Goal: Use online tool/utility: Utilize a website feature to perform a specific function

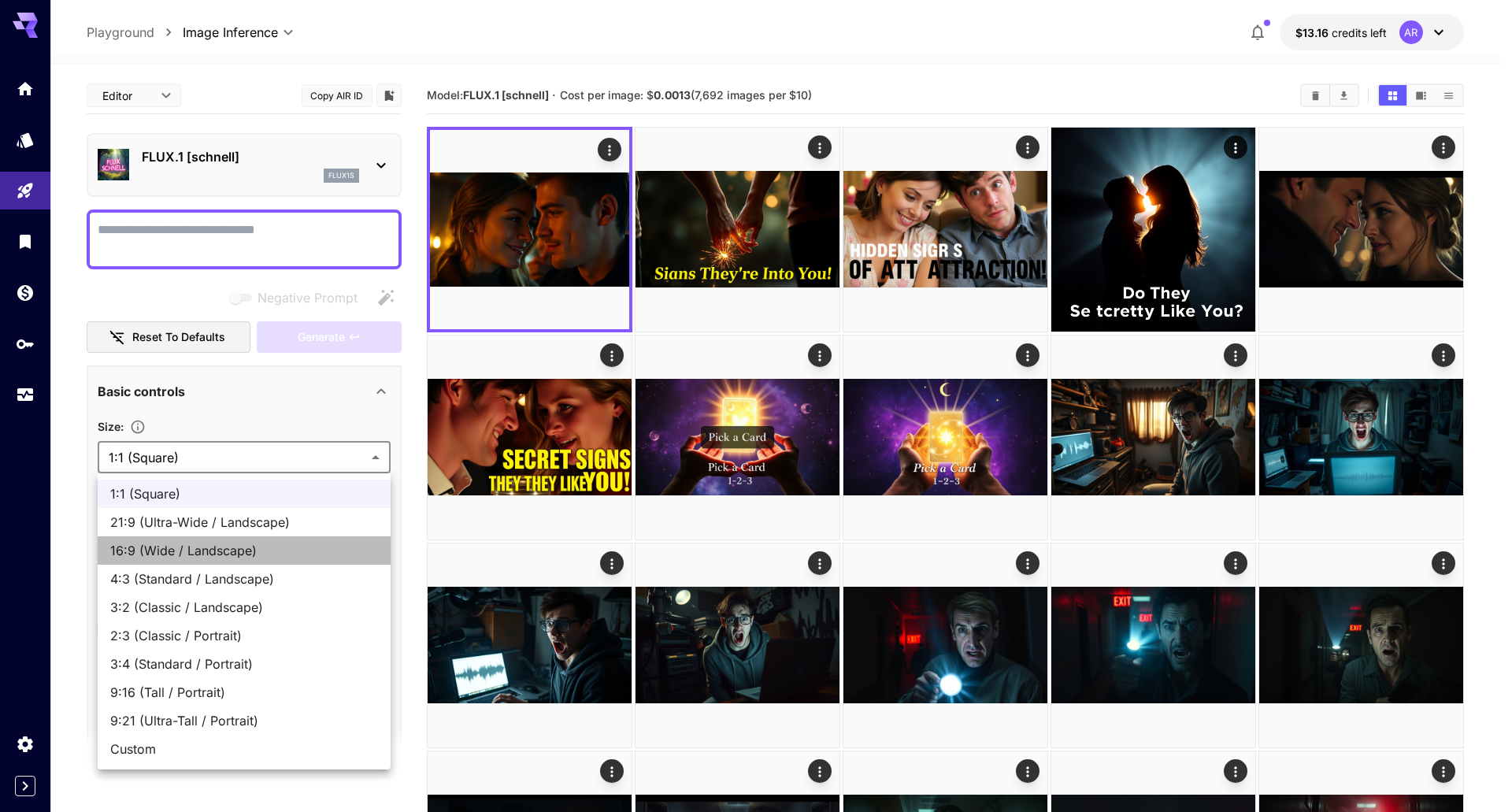
click at [156, 544] on span "16:9 (Wide / Landscape)" at bounding box center [245, 550] width 268 height 19
type input "**********"
type input "****"
type input "***"
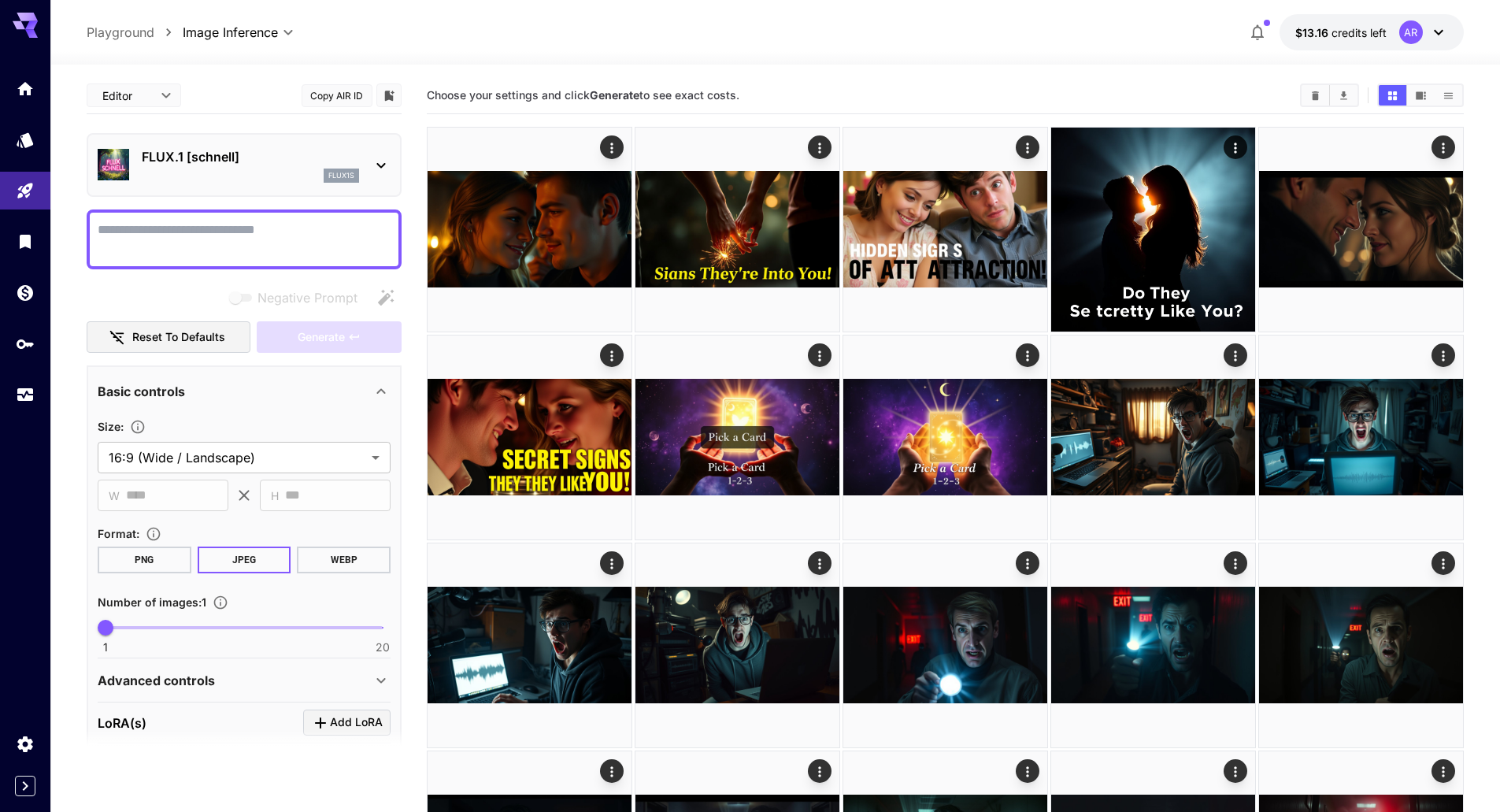
click at [217, 236] on textarea "Negative Prompt" at bounding box center [244, 239] width 293 height 38
paste textarea "**********"
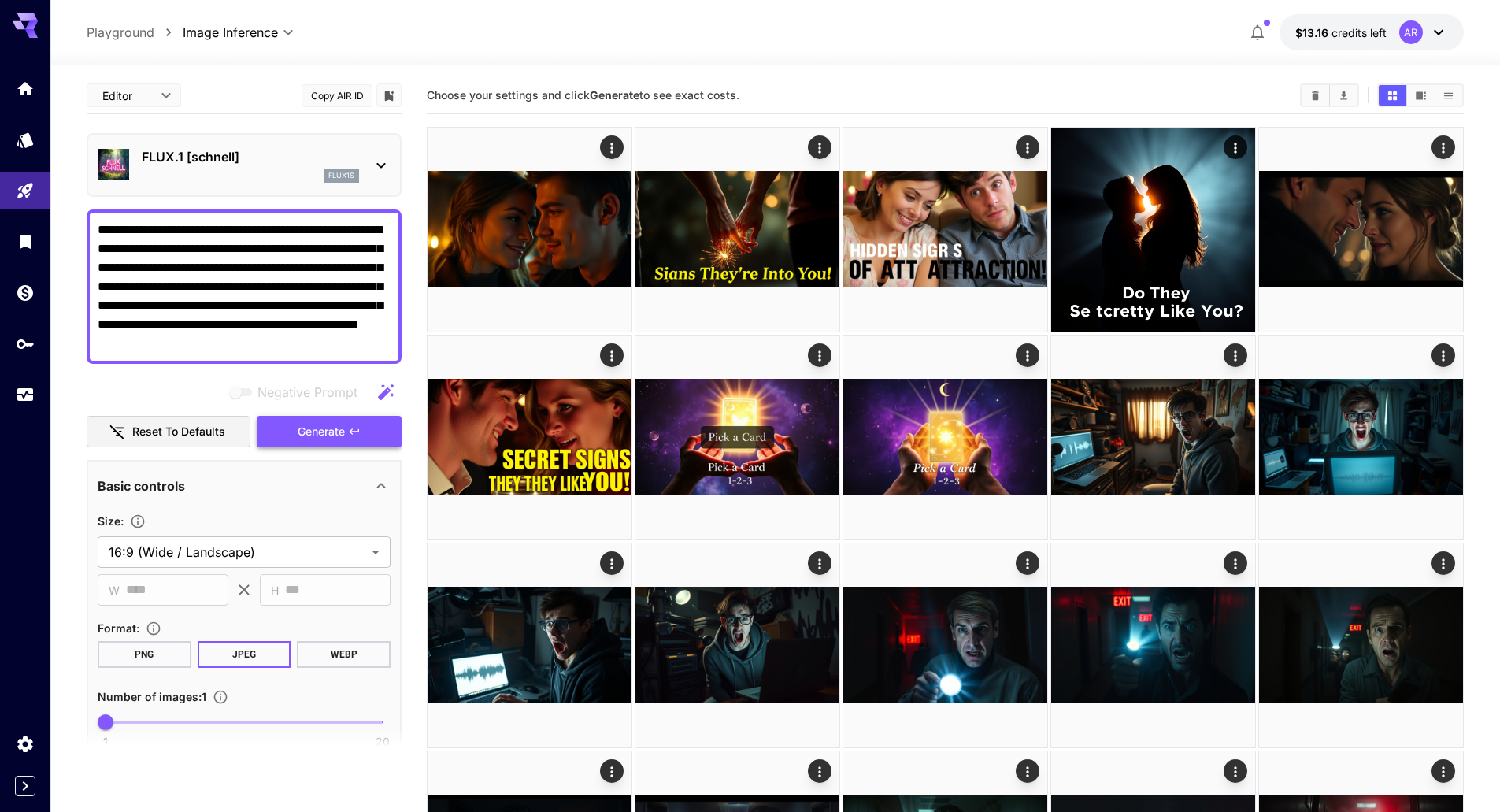
click at [285, 428] on button "Generate" at bounding box center [329, 431] width 145 height 32
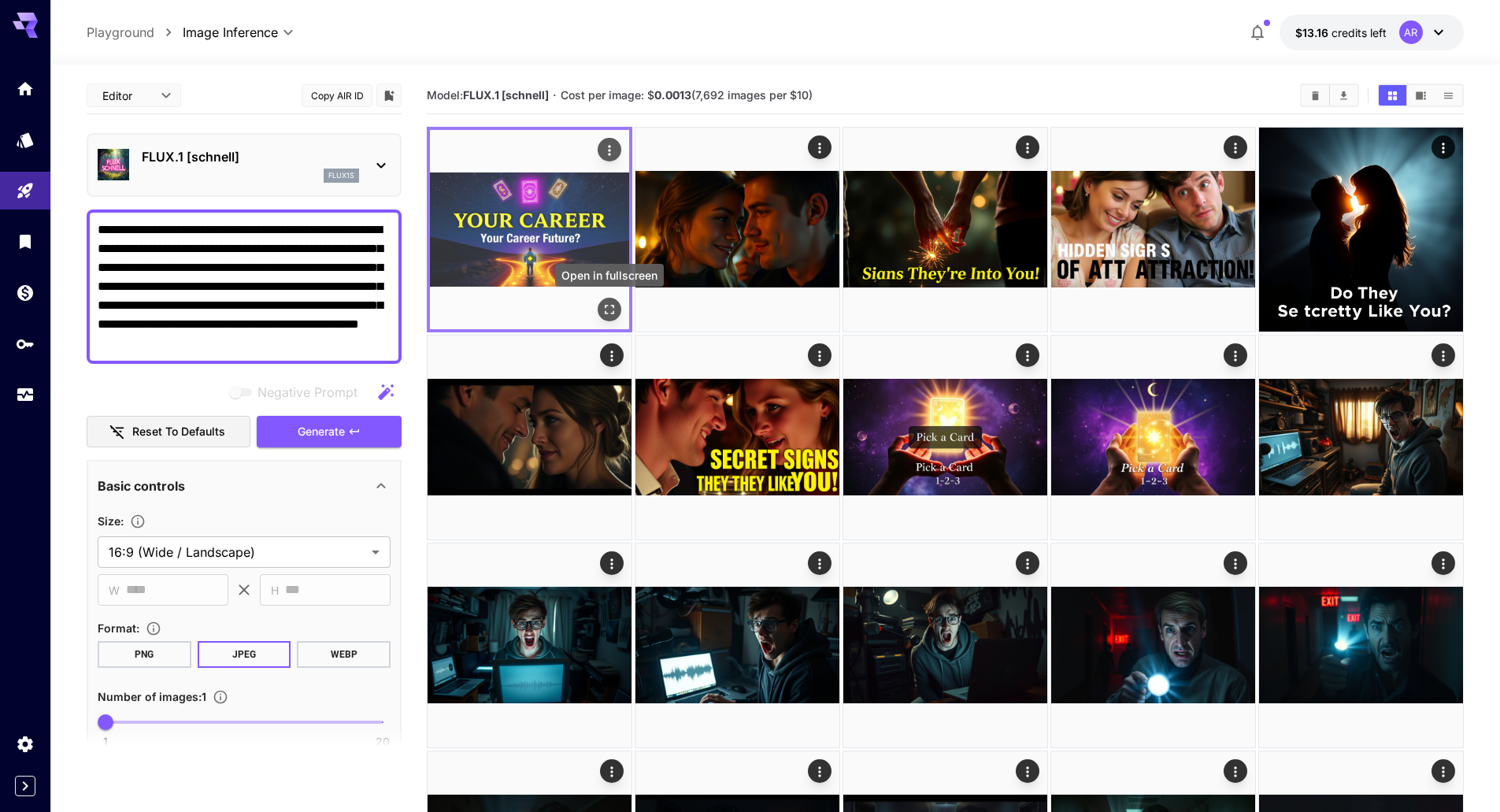
click at [613, 311] on icon "Open in fullscreen" at bounding box center [609, 309] width 10 height 10
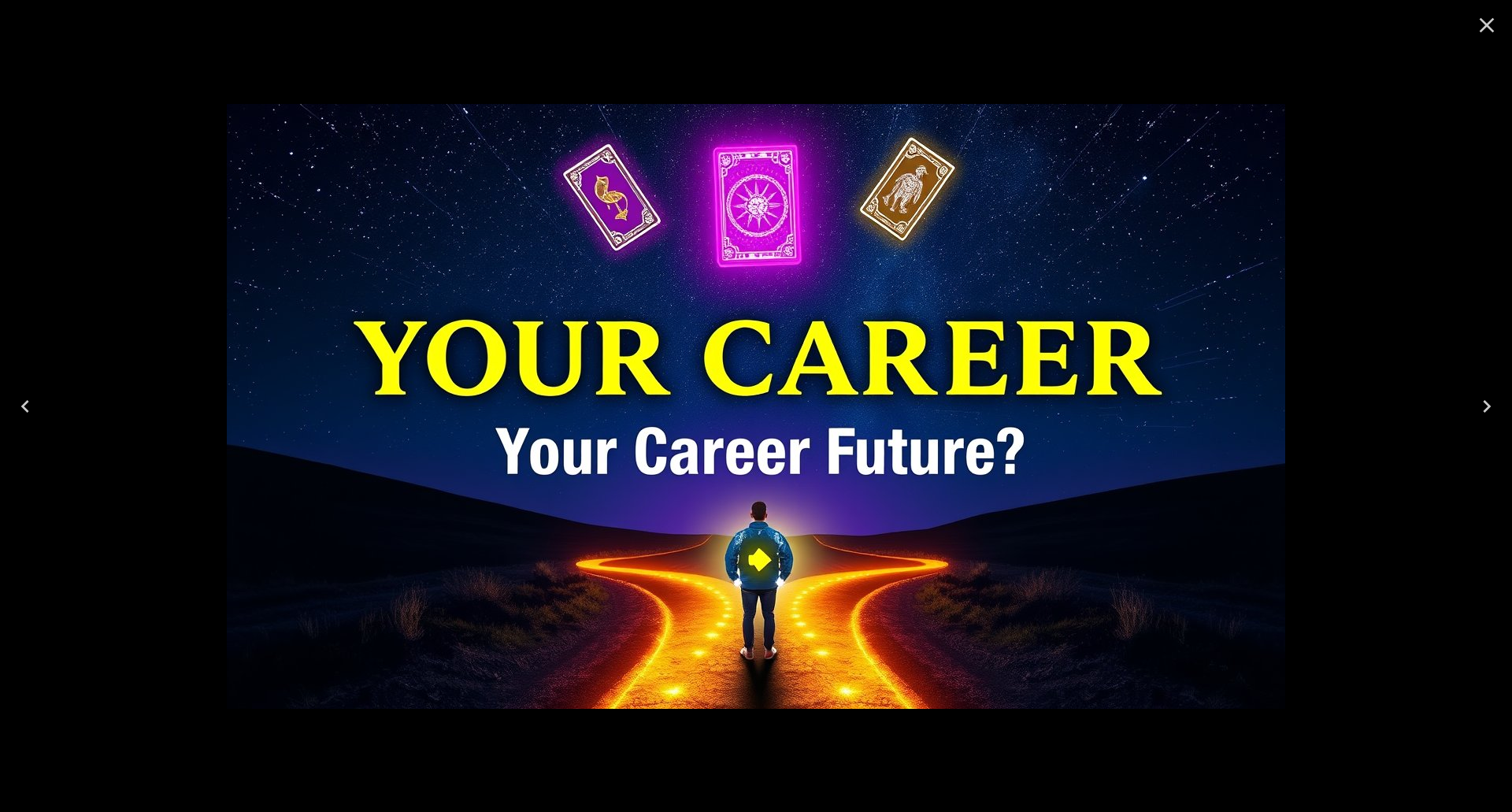
click at [1436, 232] on div at bounding box center [756, 406] width 1512 height 812
click at [1382, 196] on div at bounding box center [756, 406] width 1512 height 812
click at [1483, 22] on icon "Close" at bounding box center [1486, 25] width 15 height 15
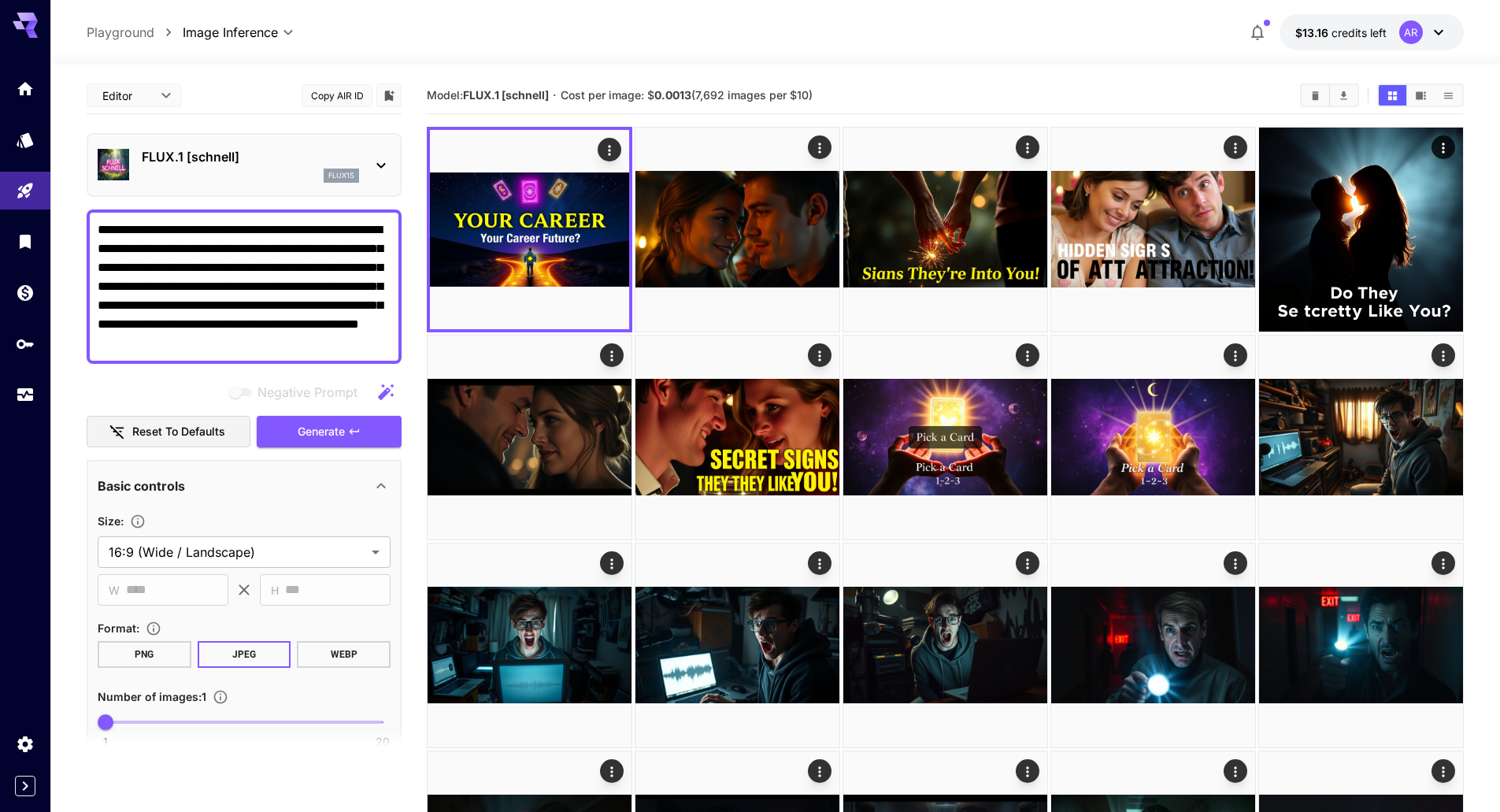
drag, startPoint x: 321, startPoint y: 287, endPoint x: 382, endPoint y: 352, distance: 89.1
click at [382, 352] on div "**********" at bounding box center [244, 286] width 315 height 155
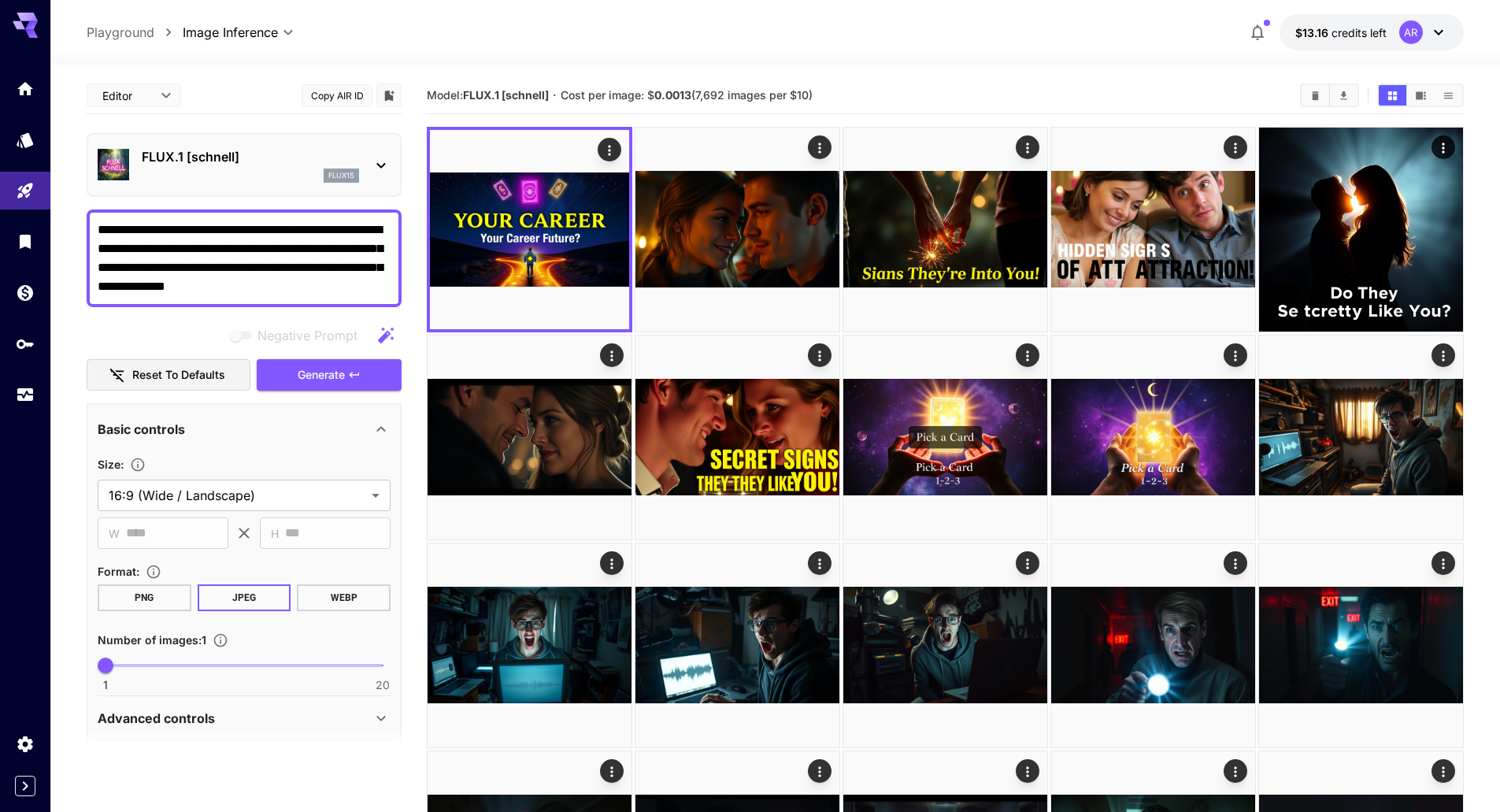
click at [349, 422] on div "Basic controls" at bounding box center [234, 429] width 274 height 19
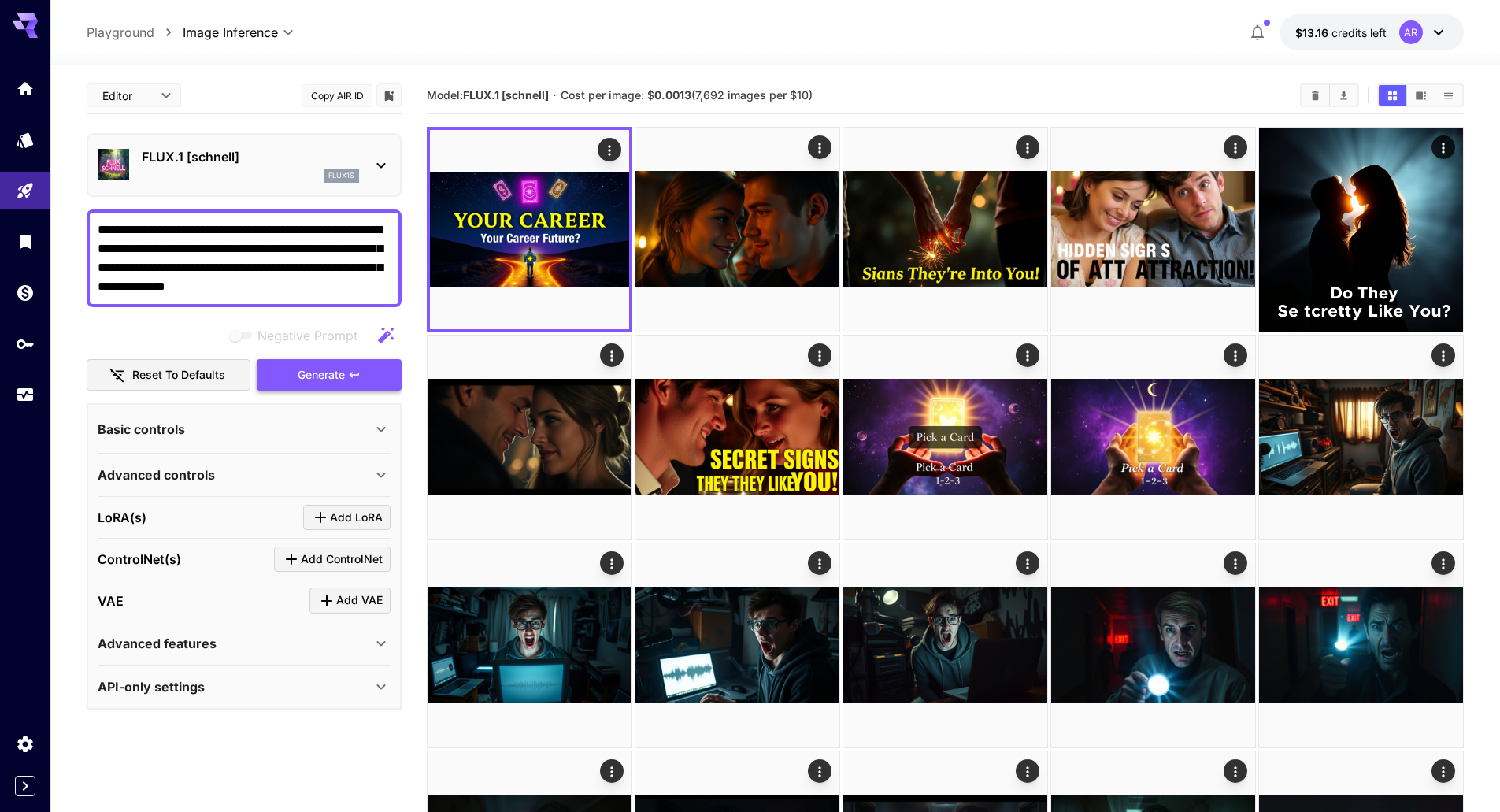
click at [340, 375] on span "Generate" at bounding box center [321, 375] width 48 height 20
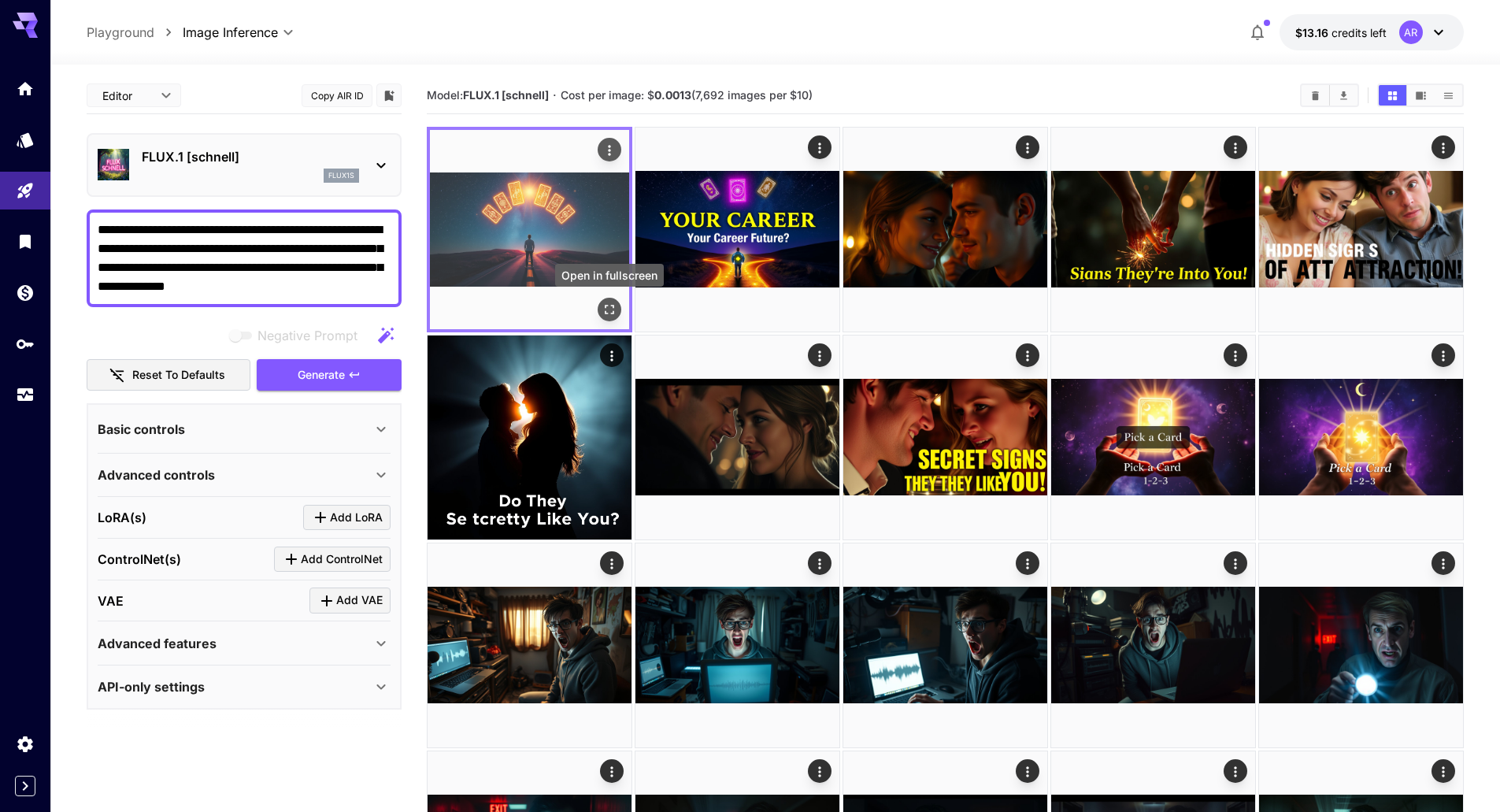
click at [604, 306] on icon "Open in fullscreen" at bounding box center [609, 309] width 16 height 16
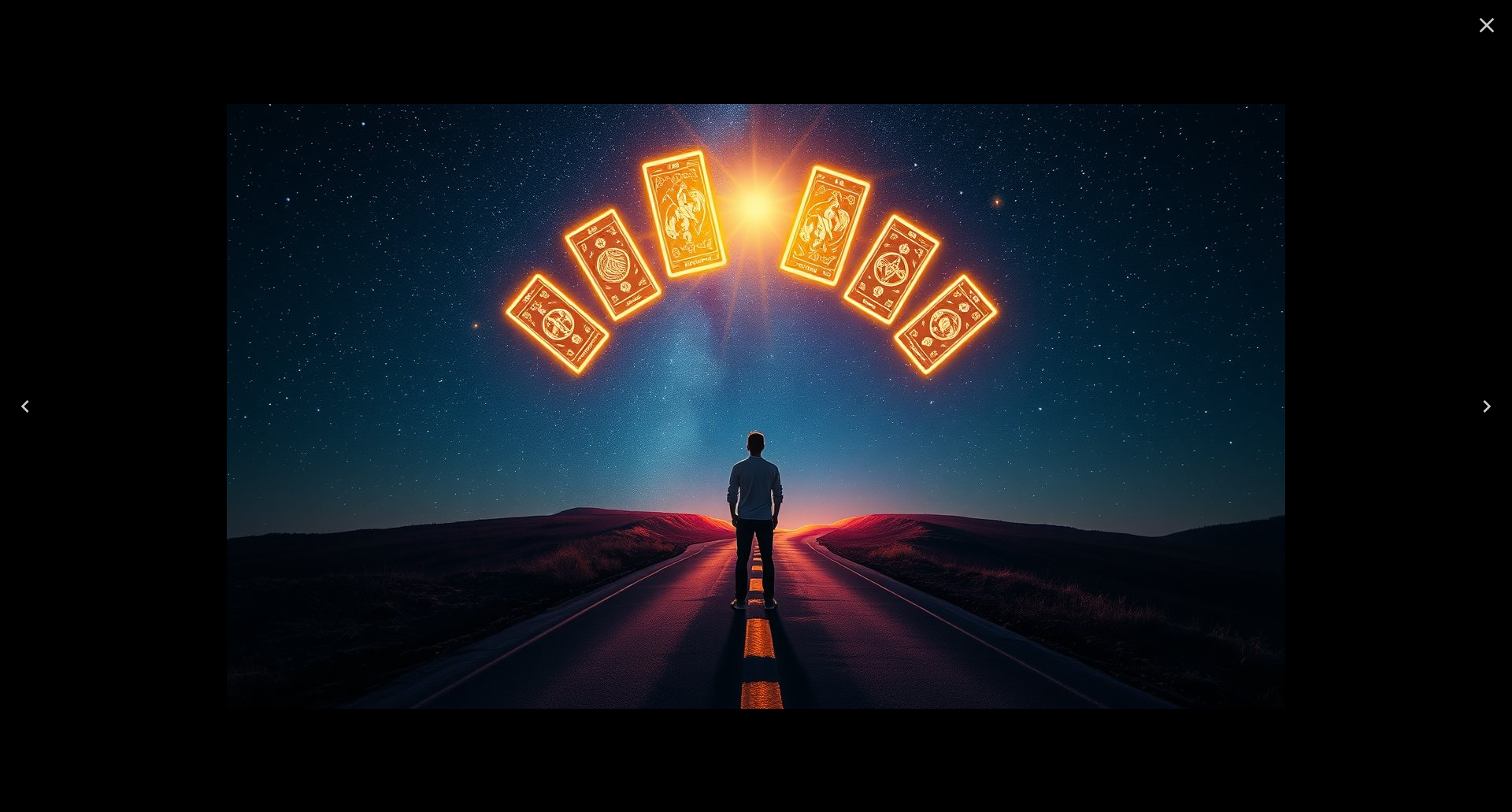
click at [1492, 24] on icon "Close" at bounding box center [1486, 25] width 25 height 25
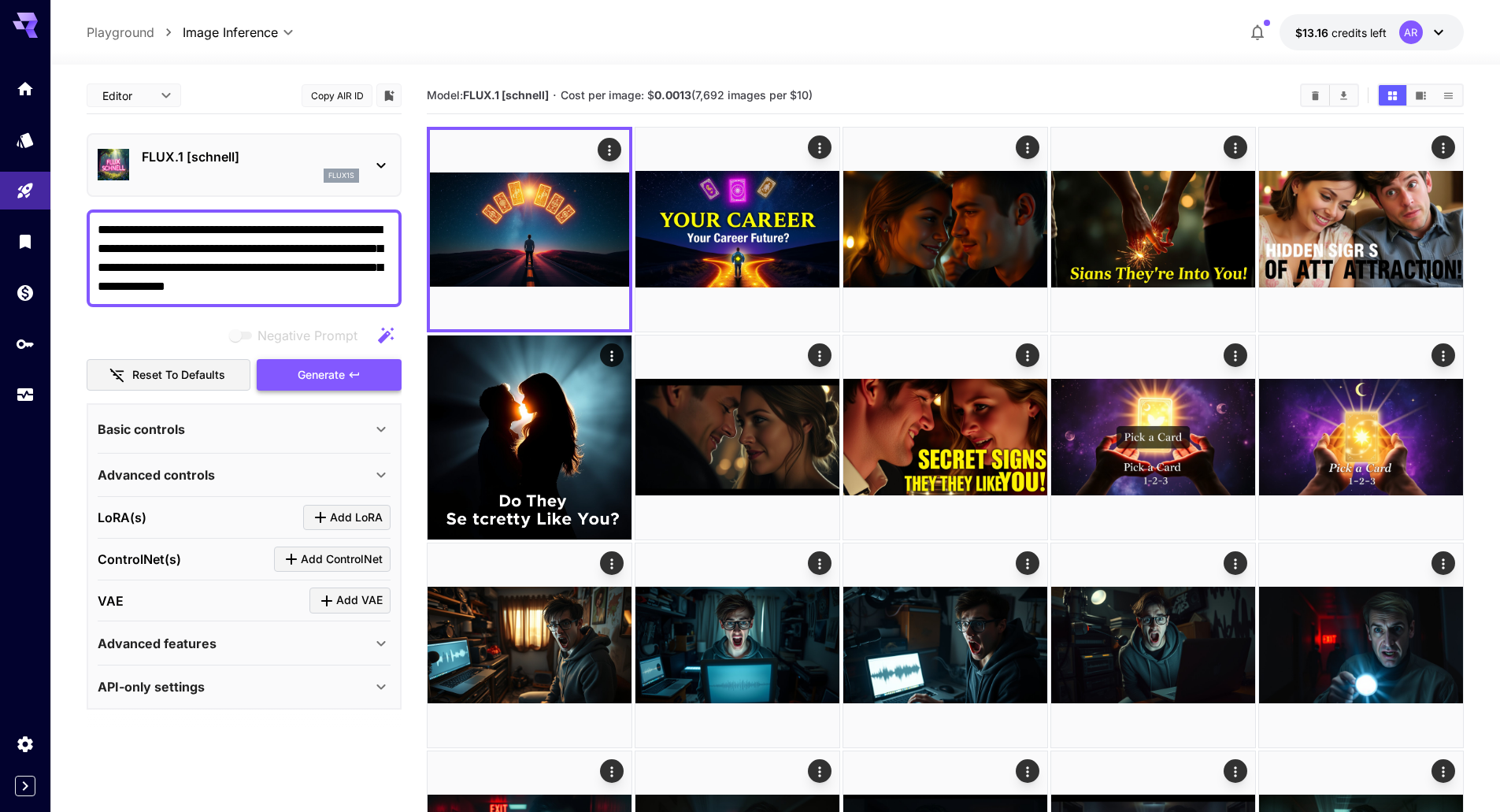
click at [334, 374] on span "Generate" at bounding box center [321, 375] width 48 height 20
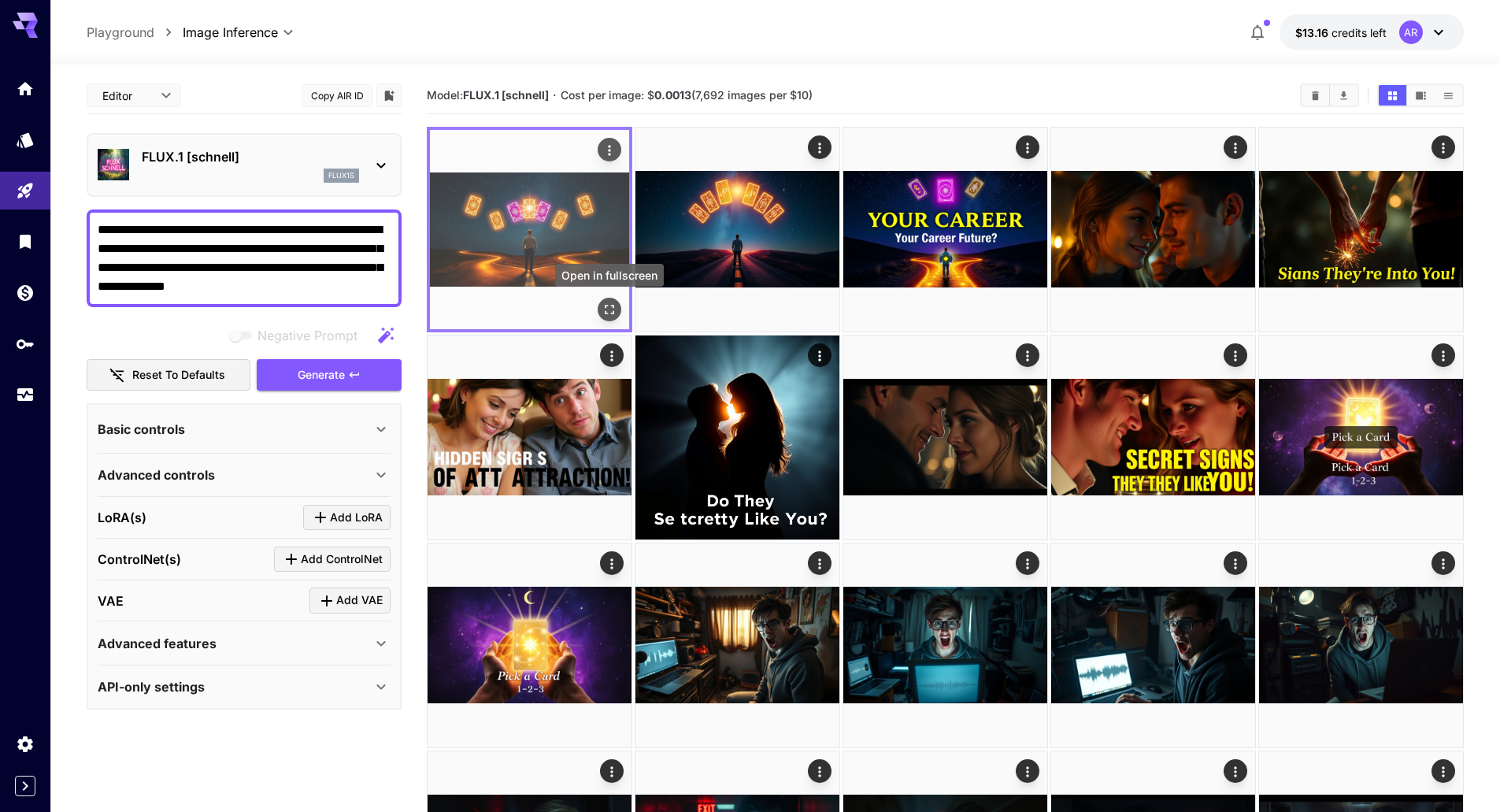
click at [617, 308] on icon "Open in fullscreen" at bounding box center [609, 309] width 16 height 16
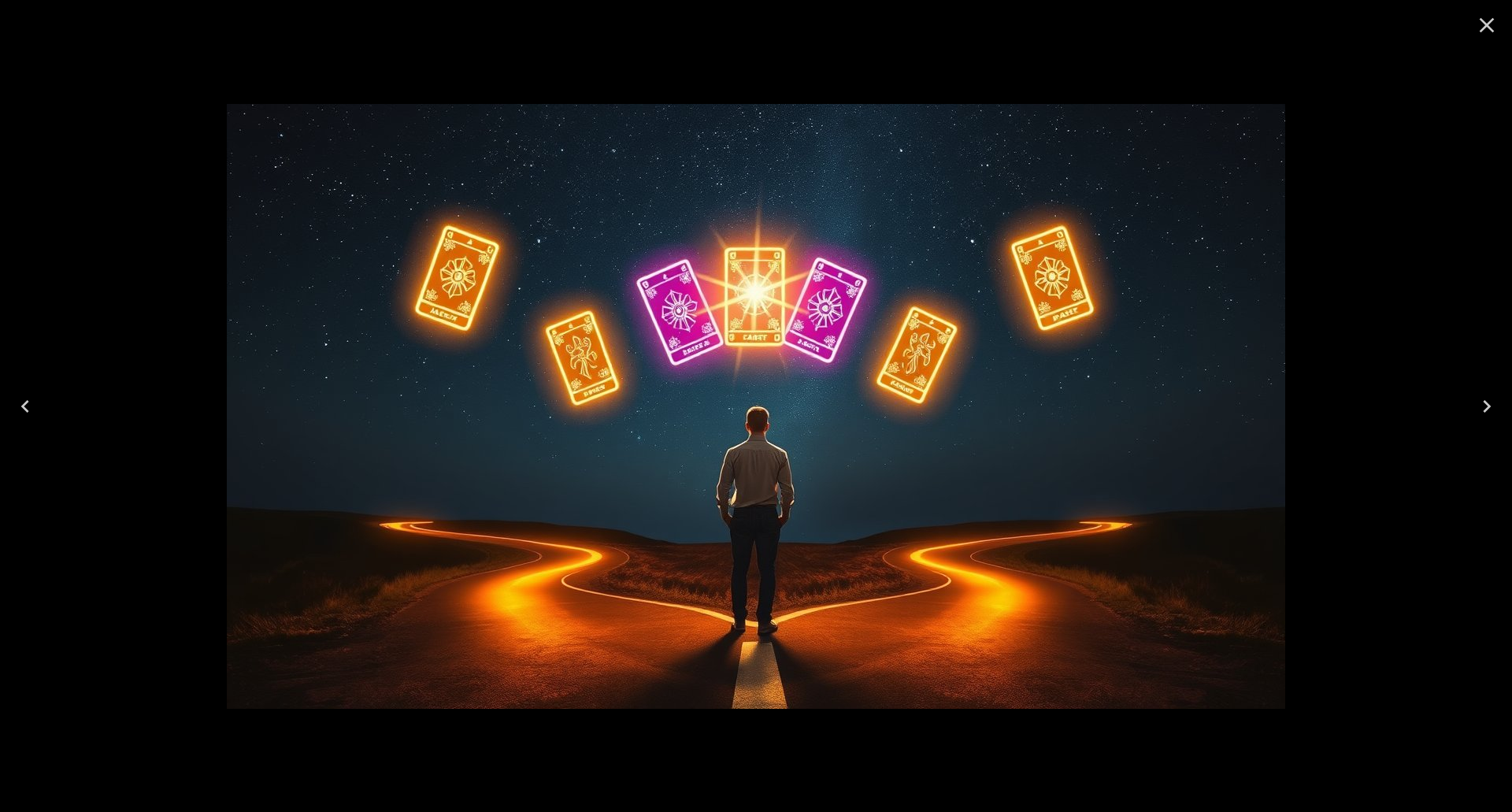
drag, startPoint x: 1380, startPoint y: 270, endPoint x: 1380, endPoint y: 147, distance: 123.0
click at [1380, 263] on div at bounding box center [756, 406] width 1512 height 812
click at [508, 32] on div at bounding box center [756, 406] width 1512 height 812
click at [1491, 27] on icon "Close" at bounding box center [1486, 25] width 25 height 25
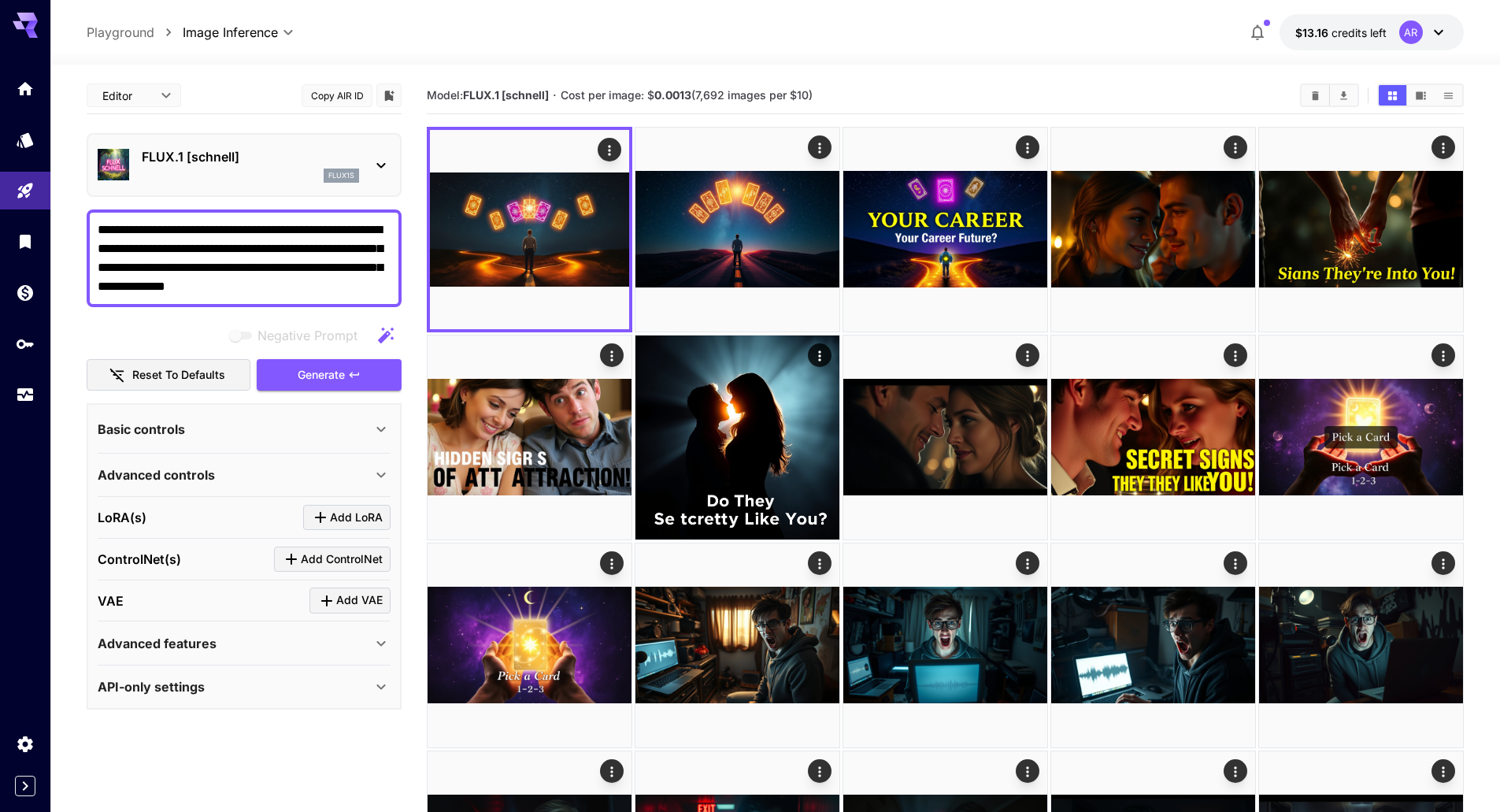
click at [220, 244] on textarea "**********" at bounding box center [244, 257] width 293 height 75
paste textarea "**********"
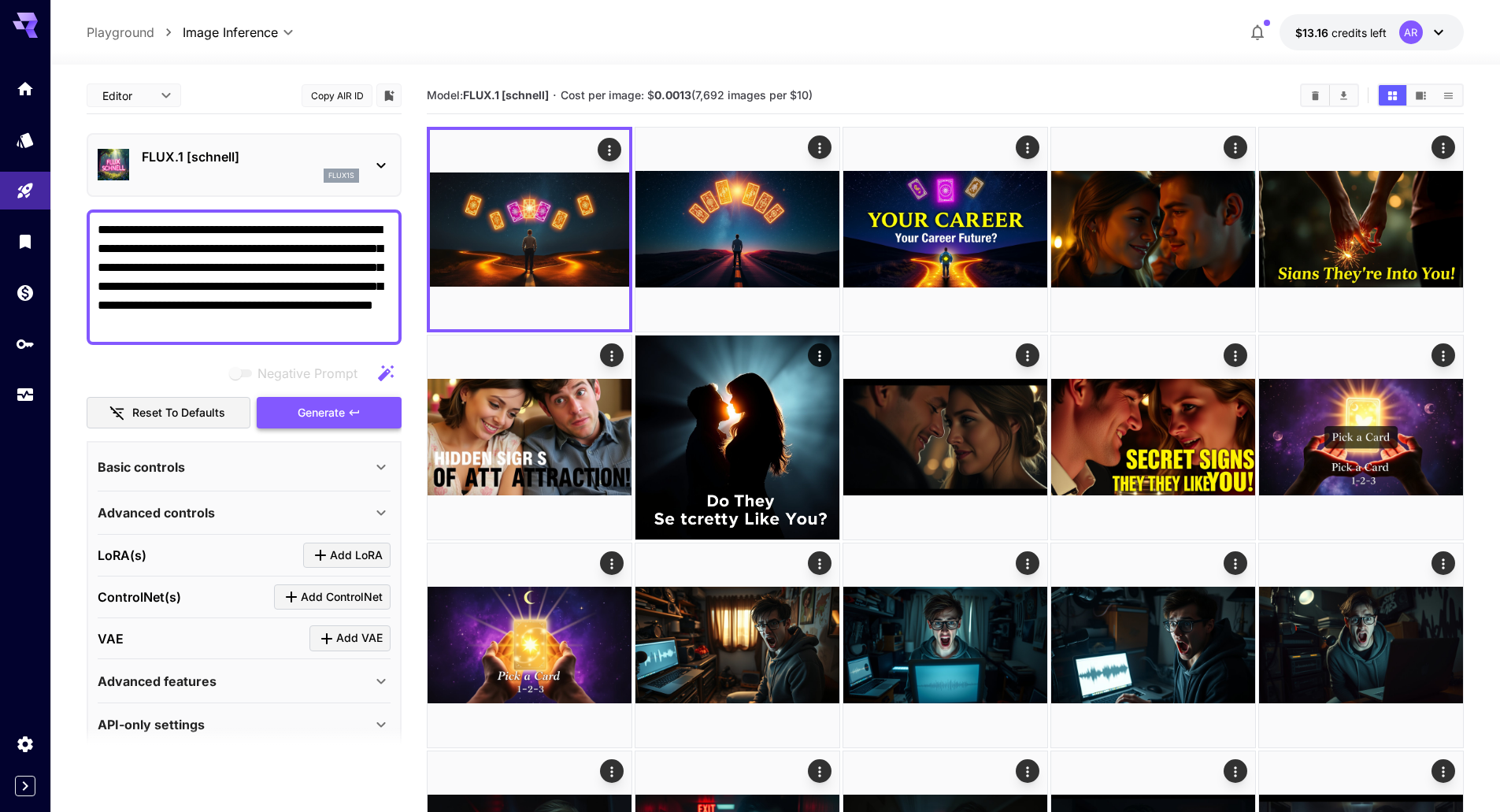
click at [299, 407] on span "Generate" at bounding box center [321, 413] width 48 height 20
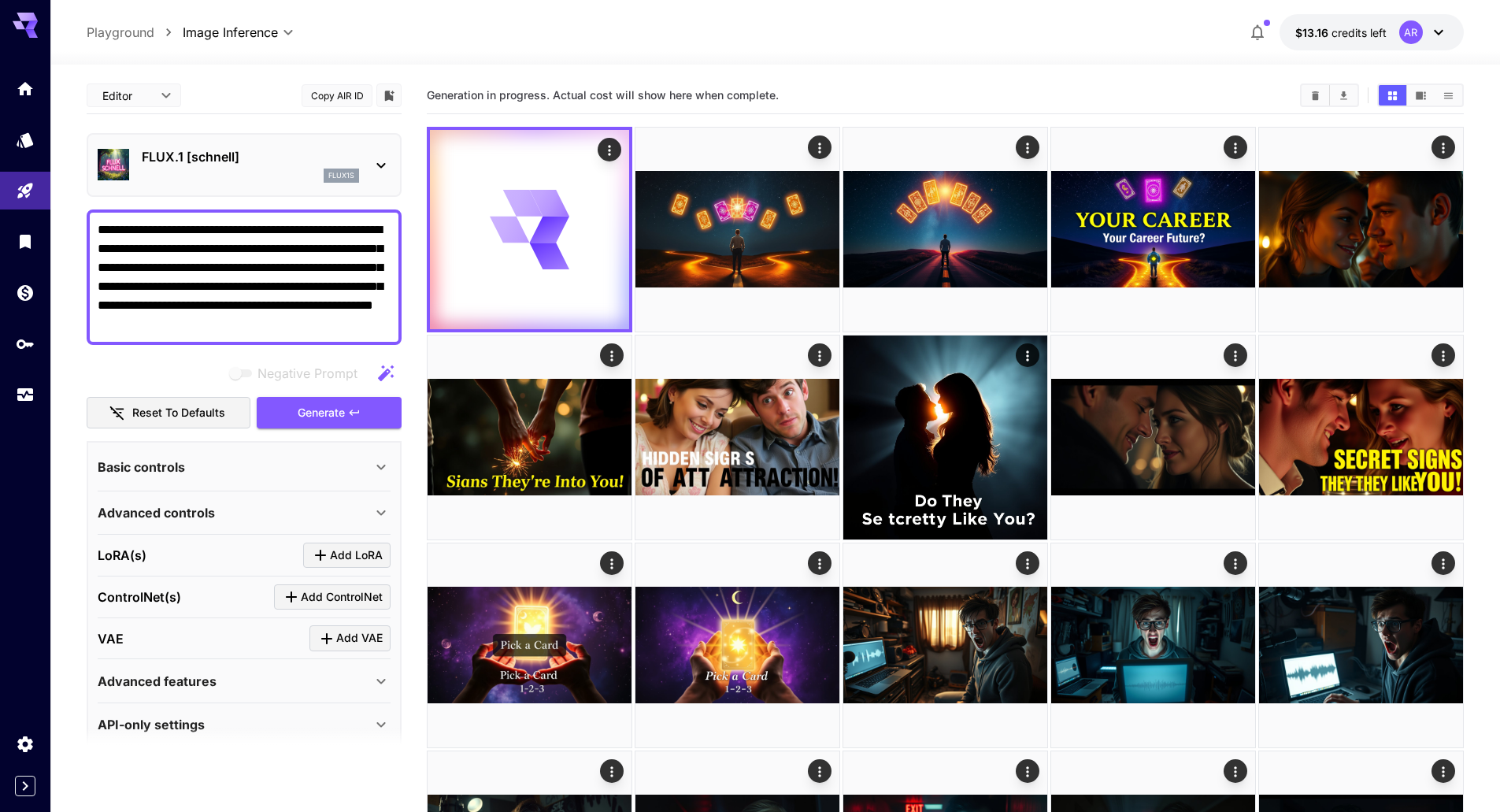
click at [220, 483] on div "Basic controls" at bounding box center [244, 467] width 293 height 38
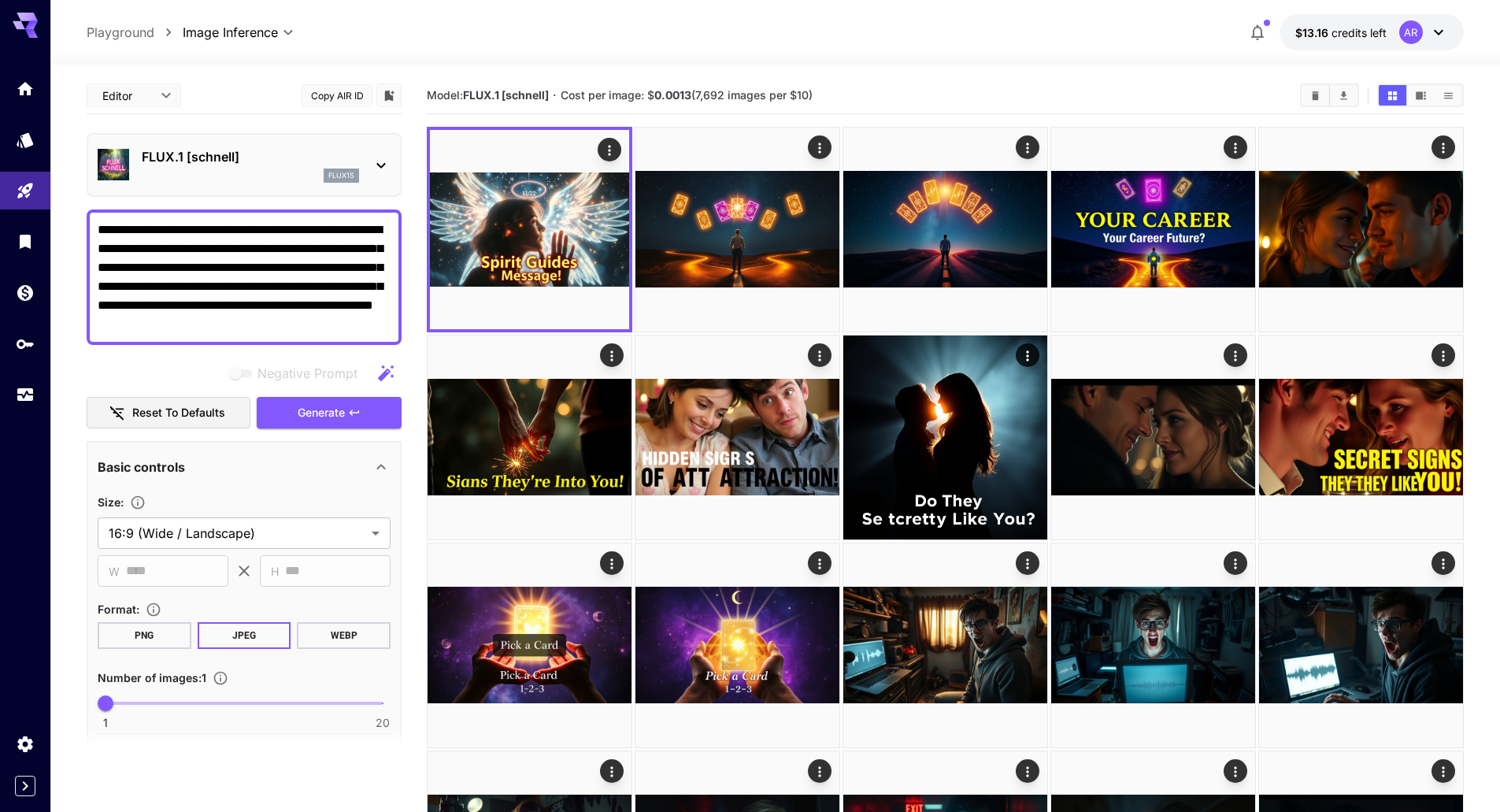
click at [233, 473] on div "Basic controls" at bounding box center [234, 466] width 274 height 19
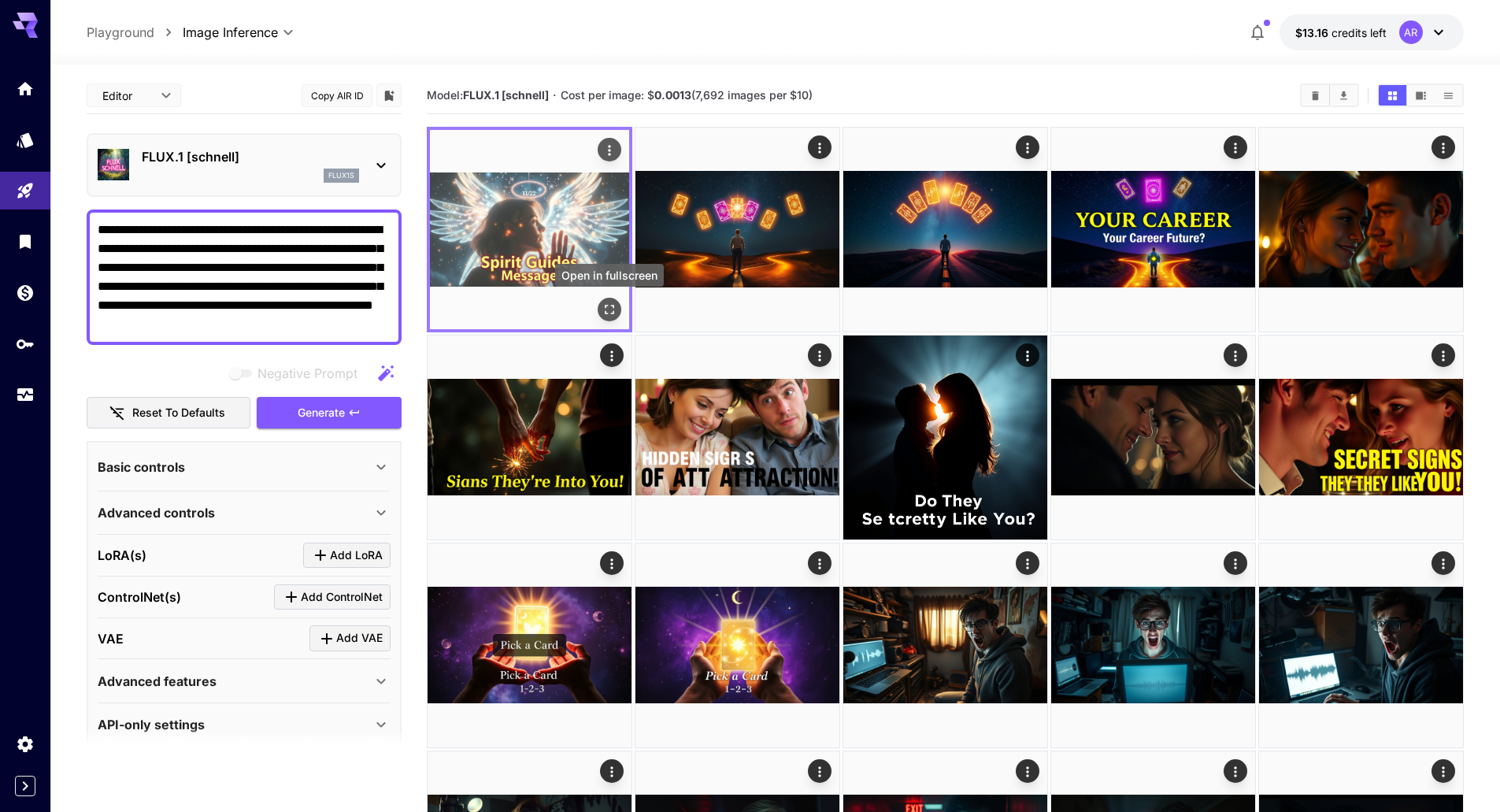
click at [612, 307] on icon "Open in fullscreen" at bounding box center [609, 309] width 16 height 16
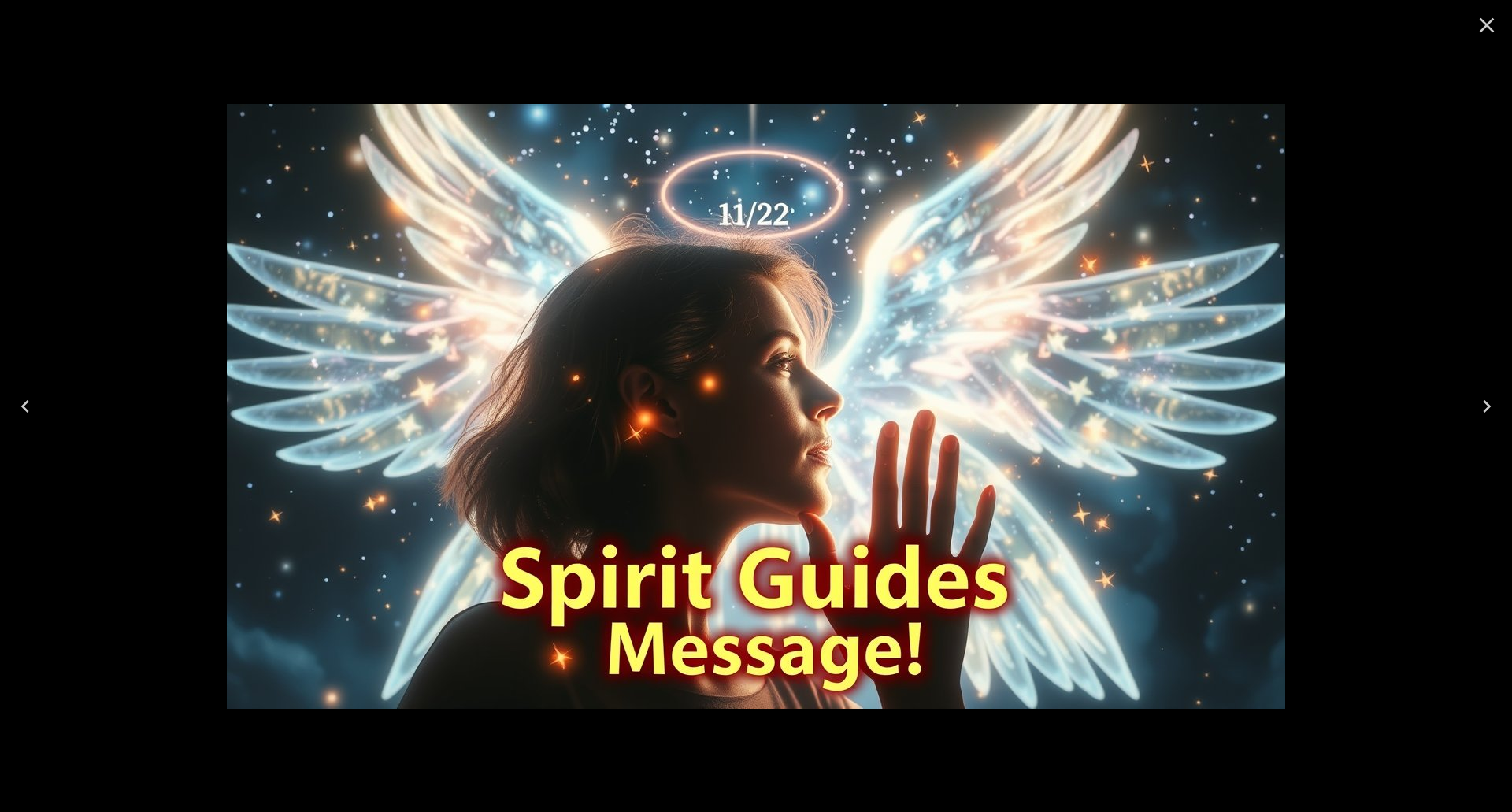
click at [1494, 22] on icon "Close" at bounding box center [1486, 25] width 25 height 25
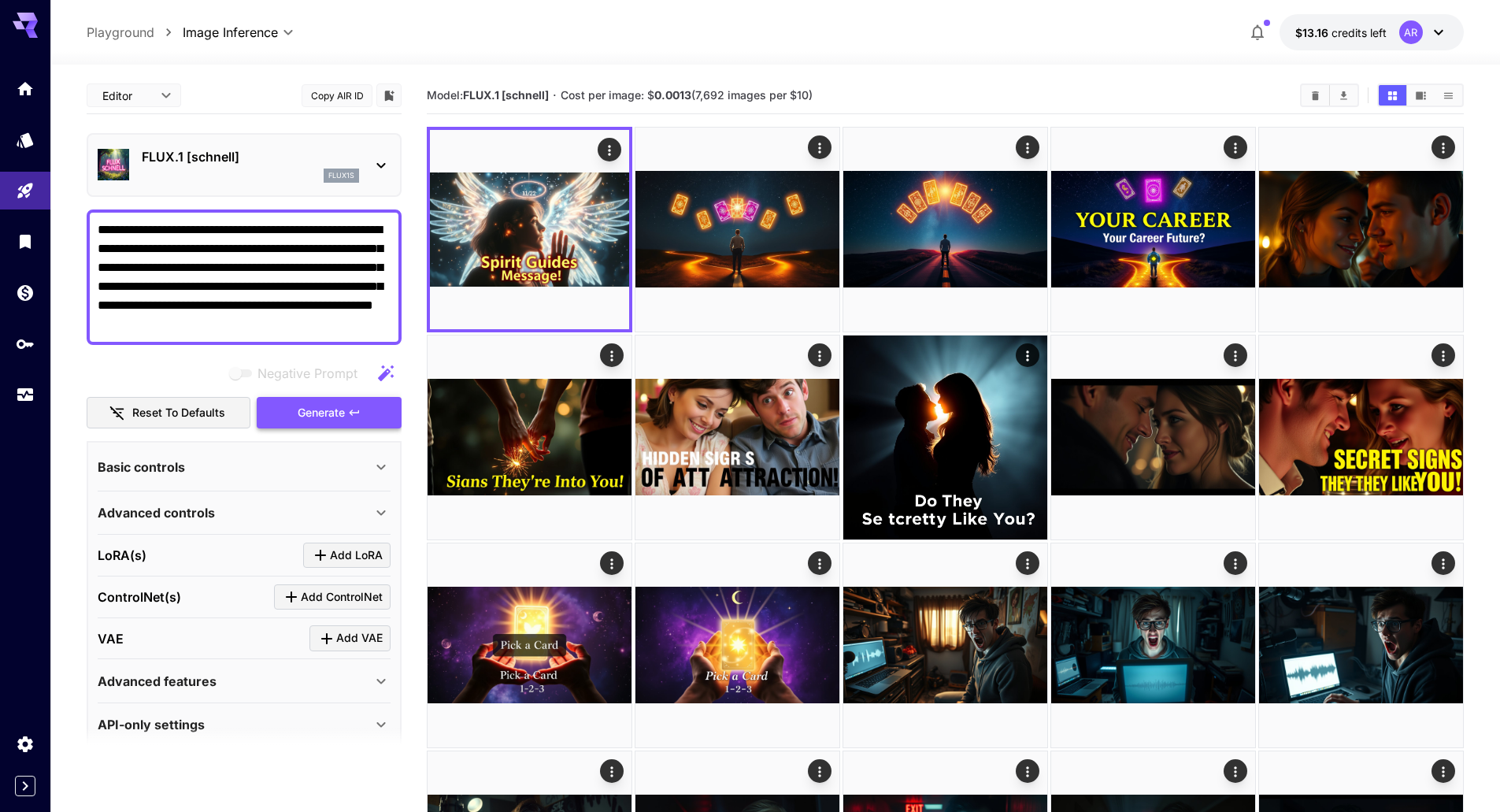
click at [315, 406] on span "Generate" at bounding box center [321, 413] width 48 height 20
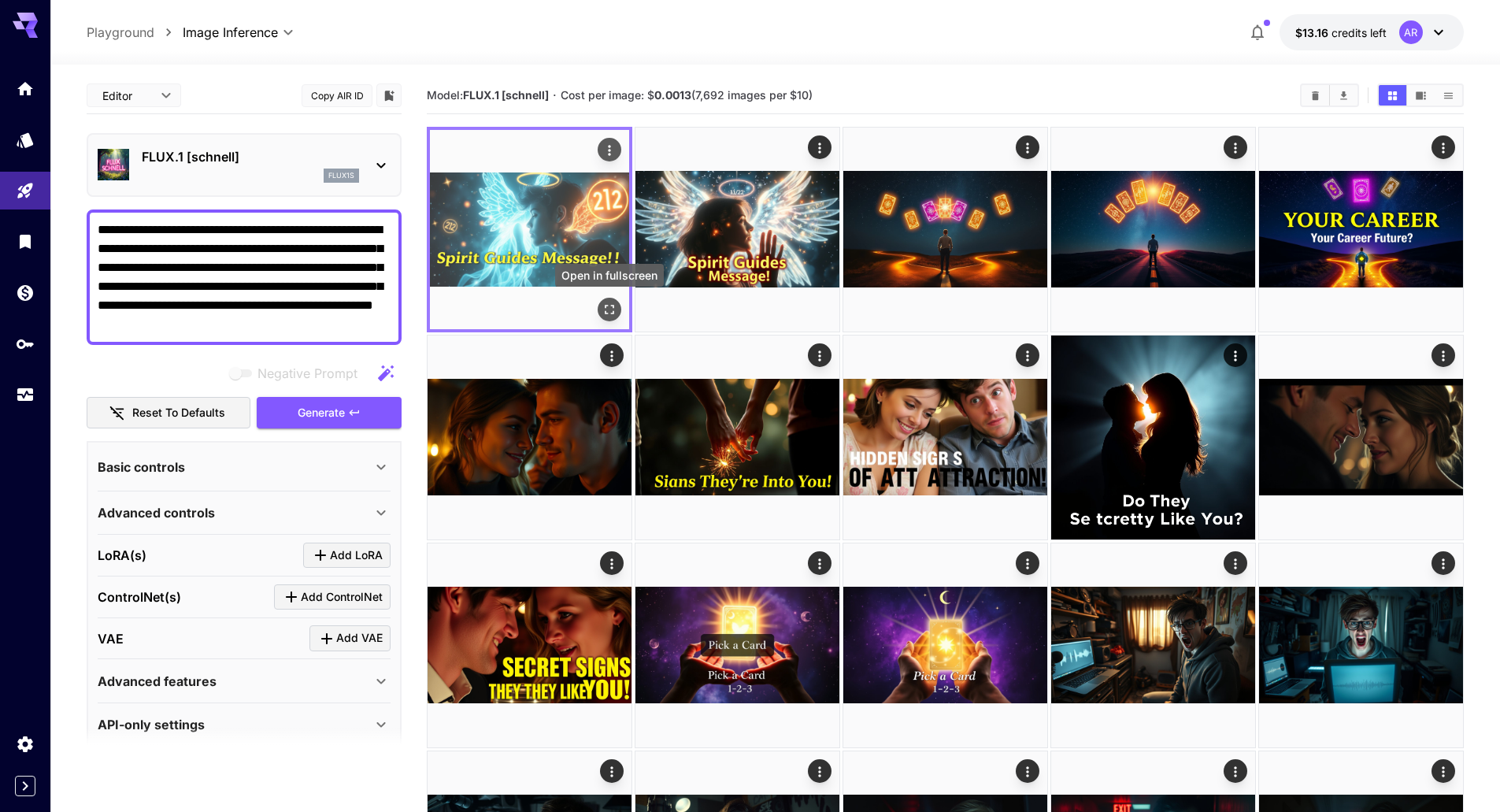
click at [619, 308] on button "Open in fullscreen" at bounding box center [609, 308] width 23 height 23
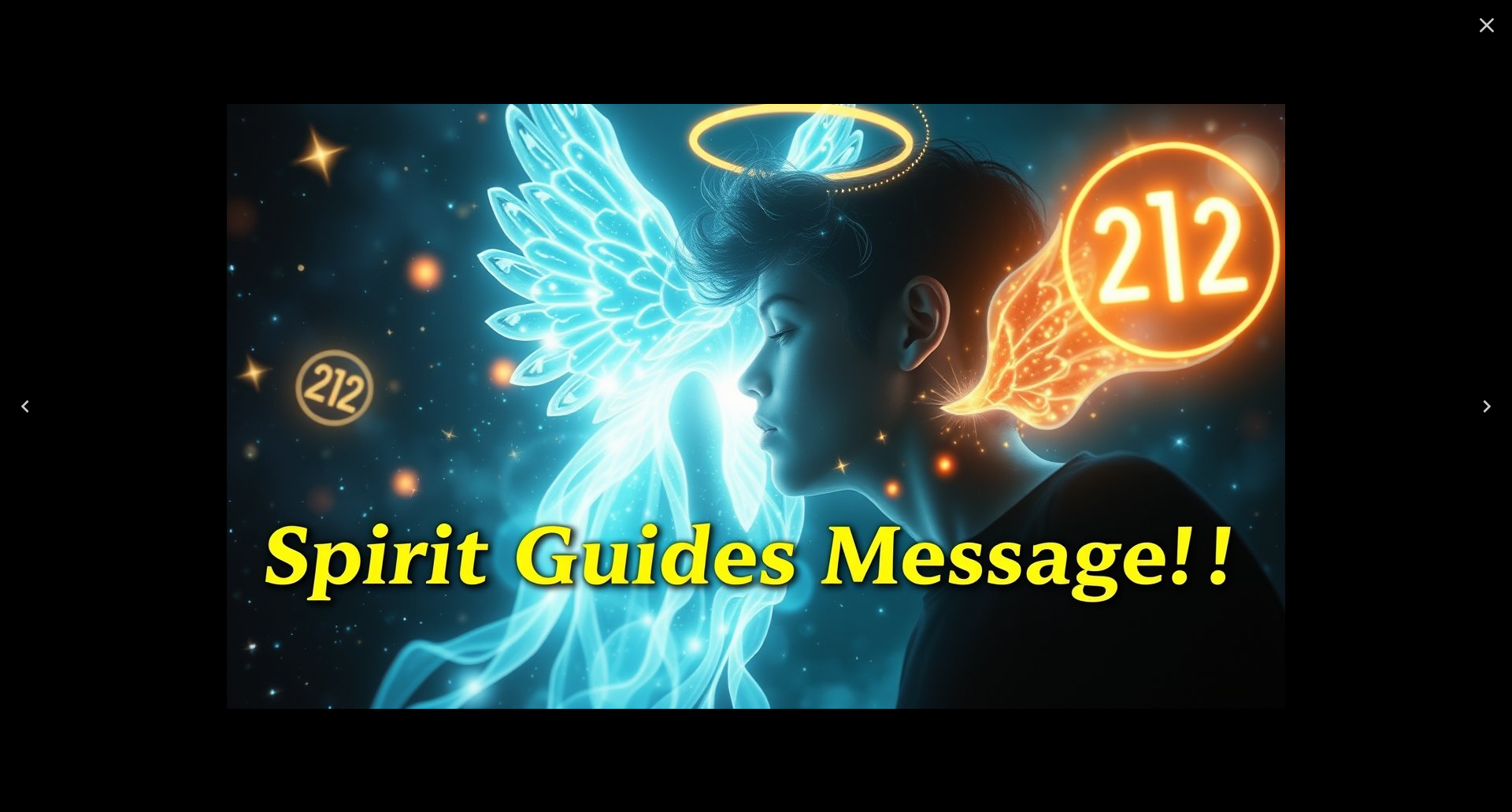
click at [1494, 21] on icon "Close" at bounding box center [1486, 25] width 25 height 25
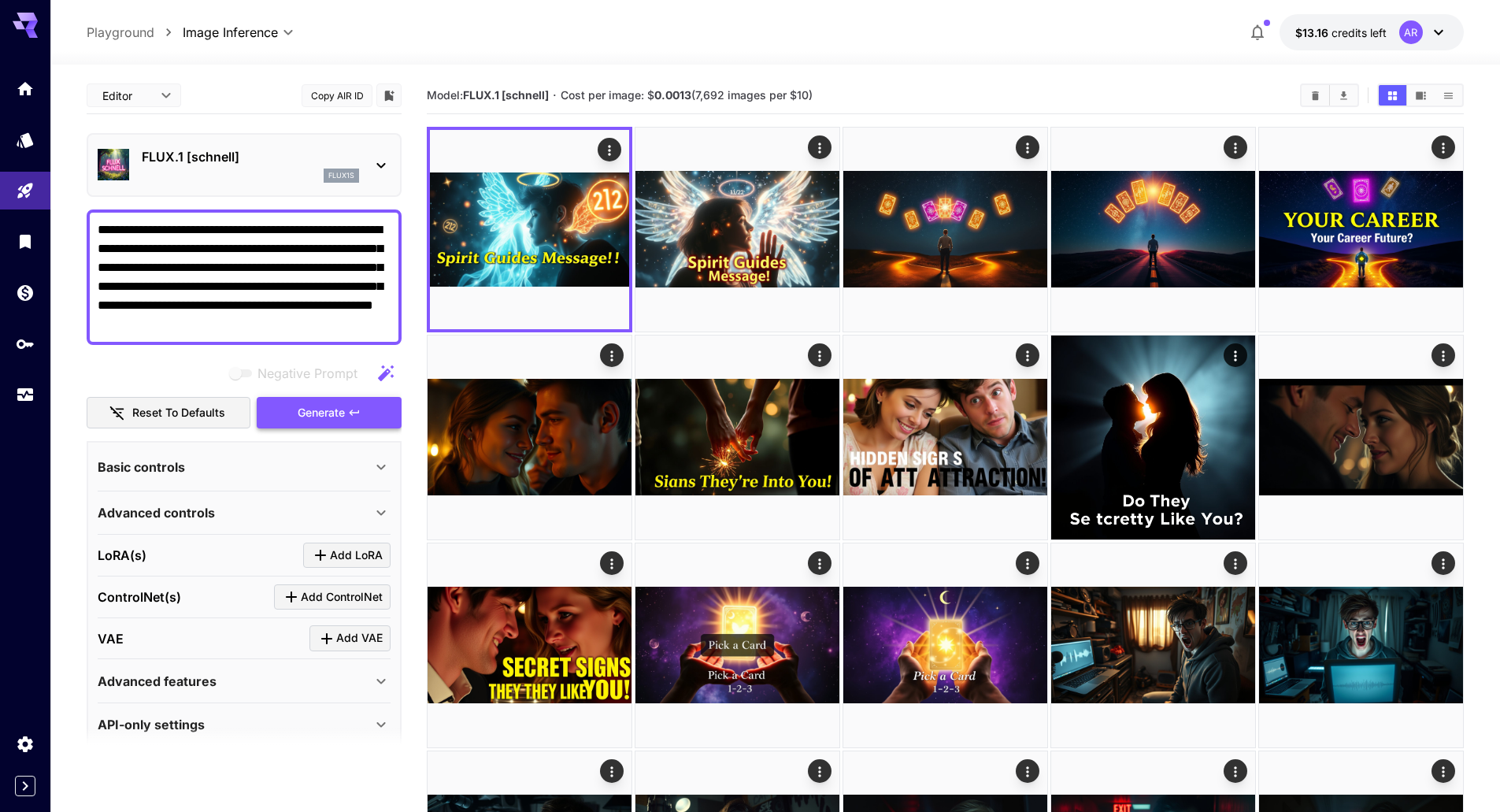
click at [354, 408] on icon "button" at bounding box center [354, 412] width 13 height 13
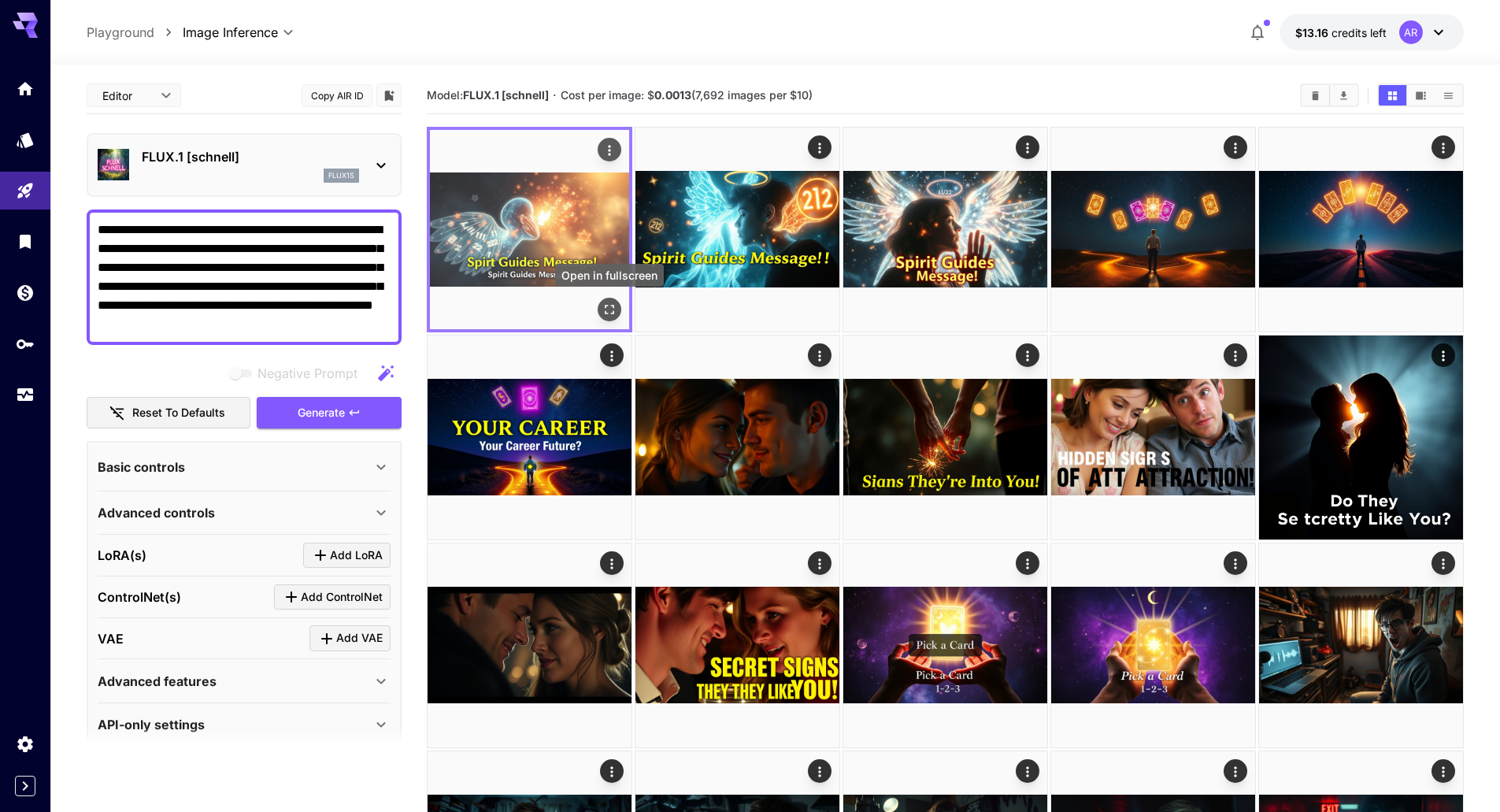
click at [610, 311] on icon "Open in fullscreen" at bounding box center [609, 309] width 16 height 16
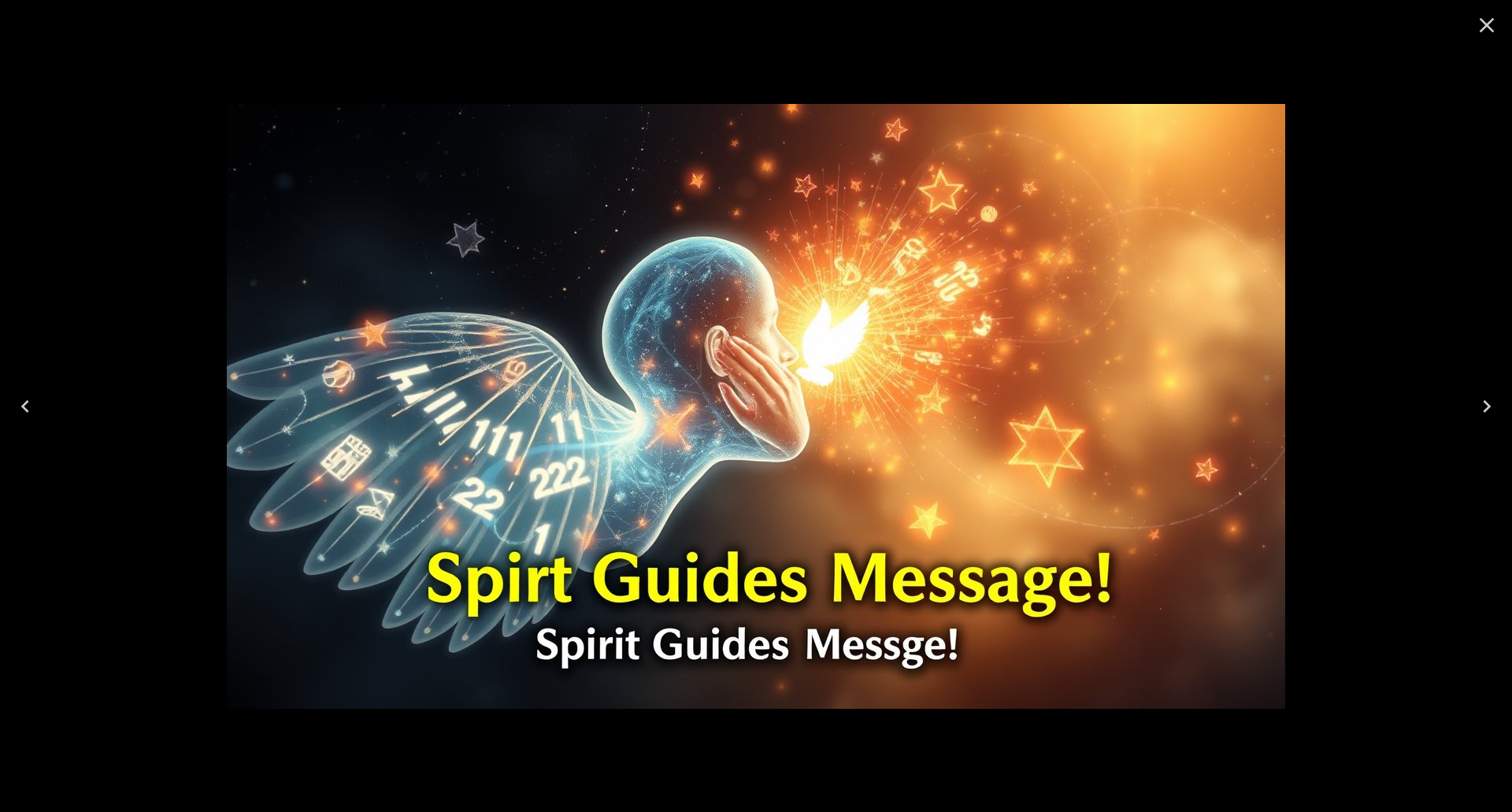
click at [1497, 31] on icon "Close" at bounding box center [1486, 25] width 25 height 25
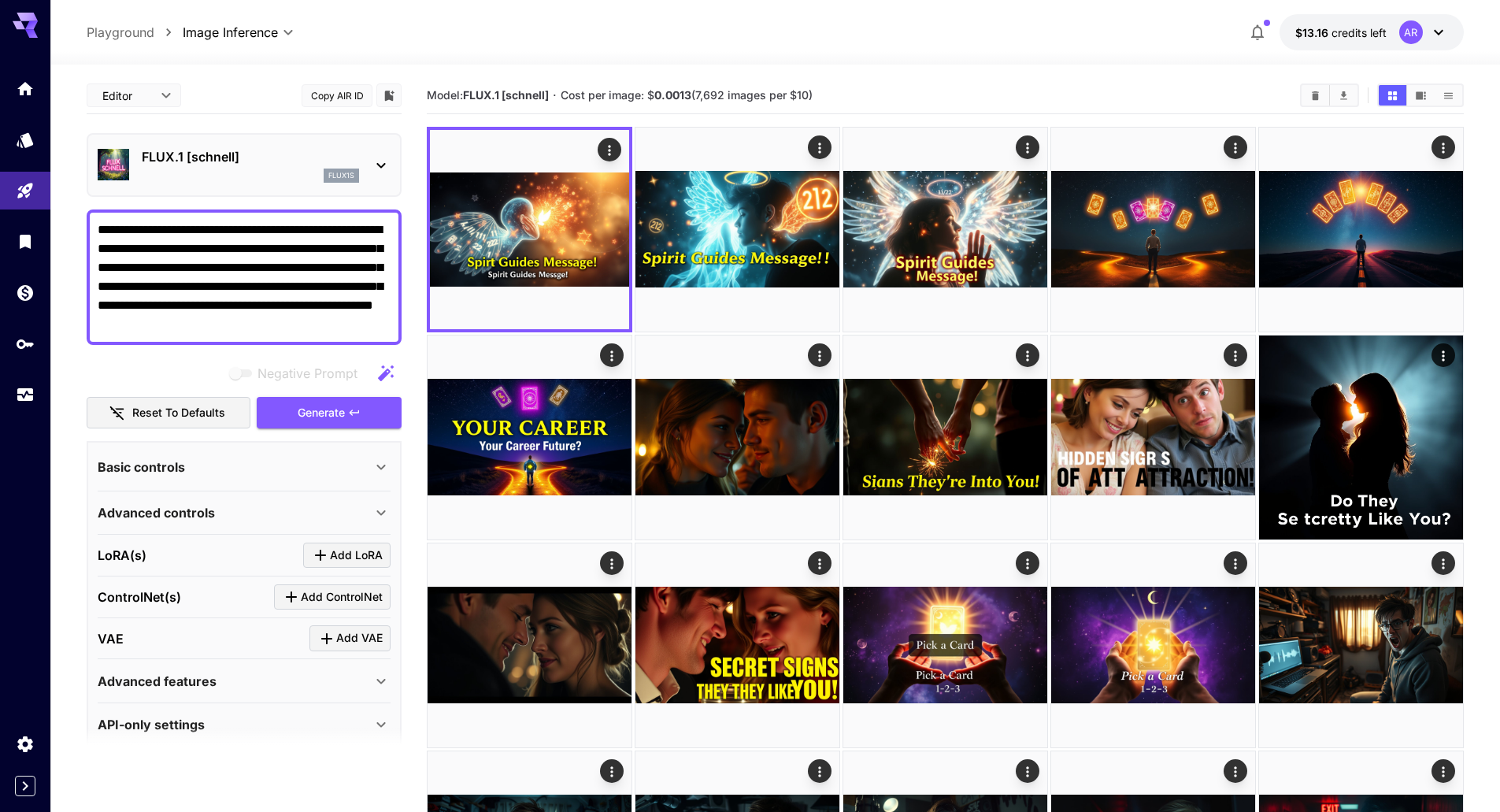
drag, startPoint x: 349, startPoint y: 287, endPoint x: 423, endPoint y: 347, distance: 95.3
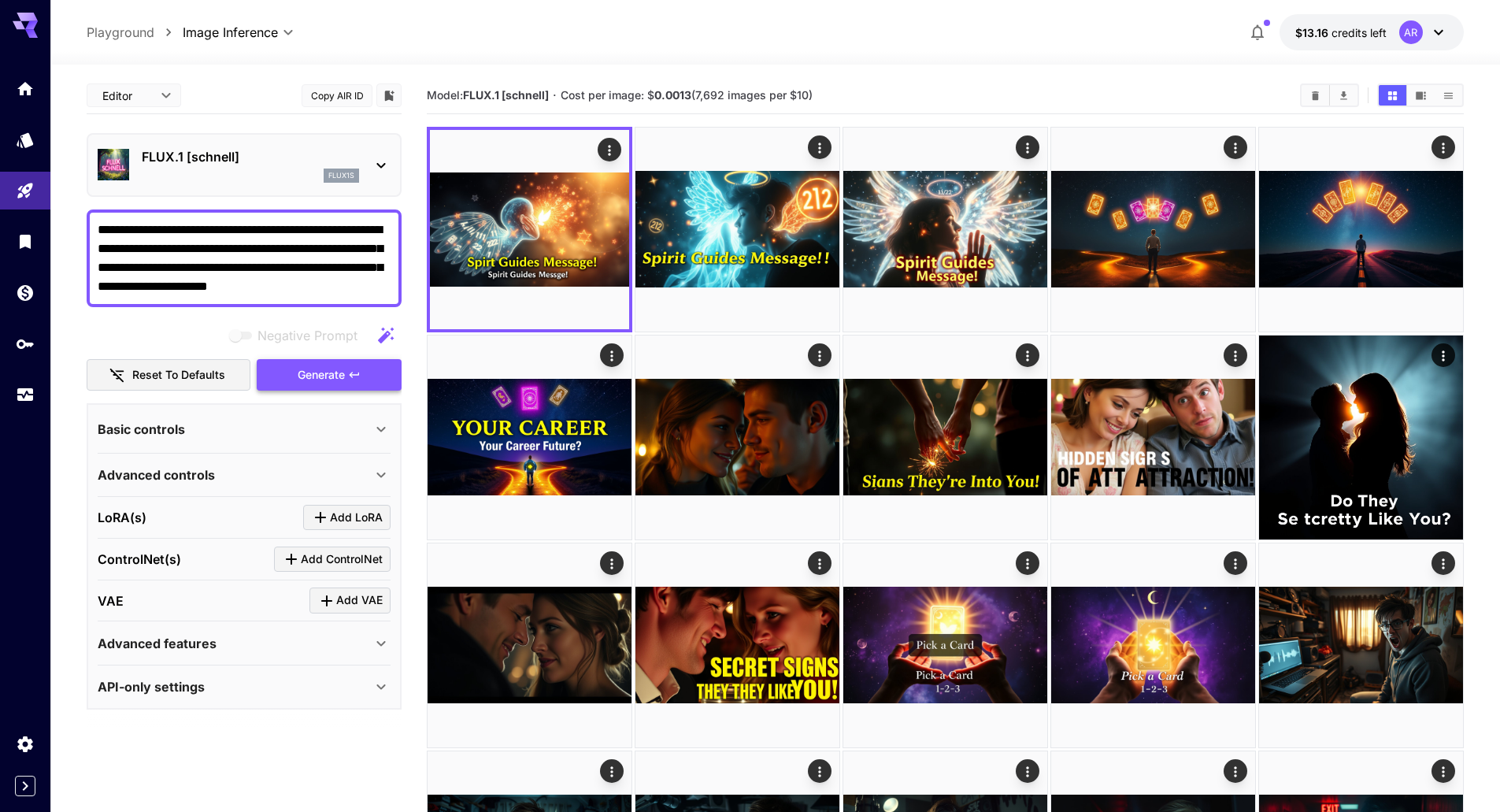
click at [343, 383] on span "Generate" at bounding box center [321, 375] width 48 height 20
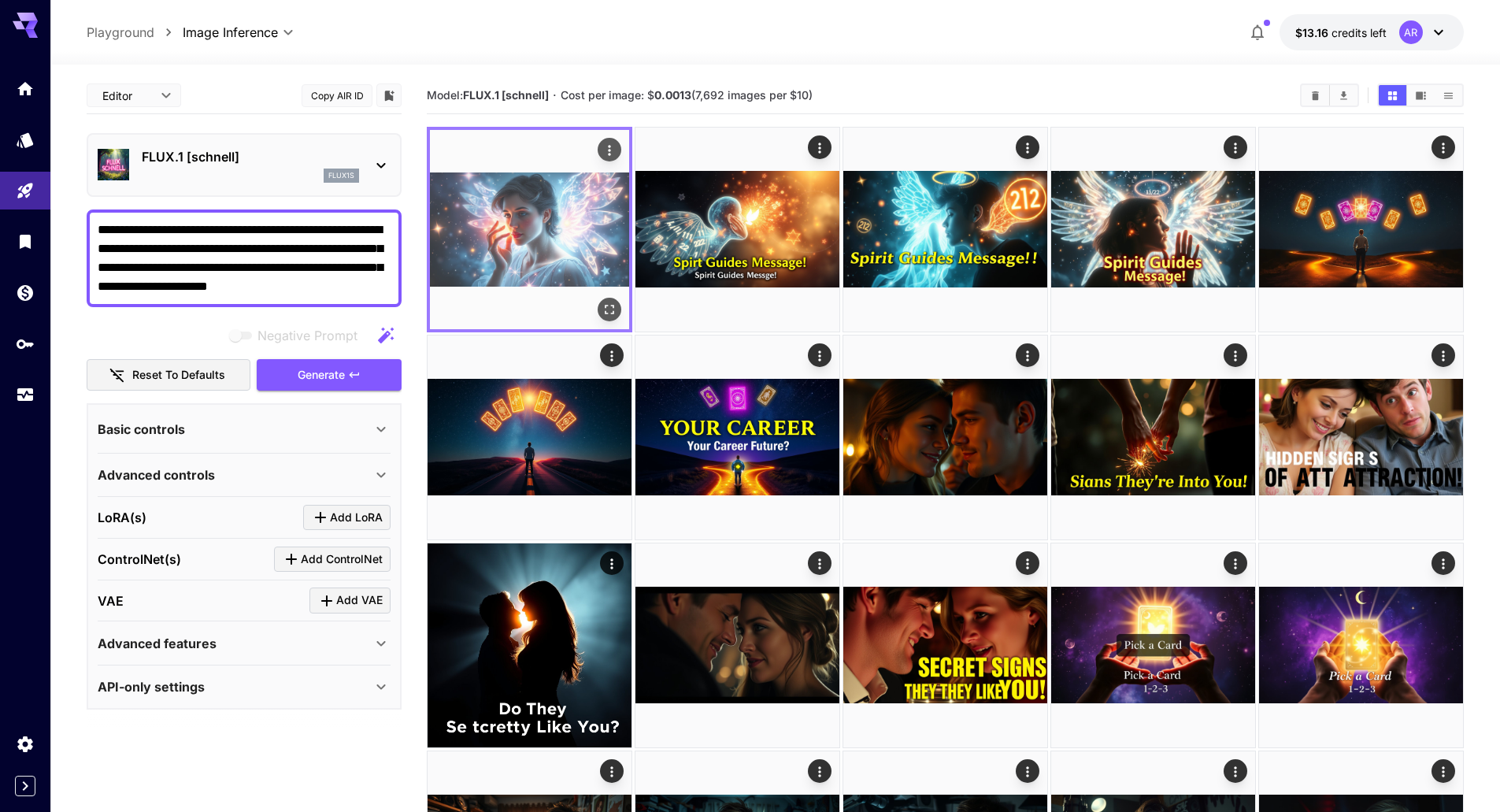
click at [528, 207] on img at bounding box center [530, 229] width 200 height 200
click at [611, 315] on icon "Open in fullscreen" at bounding box center [609, 309] width 16 height 16
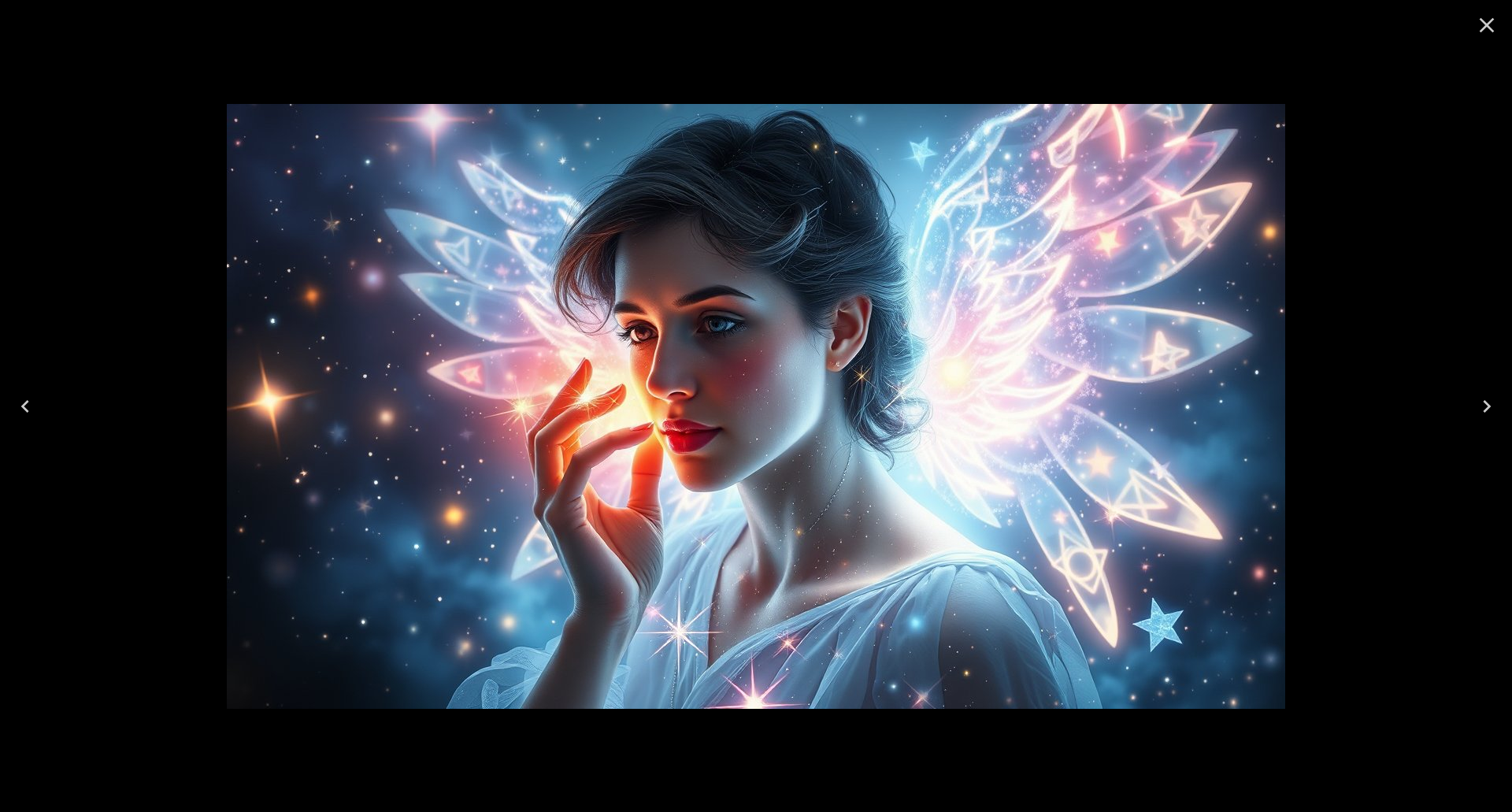
click at [1487, 24] on icon "Close" at bounding box center [1486, 25] width 15 height 15
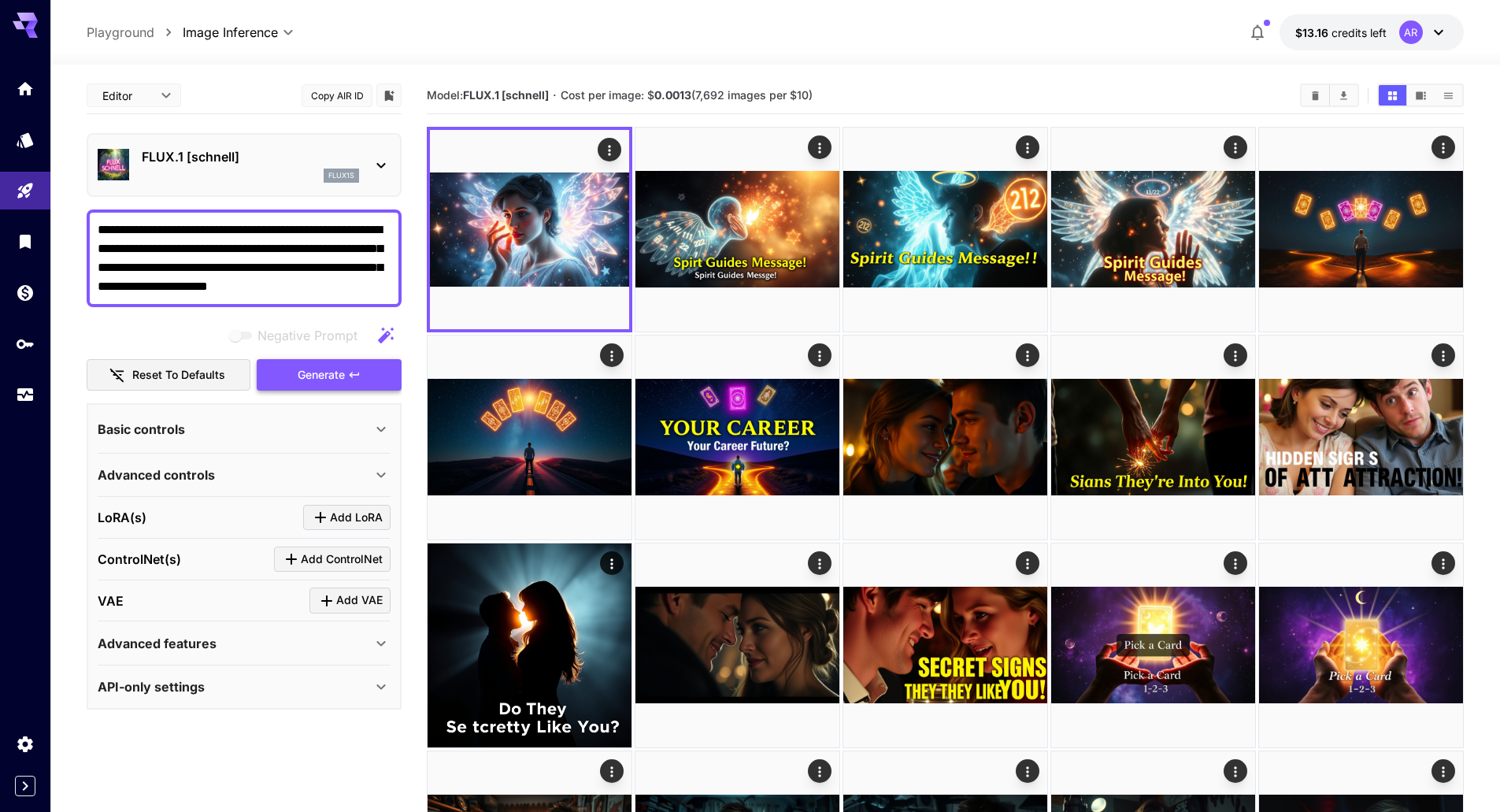
click at [378, 370] on button "Generate" at bounding box center [329, 375] width 145 height 32
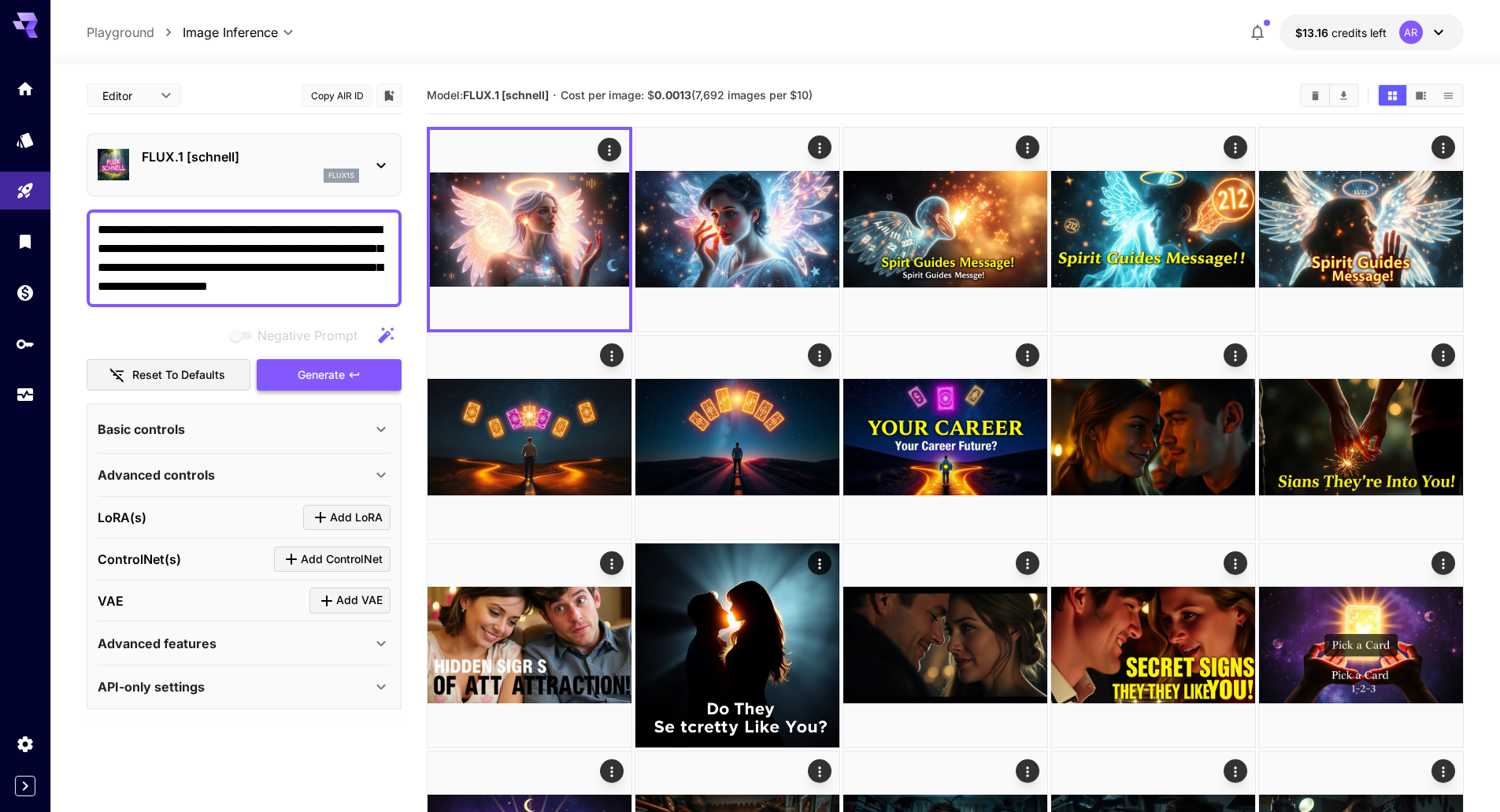
click at [359, 360] on button "Generate" at bounding box center [329, 375] width 145 height 32
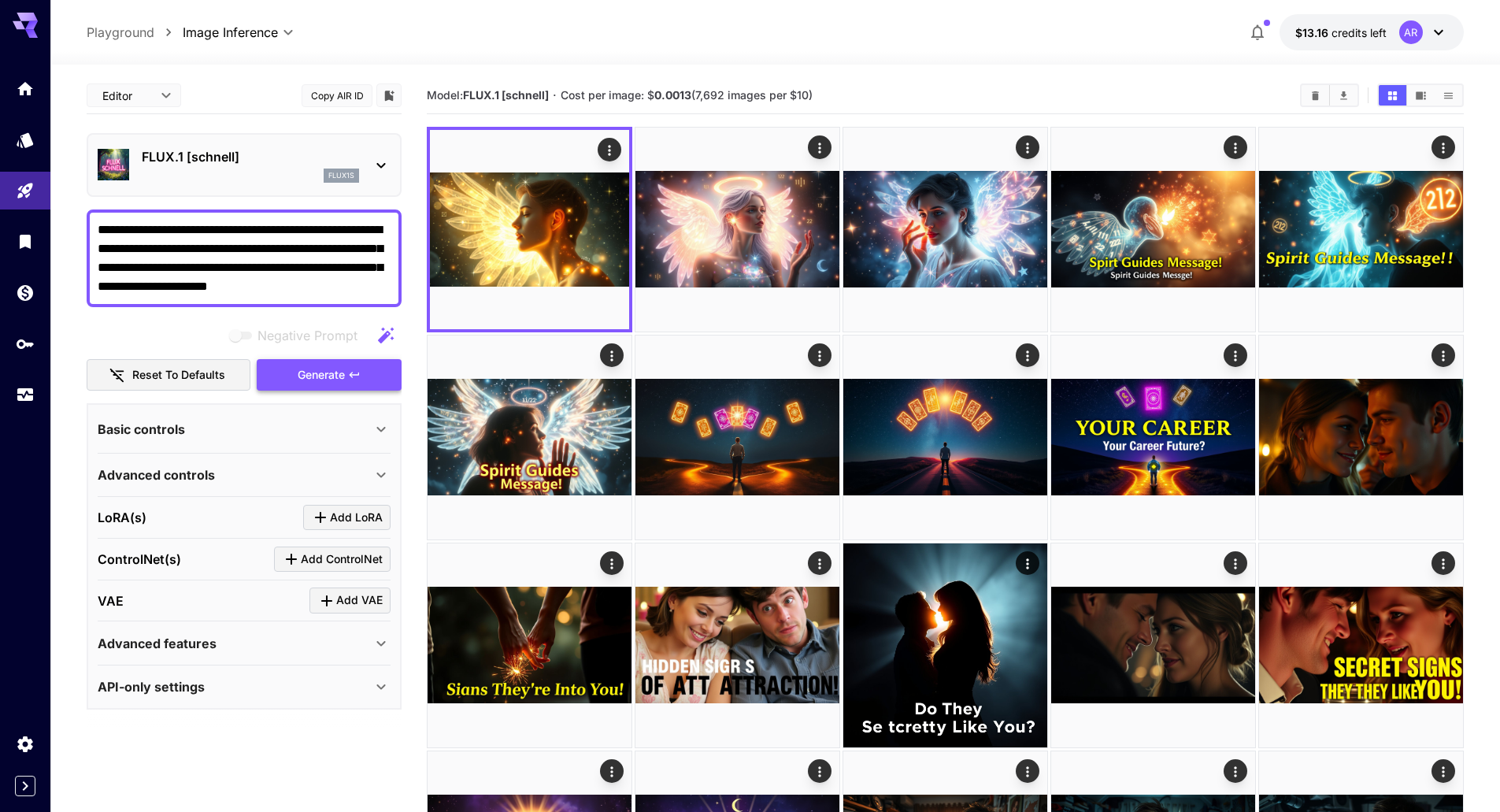
click at [361, 371] on button "Generate" at bounding box center [329, 375] width 145 height 32
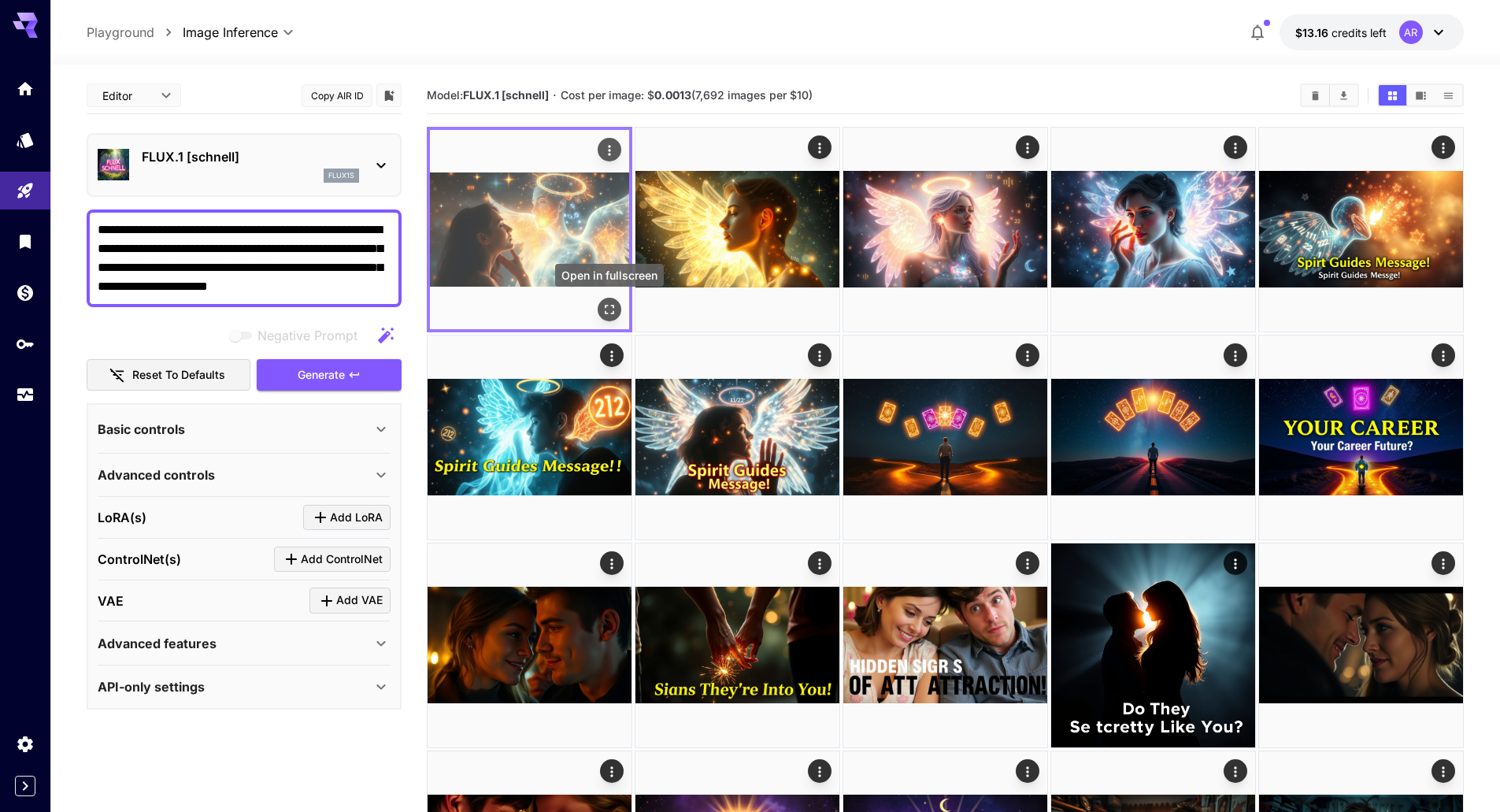
click at [609, 312] on icon "Open in fullscreen" at bounding box center [609, 309] width 16 height 16
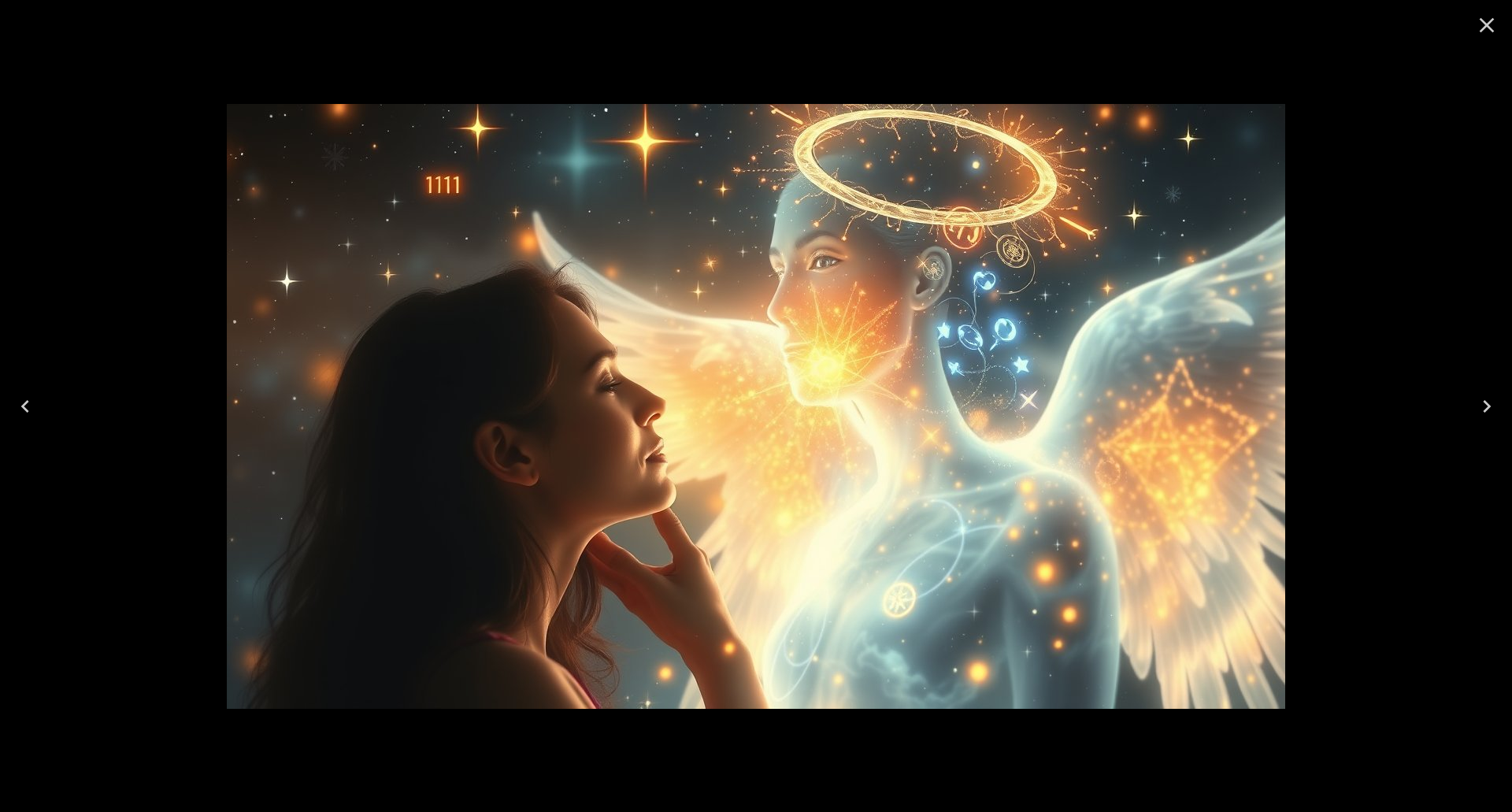
click at [1487, 26] on icon "Close" at bounding box center [1486, 25] width 15 height 15
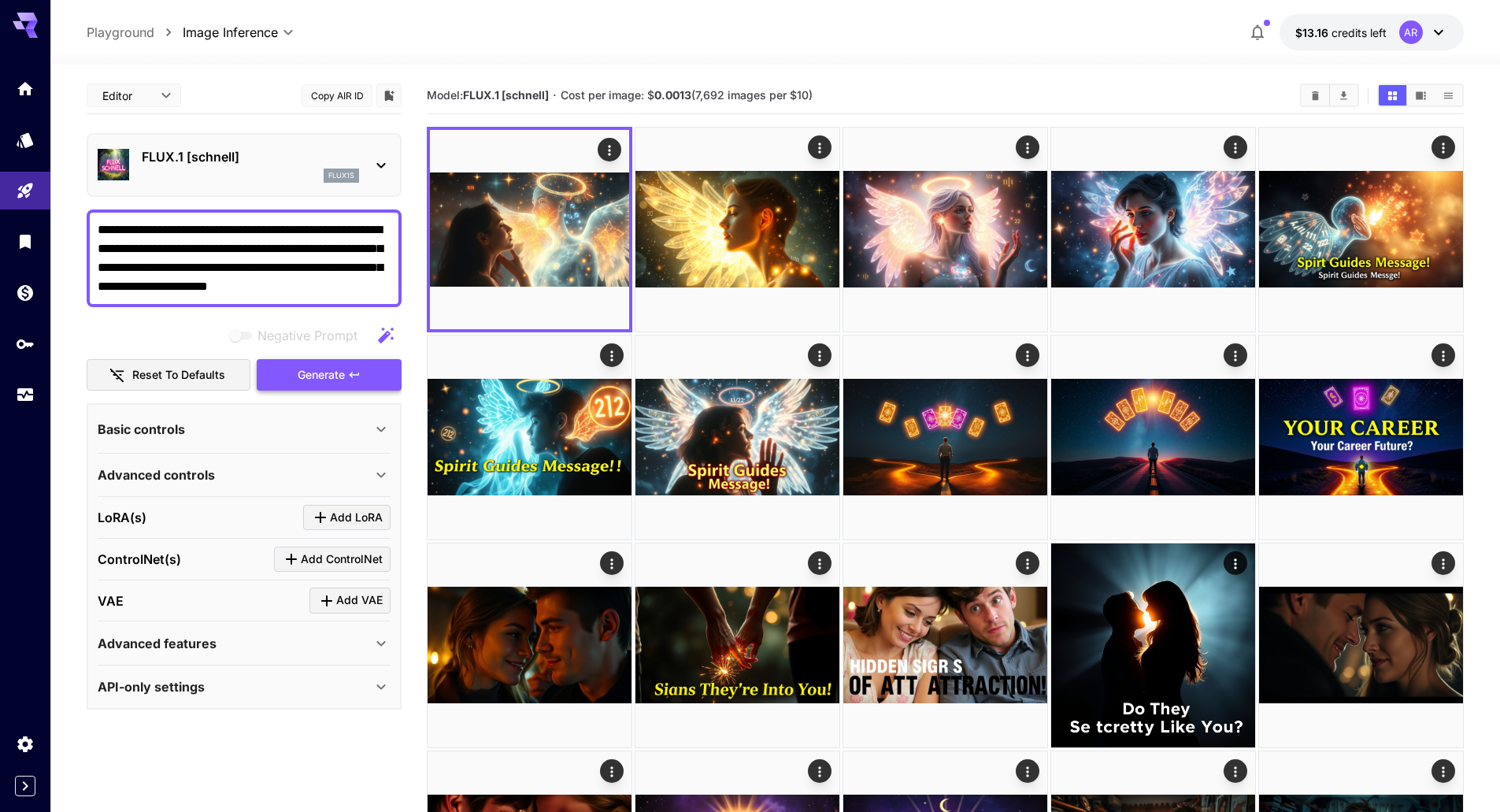
click at [340, 374] on span "Generate" at bounding box center [321, 375] width 48 height 20
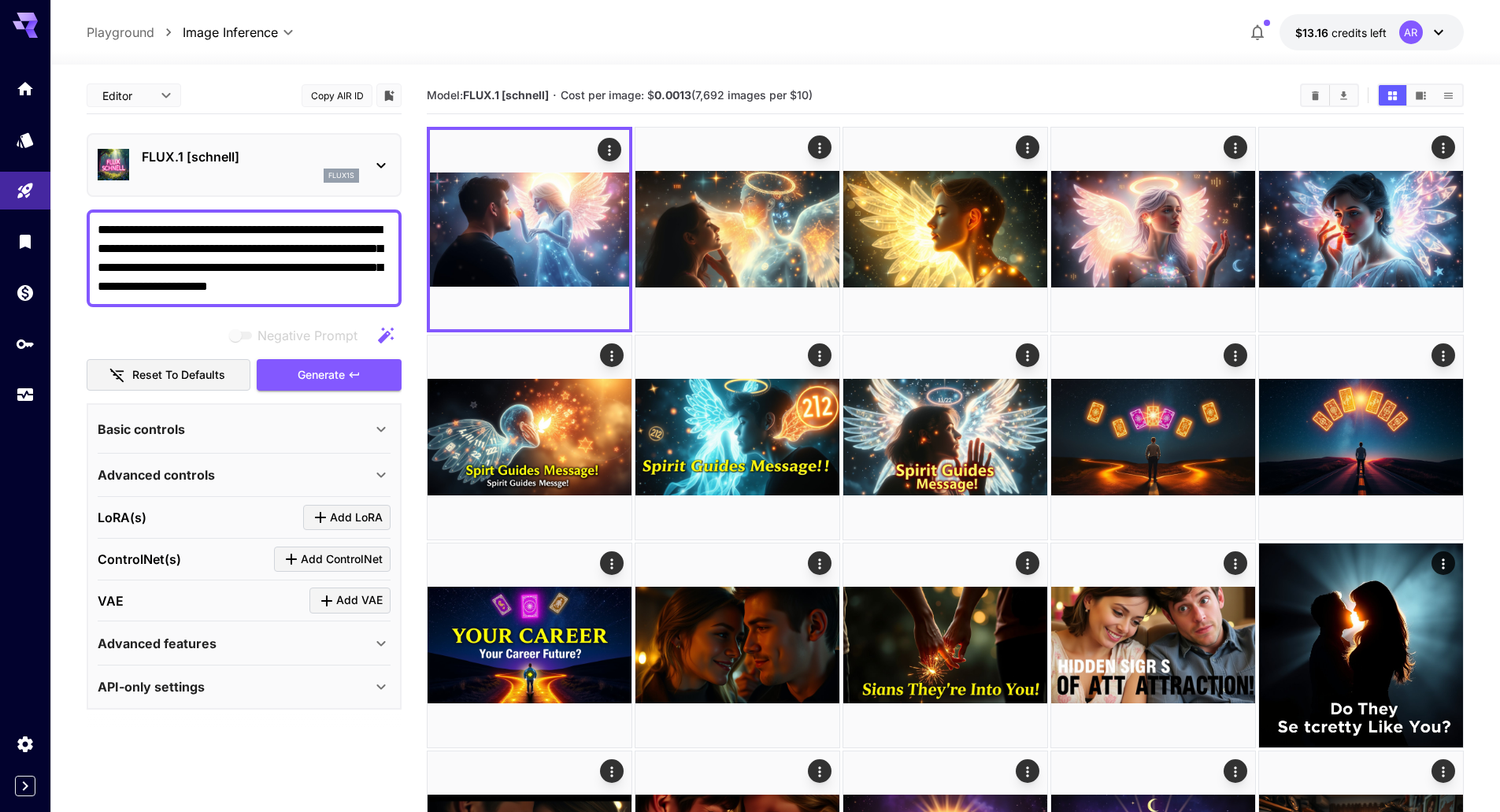
click at [380, 284] on textarea "**********" at bounding box center [244, 257] width 293 height 75
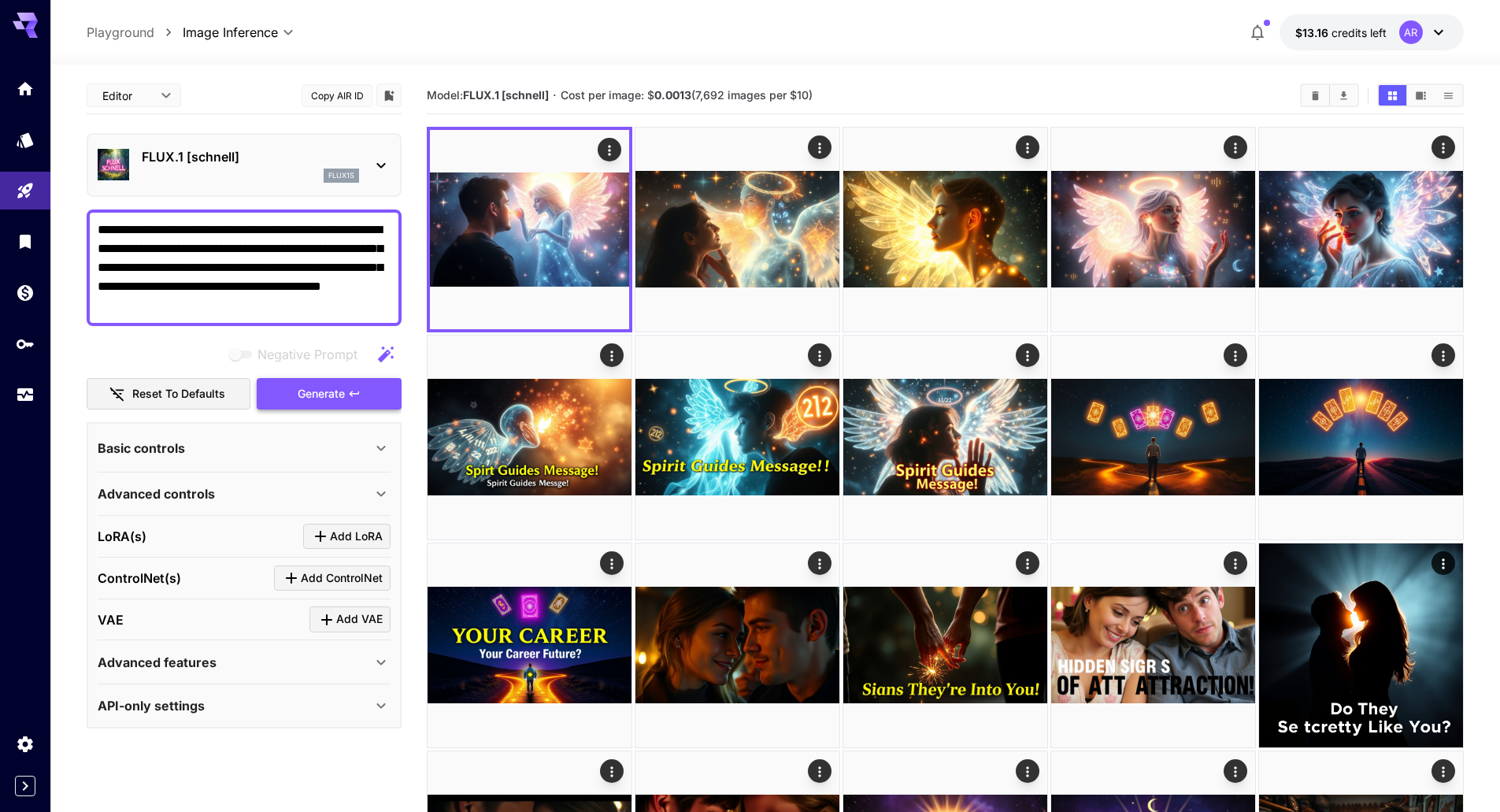
click at [380, 390] on button "Generate" at bounding box center [329, 393] width 145 height 32
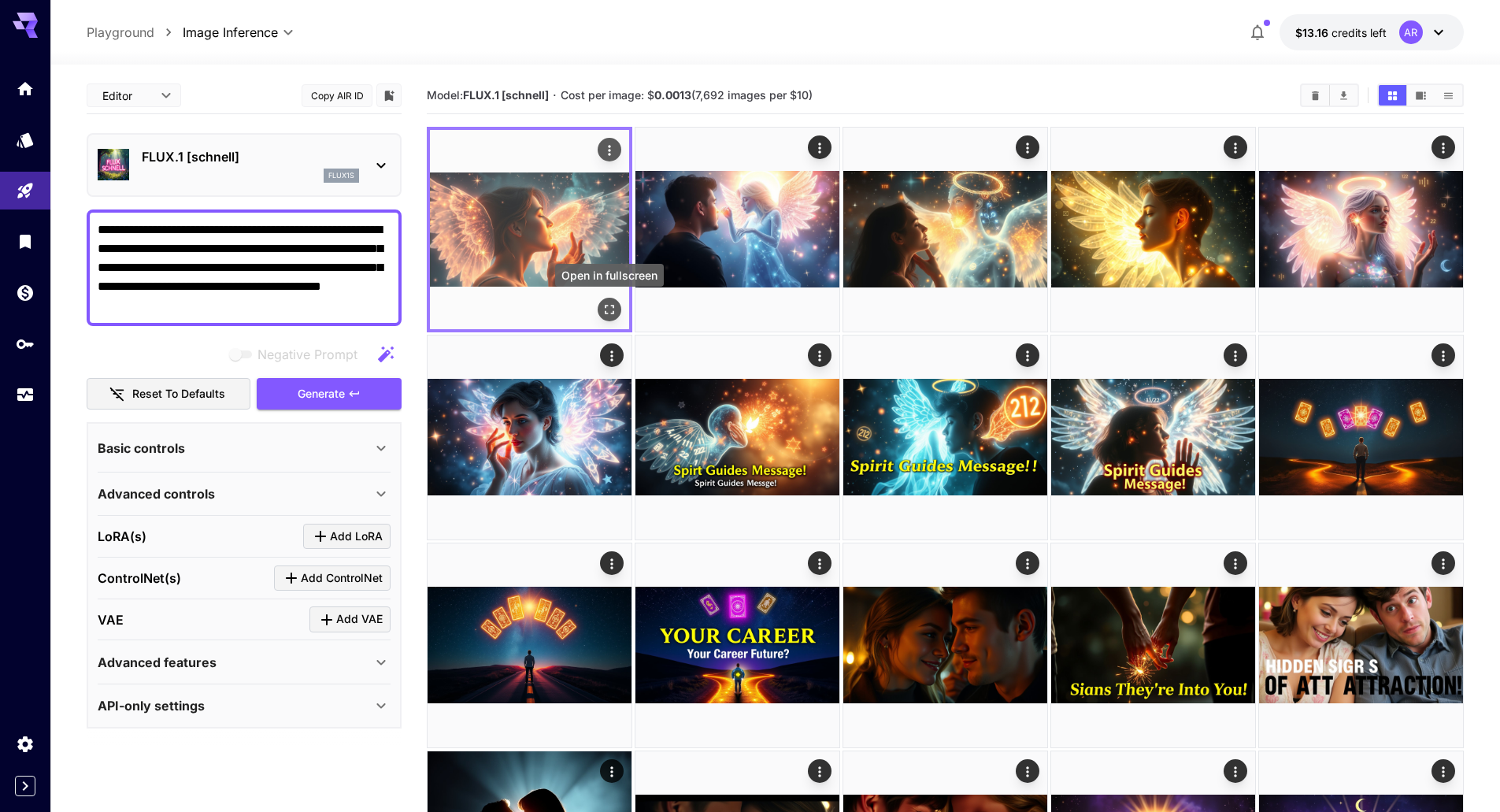
click at [610, 311] on icon "Open in fullscreen" at bounding box center [609, 309] width 16 height 16
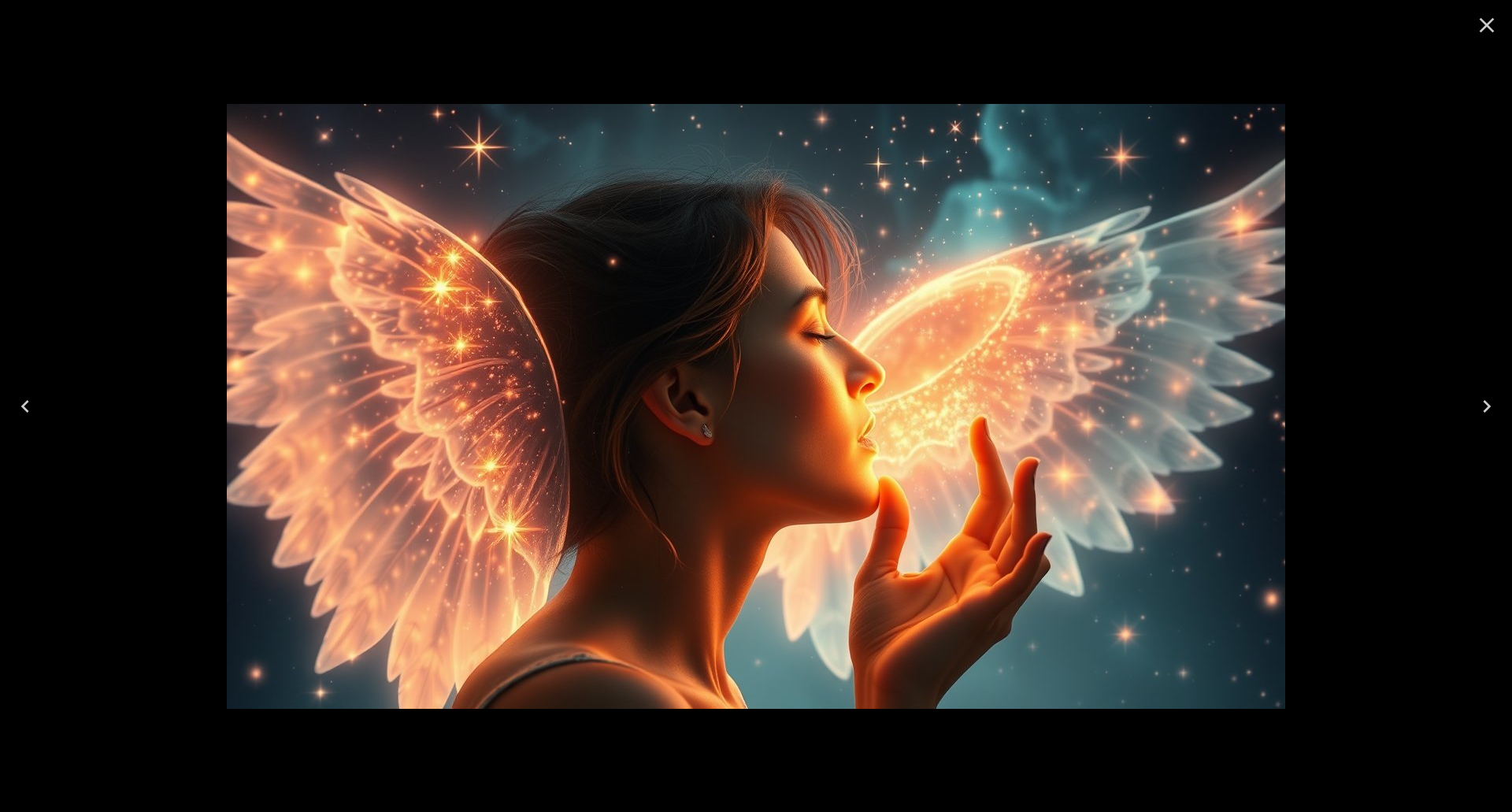
click at [1434, 368] on div at bounding box center [756, 406] width 1512 height 812
click at [1356, 326] on div at bounding box center [756, 406] width 1512 height 812
click at [1495, 26] on icon "Close" at bounding box center [1486, 25] width 25 height 25
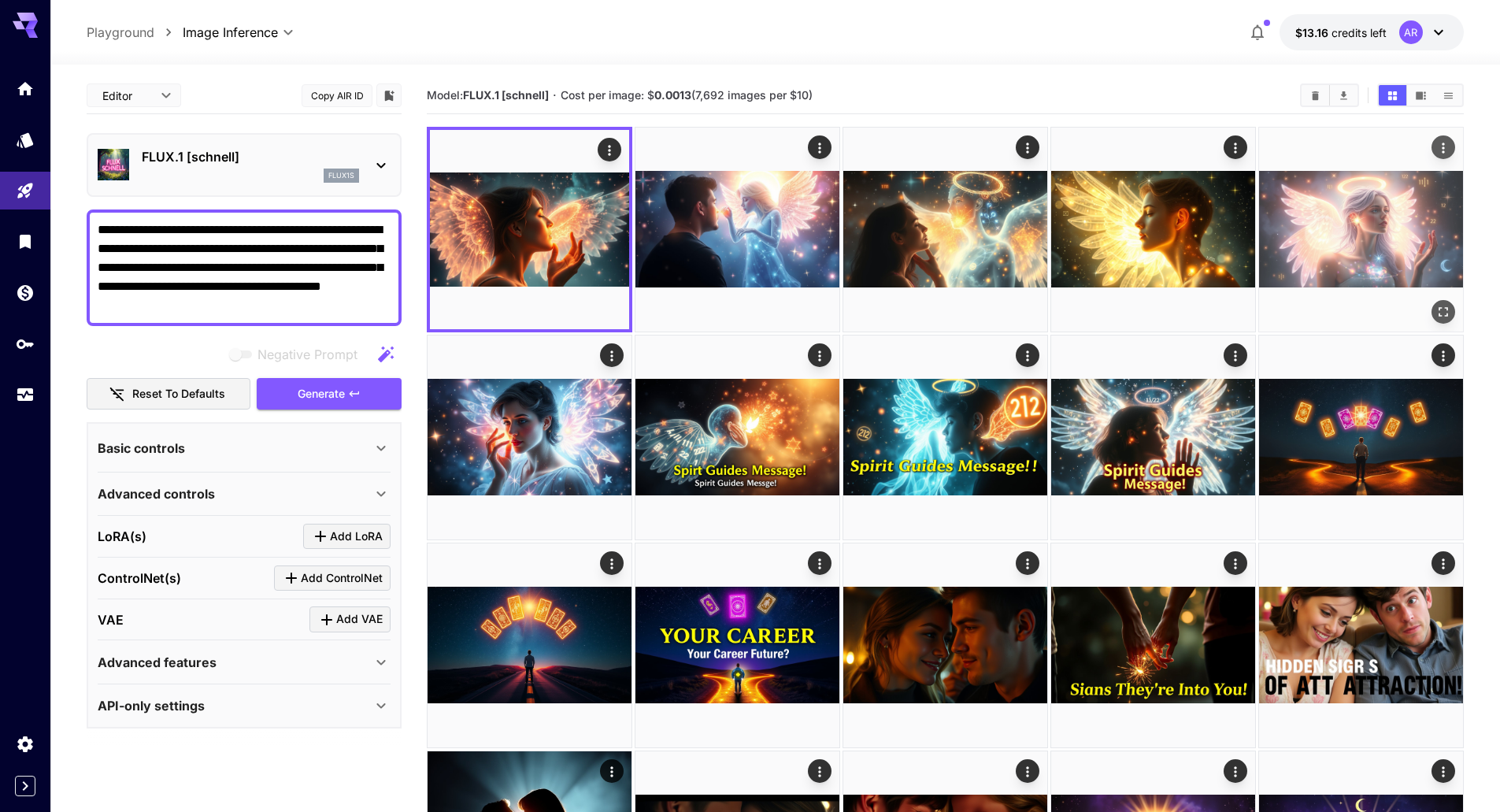
click at [1306, 244] on img at bounding box center [1361, 230] width 204 height 204
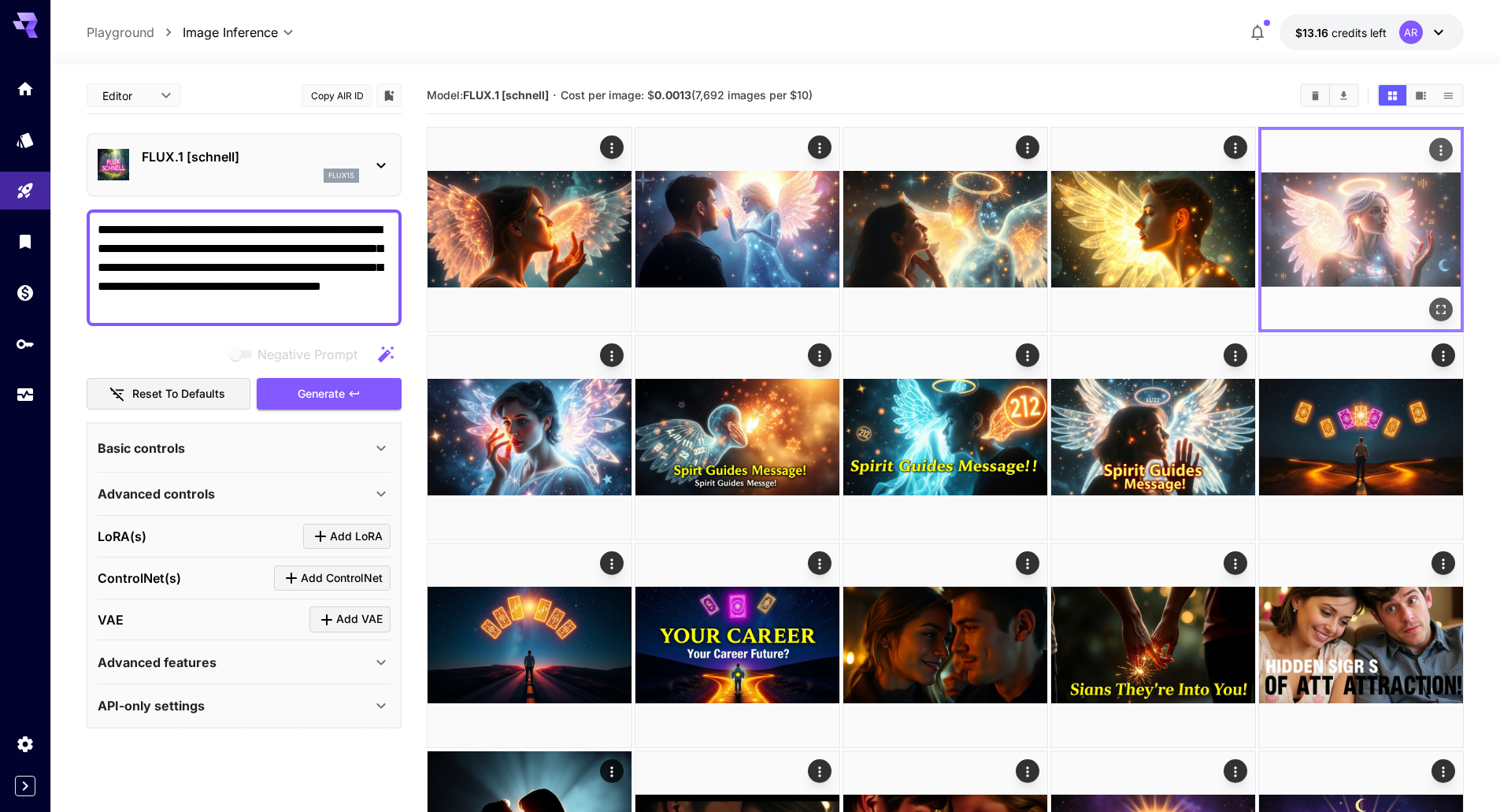
click at [1443, 307] on icon "Open in fullscreen" at bounding box center [1441, 309] width 16 height 16
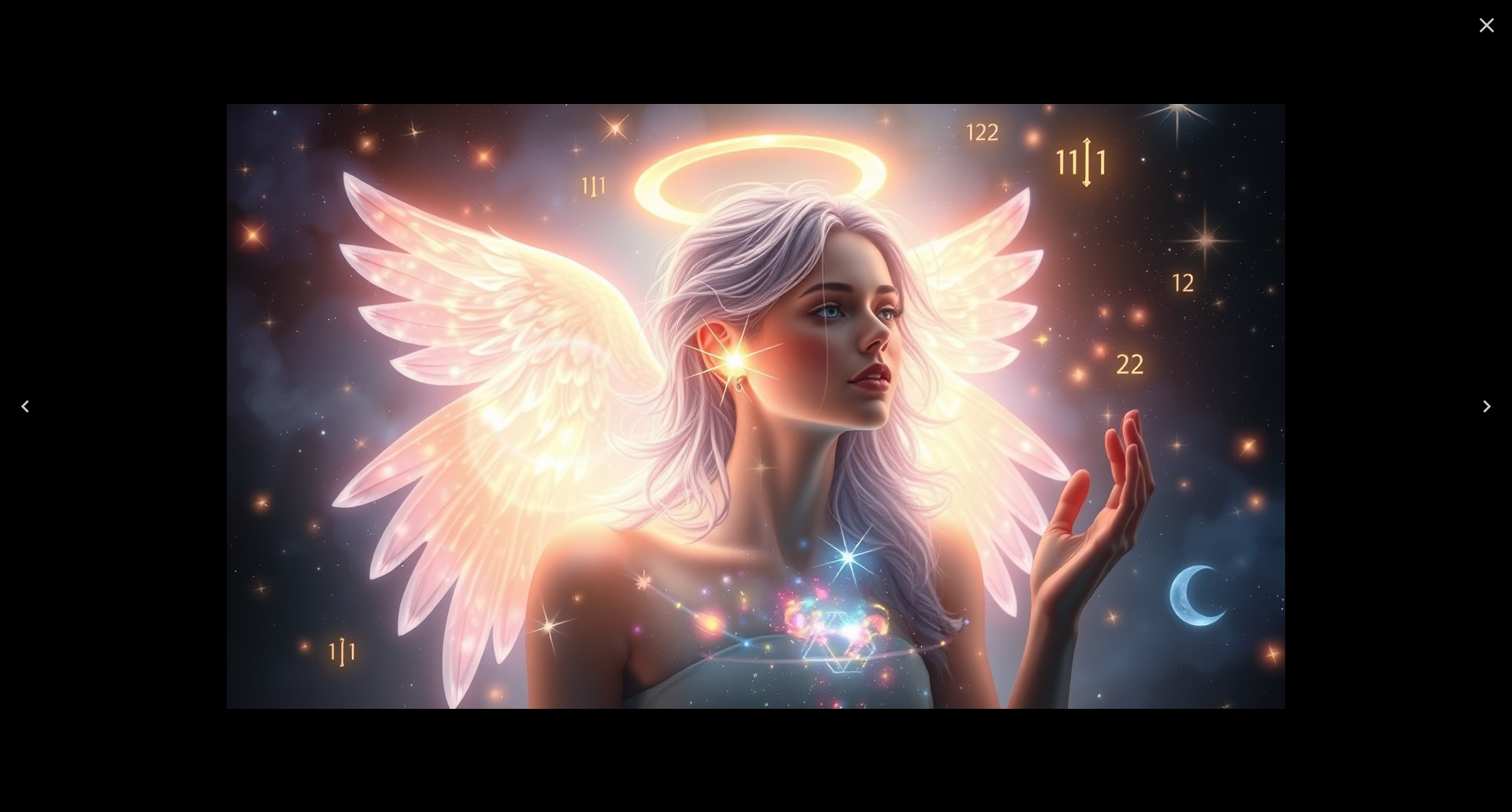
click at [1496, 406] on icon "Next" at bounding box center [1486, 406] width 25 height 25
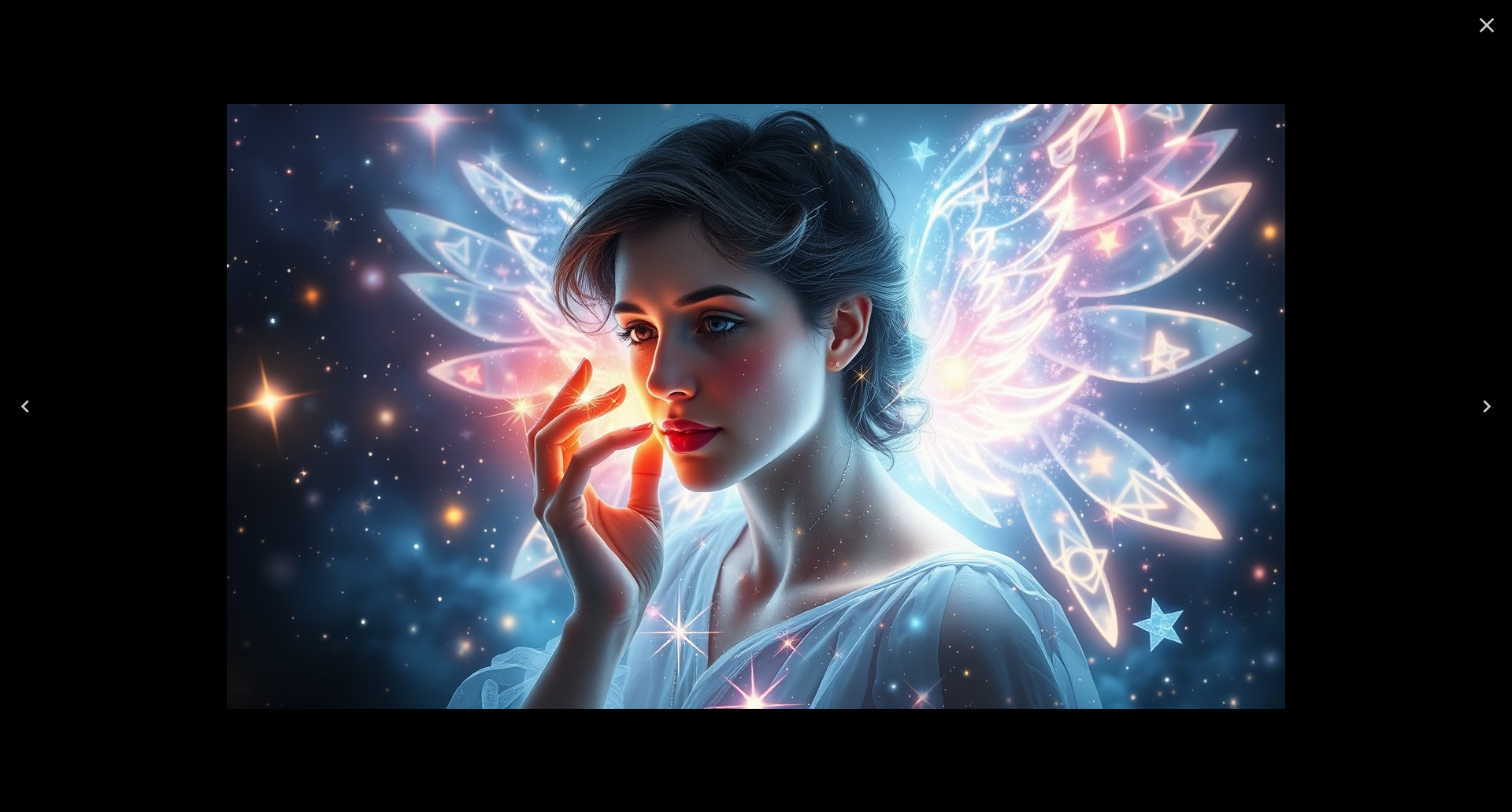
click at [29, 396] on icon "Previous" at bounding box center [25, 406] width 25 height 25
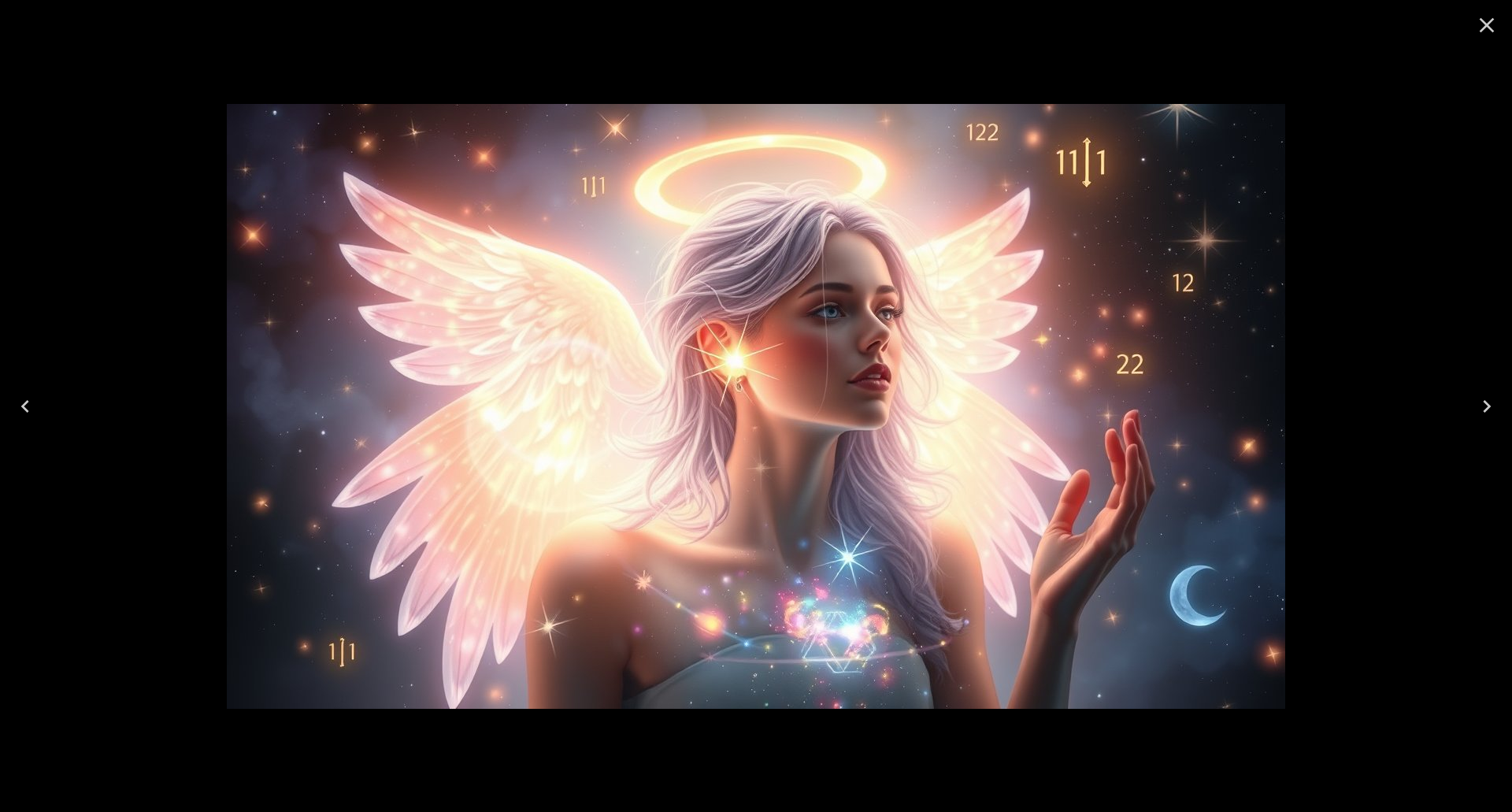
click at [213, 42] on div at bounding box center [756, 406] width 1512 height 812
click at [1491, 16] on icon "Close" at bounding box center [1486, 25] width 25 height 25
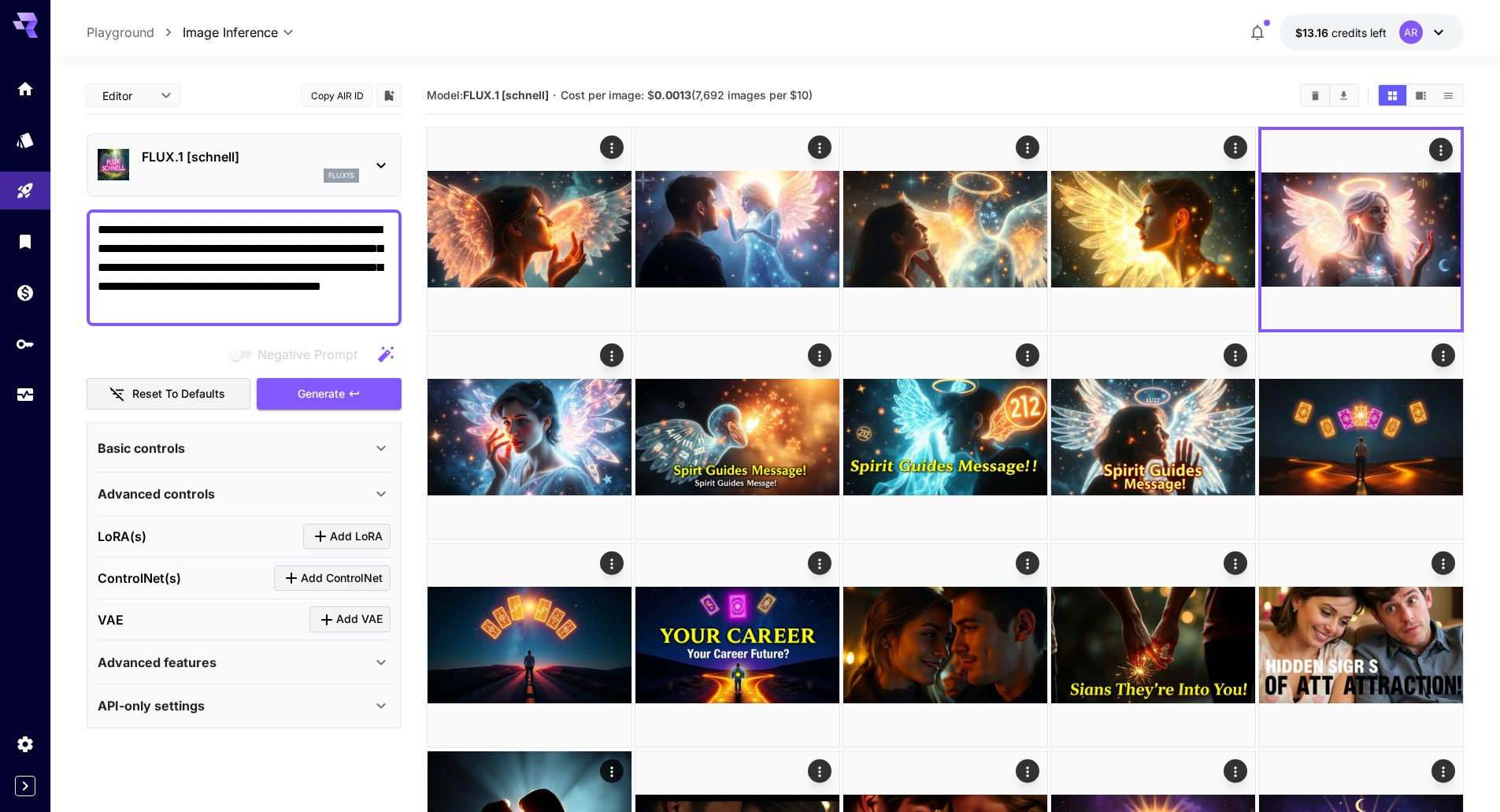
click at [132, 270] on textarea "**********" at bounding box center [244, 267] width 293 height 94
paste textarea
click at [336, 396] on span "Generate" at bounding box center [321, 394] width 48 height 20
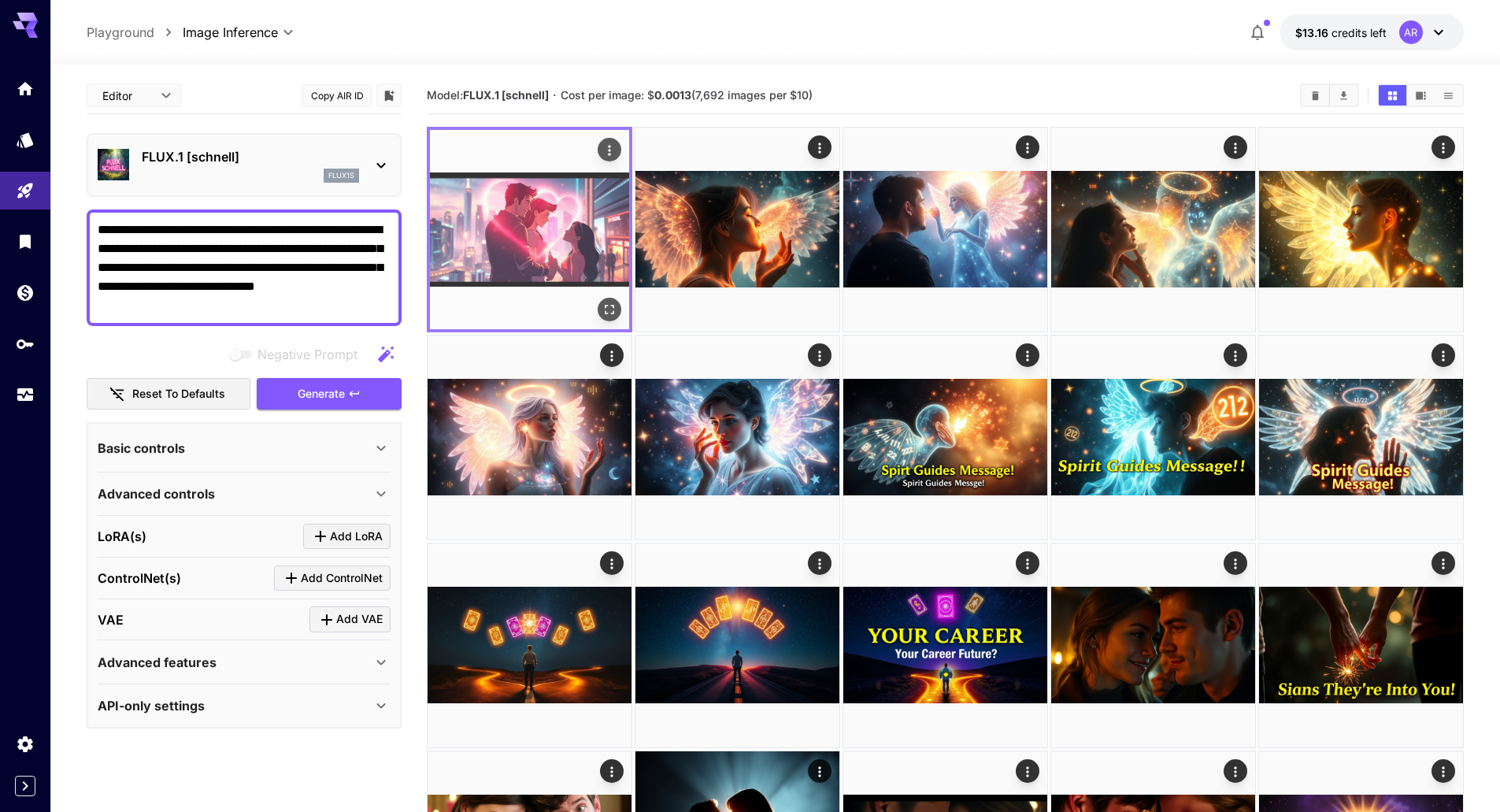
click at [618, 311] on button "Open in fullscreen" at bounding box center [609, 308] width 23 height 23
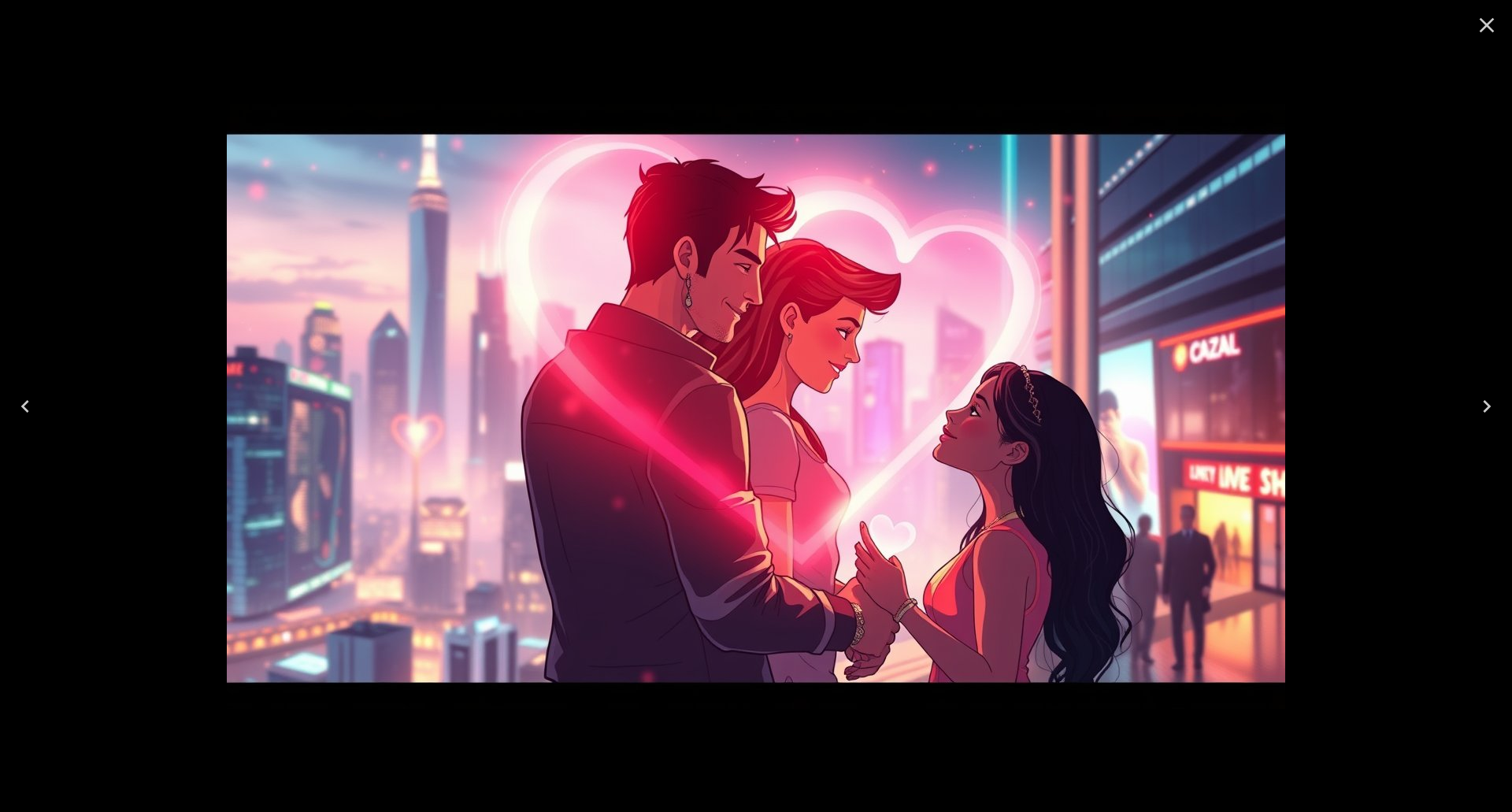
click at [1481, 20] on icon "Close" at bounding box center [1486, 25] width 15 height 15
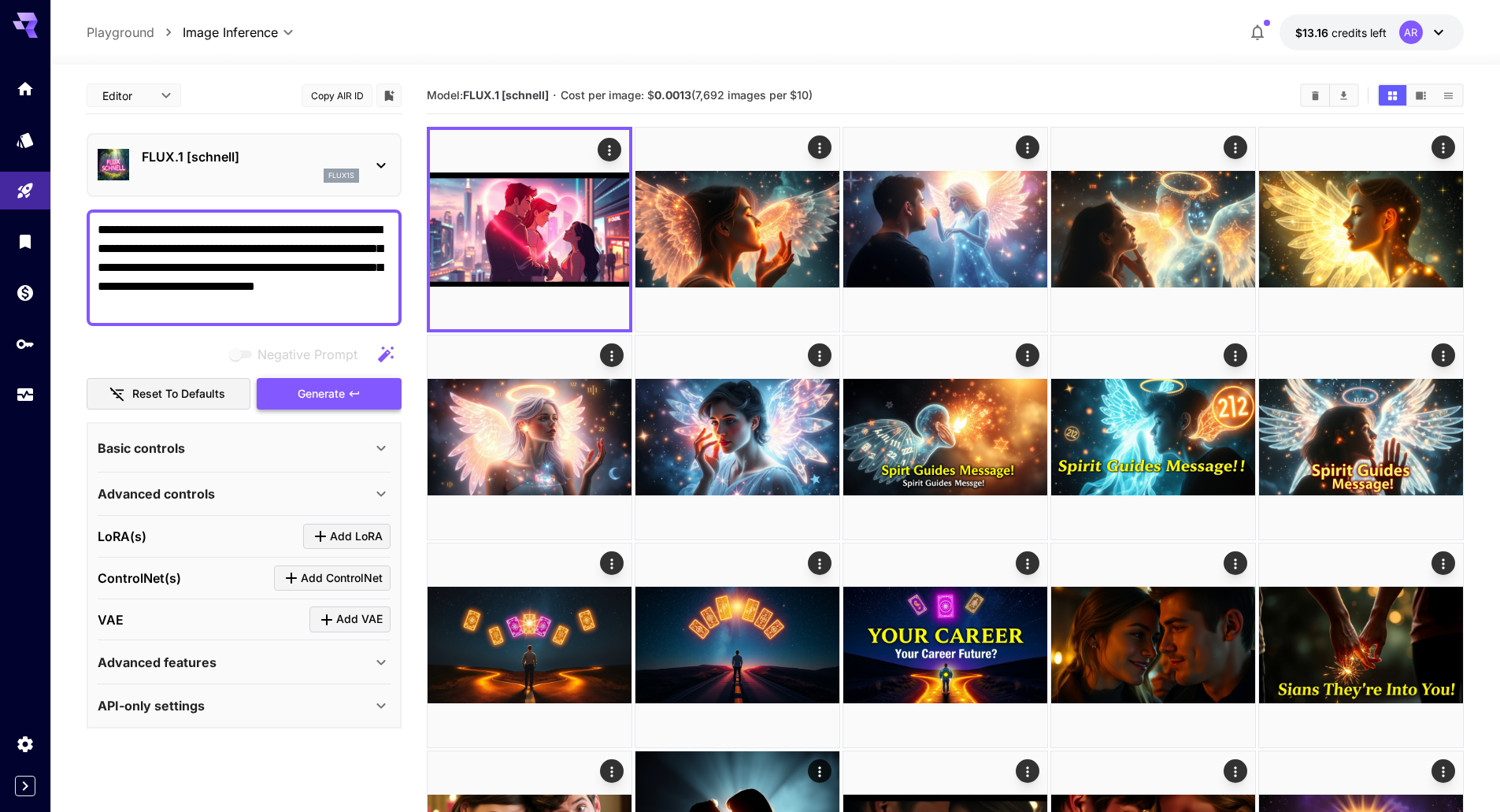
click at [315, 377] on button "Generate" at bounding box center [329, 393] width 145 height 32
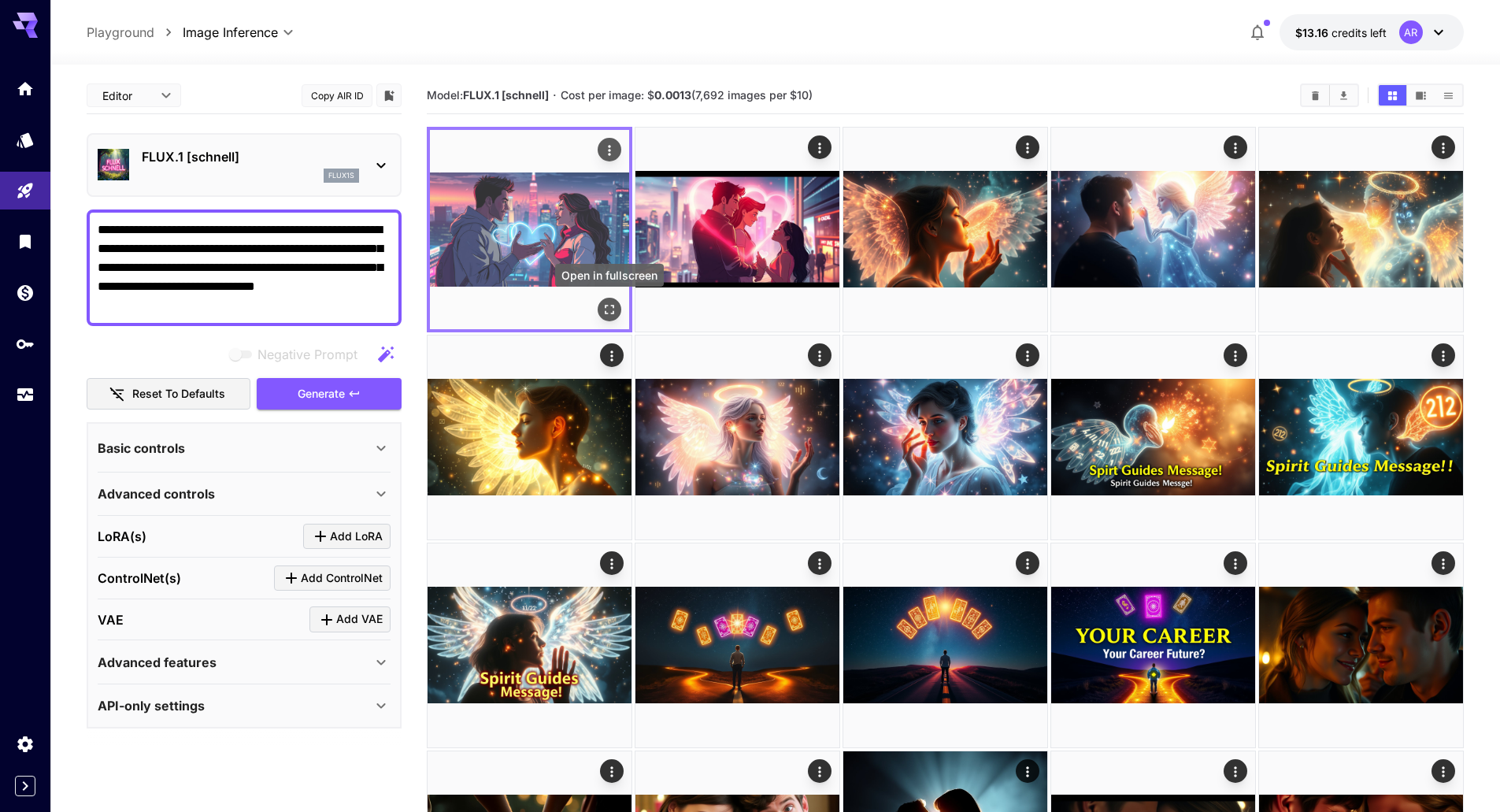
click at [613, 311] on icon "Open in fullscreen" at bounding box center [609, 309] width 10 height 10
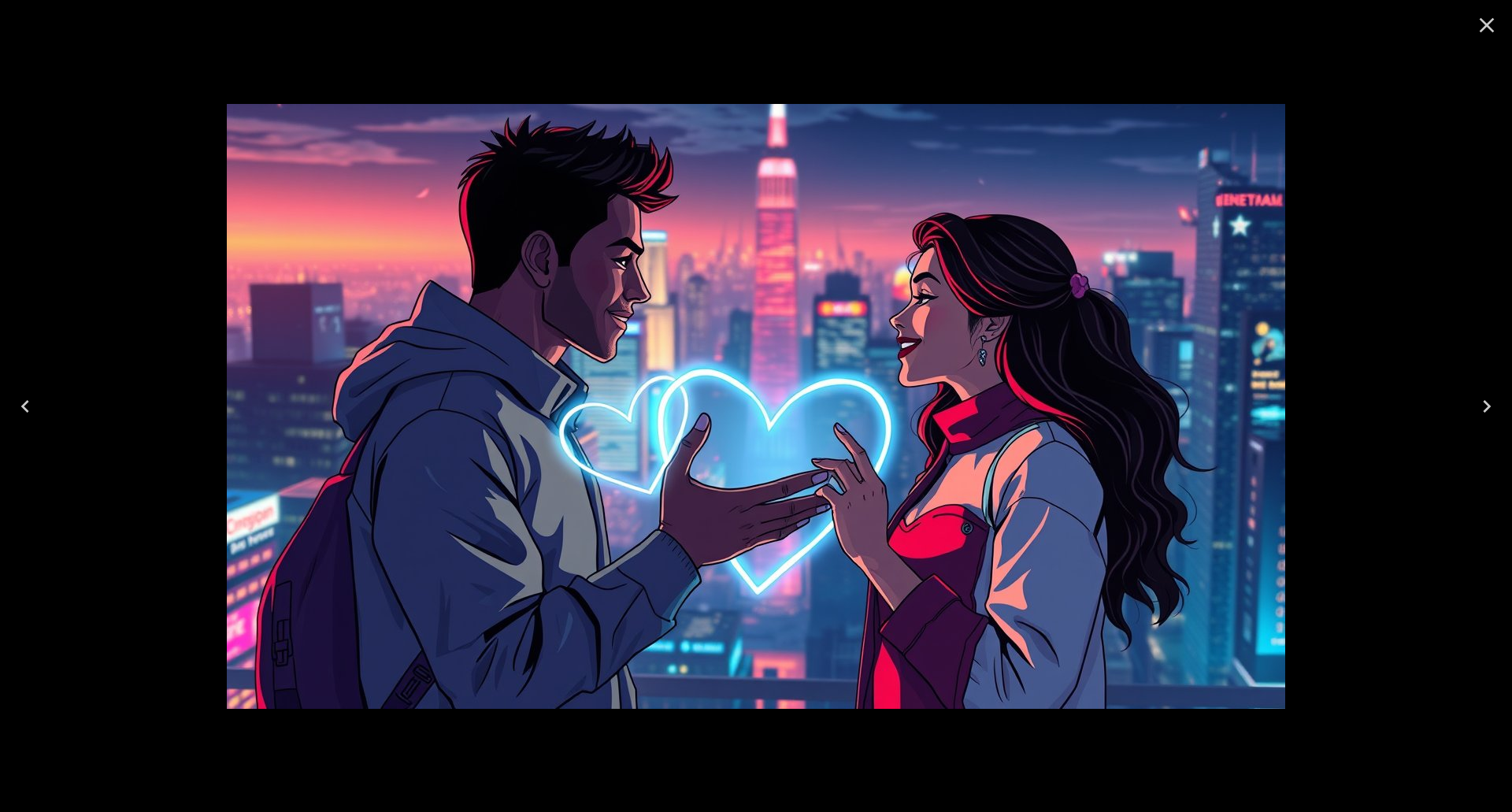
click at [1499, 22] on button "Close" at bounding box center [1487, 25] width 38 height 38
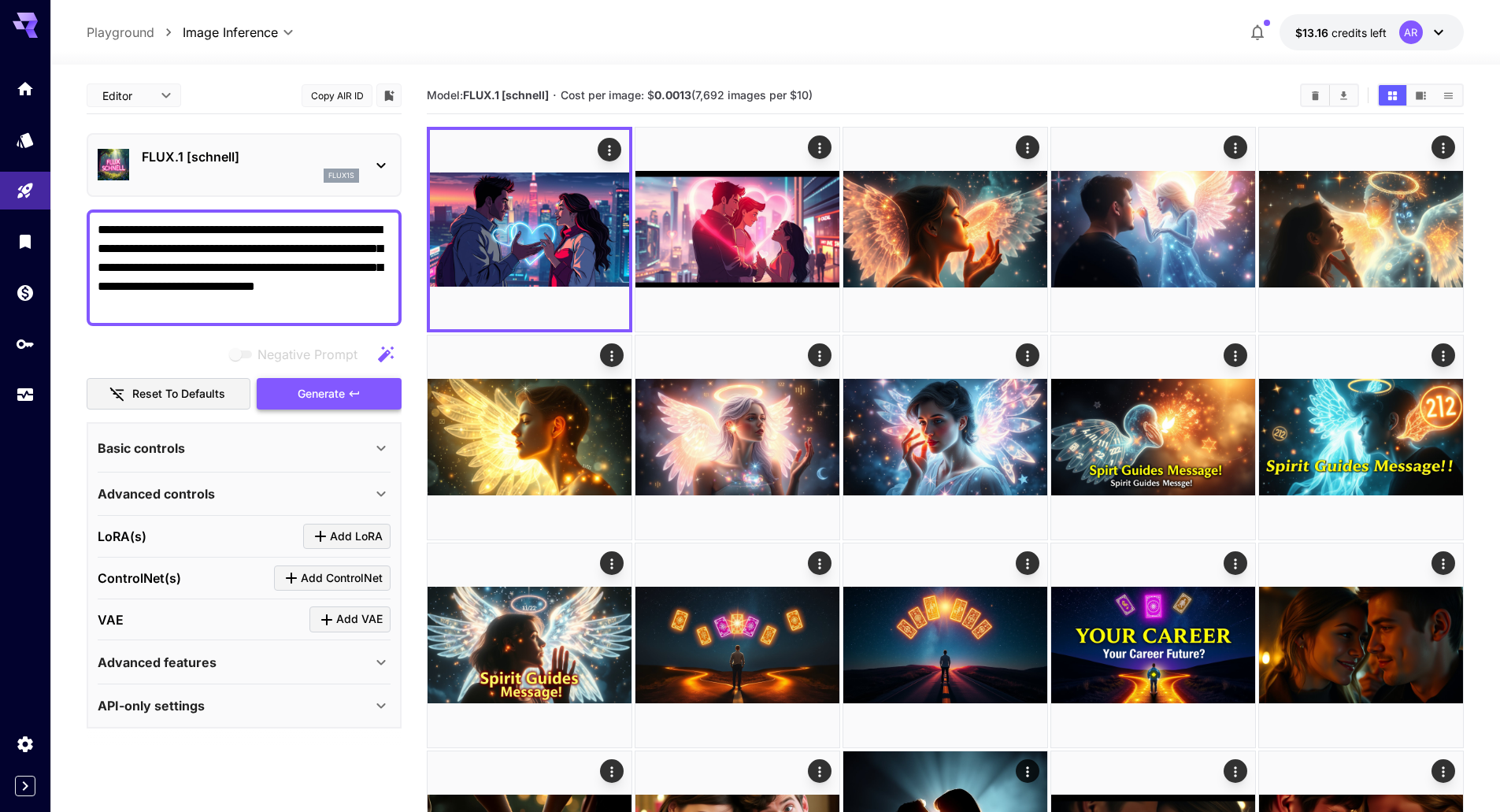
click at [316, 384] on button "Generate" at bounding box center [329, 393] width 145 height 32
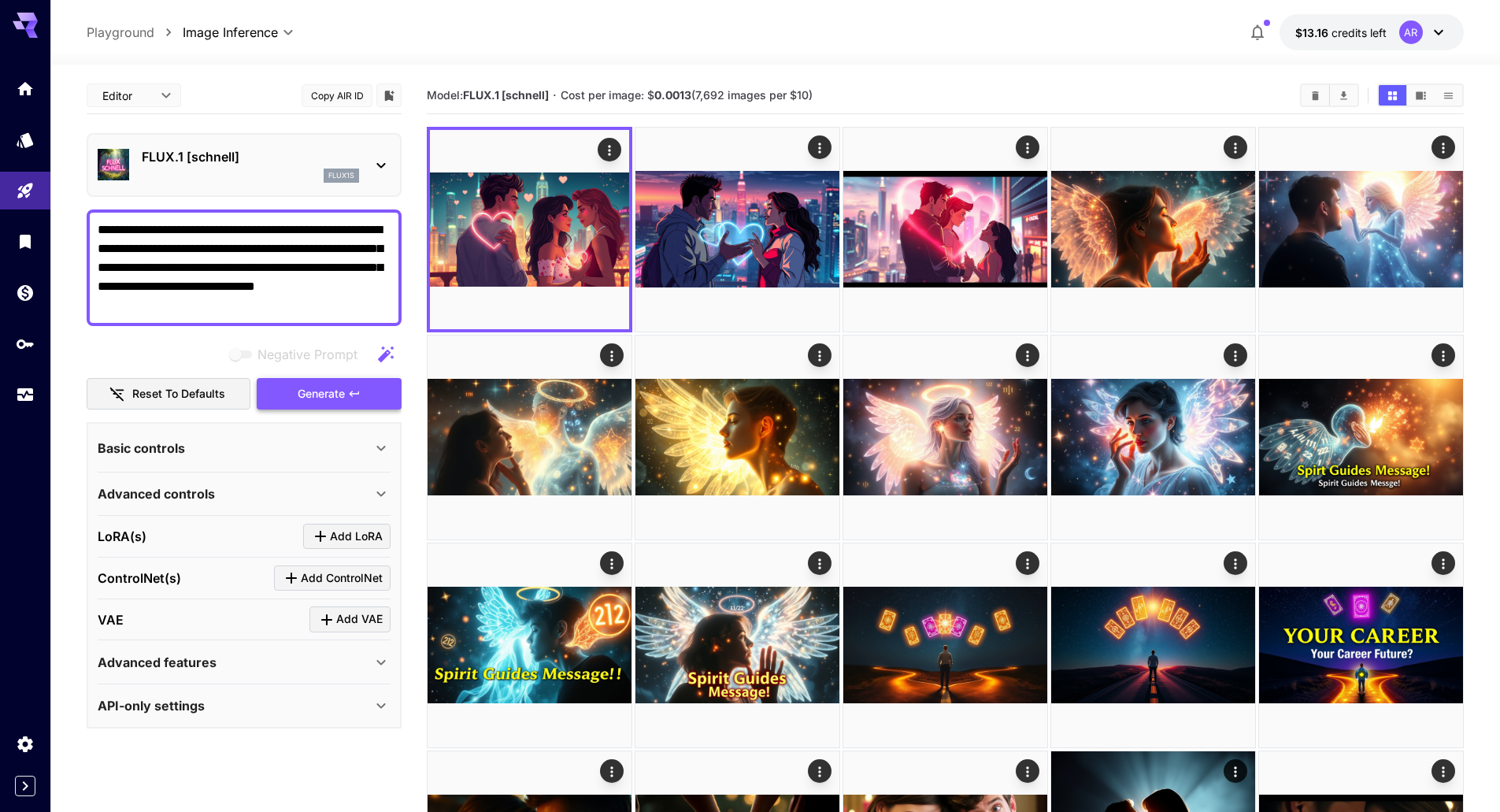
click at [331, 384] on span "Generate" at bounding box center [321, 394] width 48 height 20
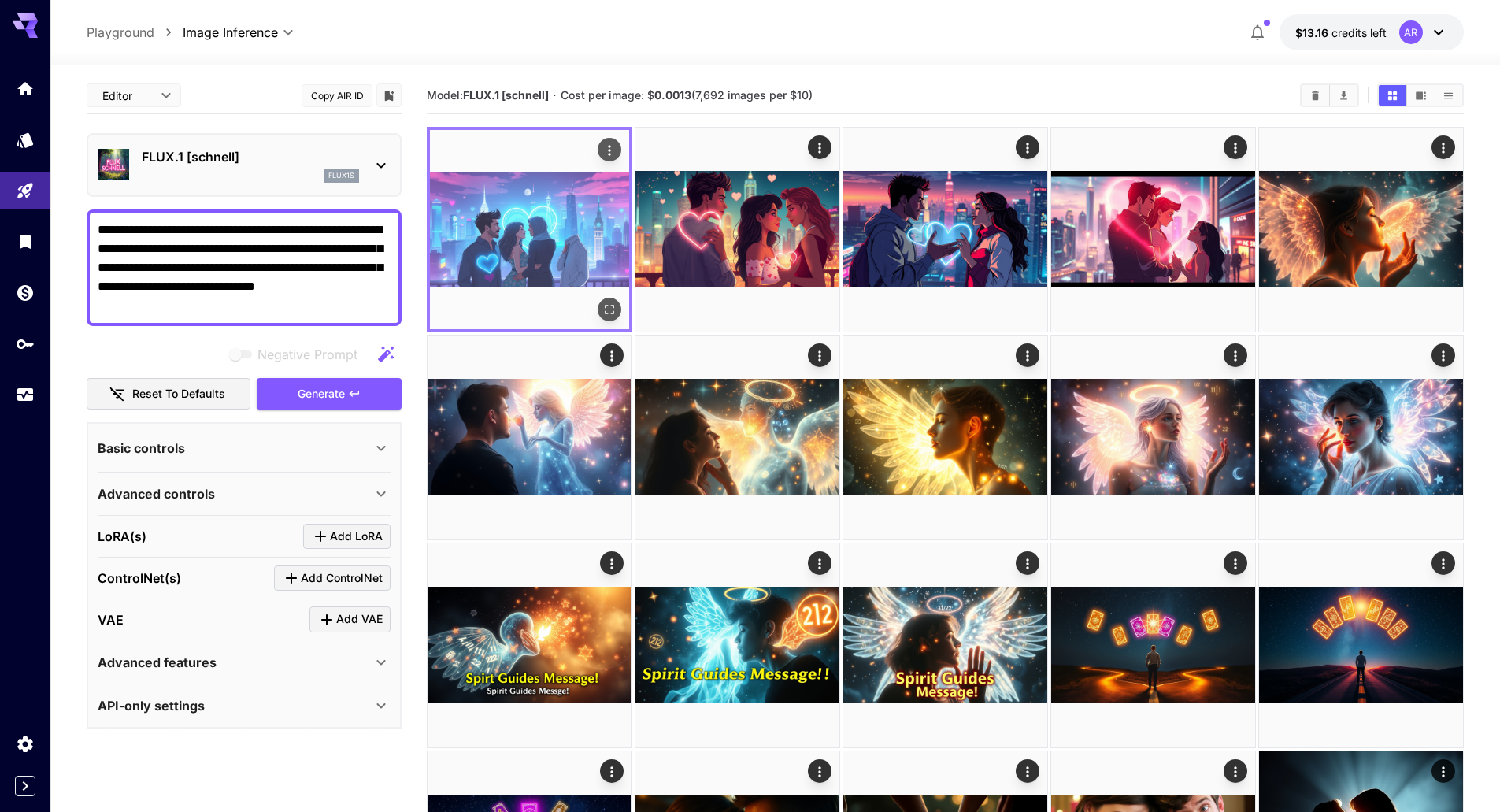
click at [552, 255] on img at bounding box center [530, 229] width 200 height 200
click at [603, 312] on icon "Open in fullscreen" at bounding box center [609, 309] width 16 height 16
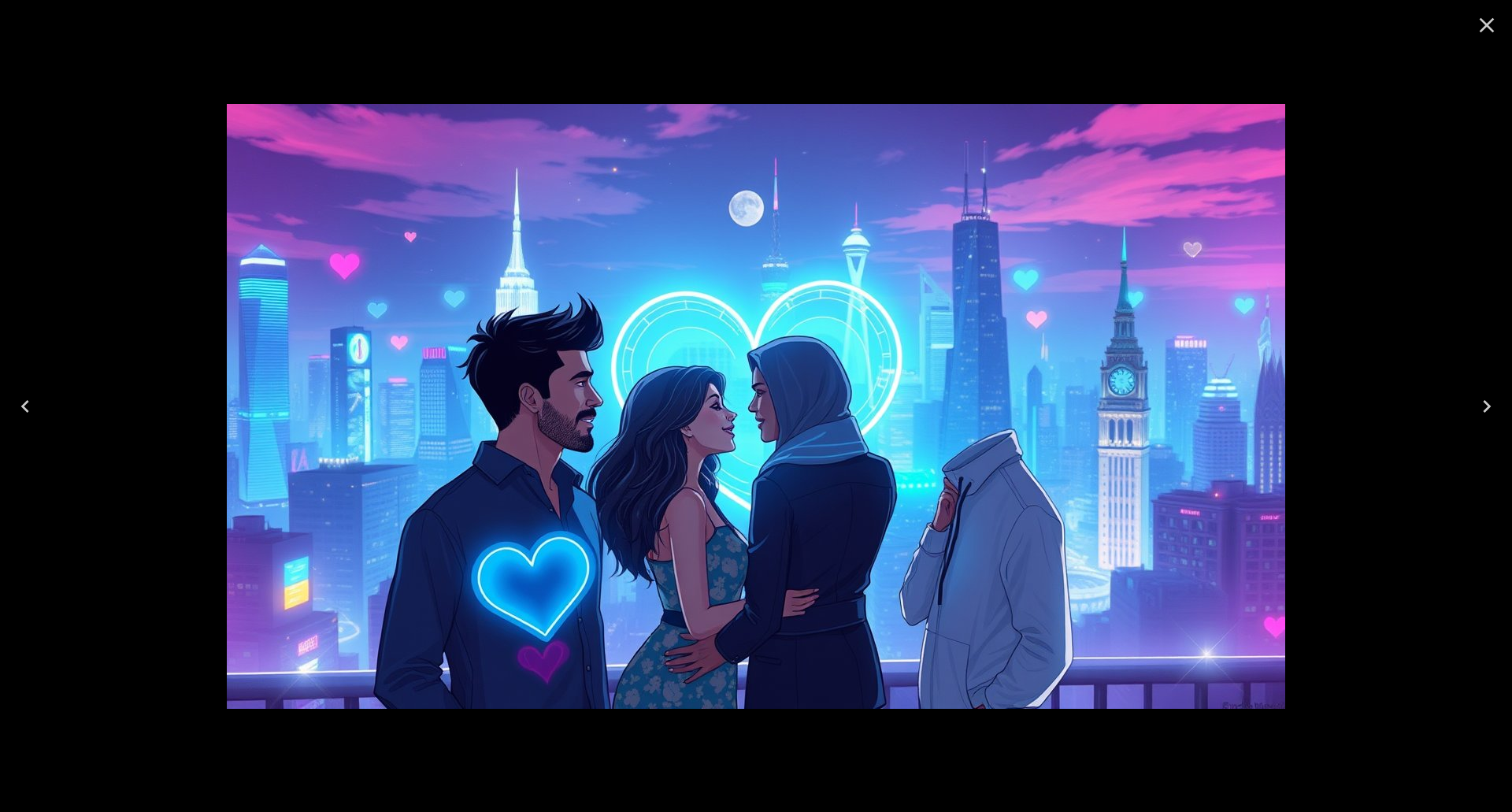
click at [1458, 289] on div at bounding box center [756, 406] width 1512 height 812
click at [1482, 22] on icon "Close" at bounding box center [1486, 25] width 15 height 15
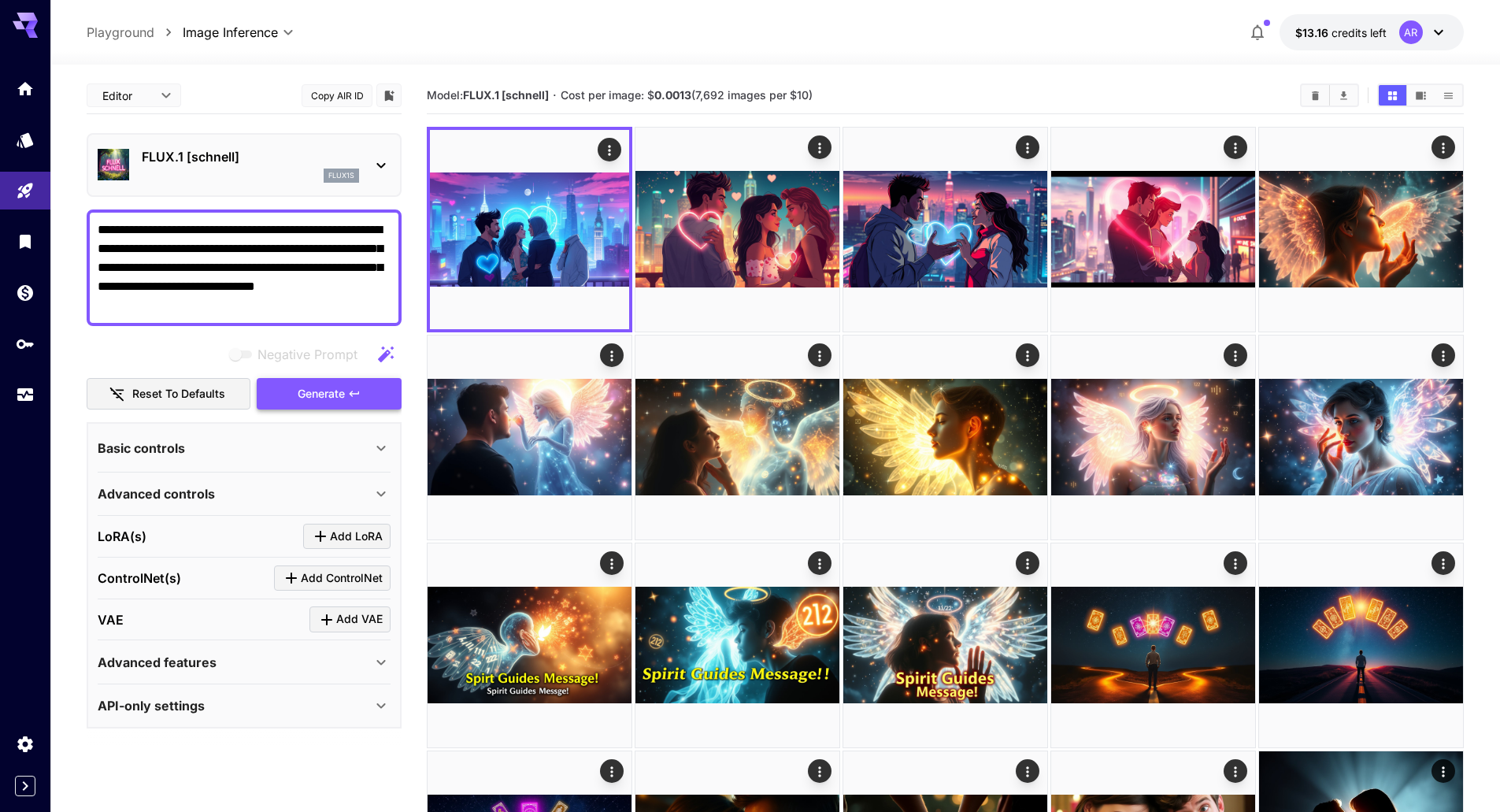
click at [384, 393] on button "Generate" at bounding box center [329, 393] width 145 height 32
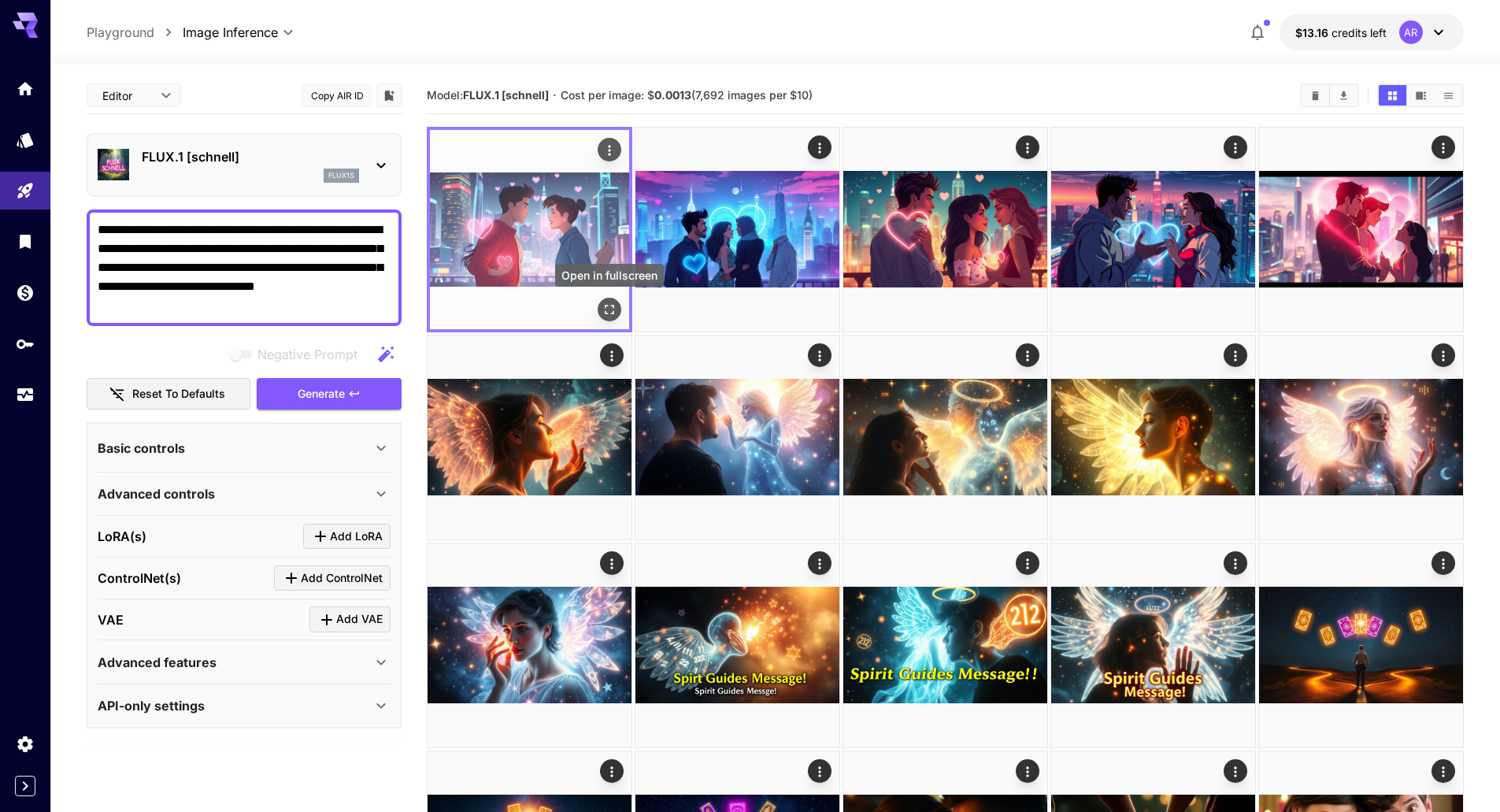
click at [612, 311] on icon "Open in fullscreen" at bounding box center [609, 309] width 16 height 16
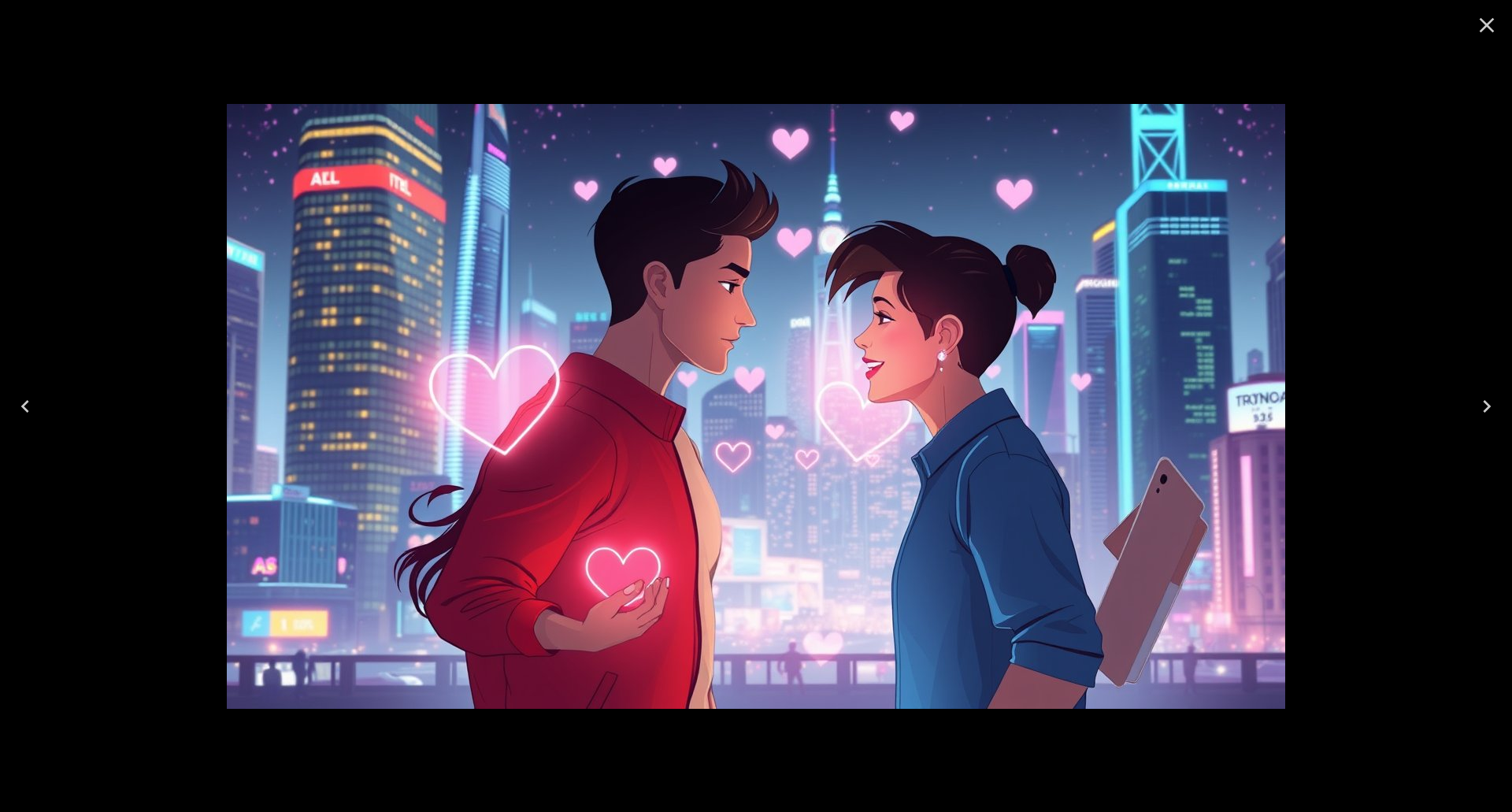
click at [1492, 25] on icon "Close" at bounding box center [1486, 25] width 25 height 25
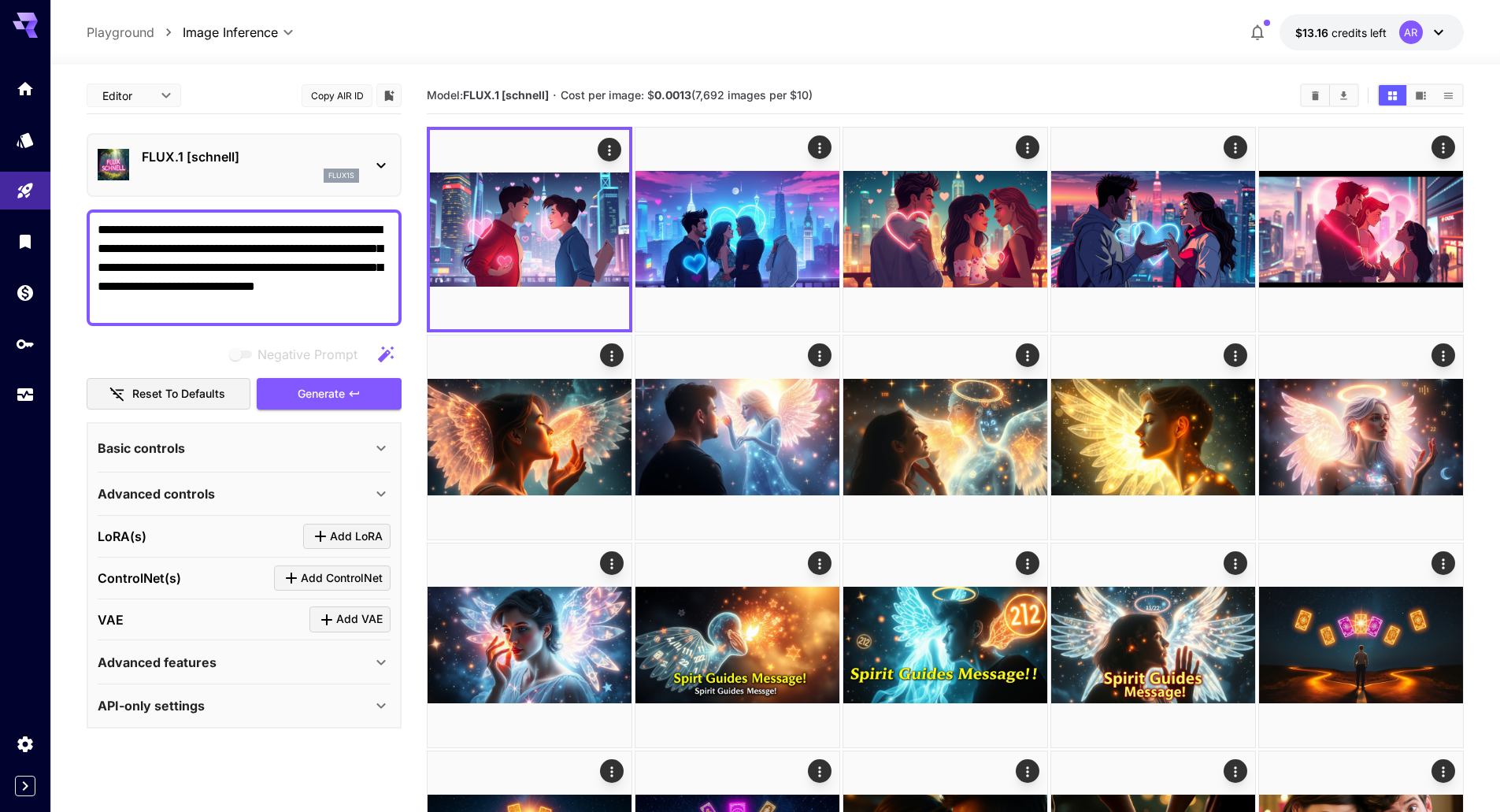
click at [331, 252] on textarea "**********" at bounding box center [244, 267] width 293 height 94
click at [353, 257] on textarea "**********" at bounding box center [244, 267] width 293 height 94
paste textarea "**********"
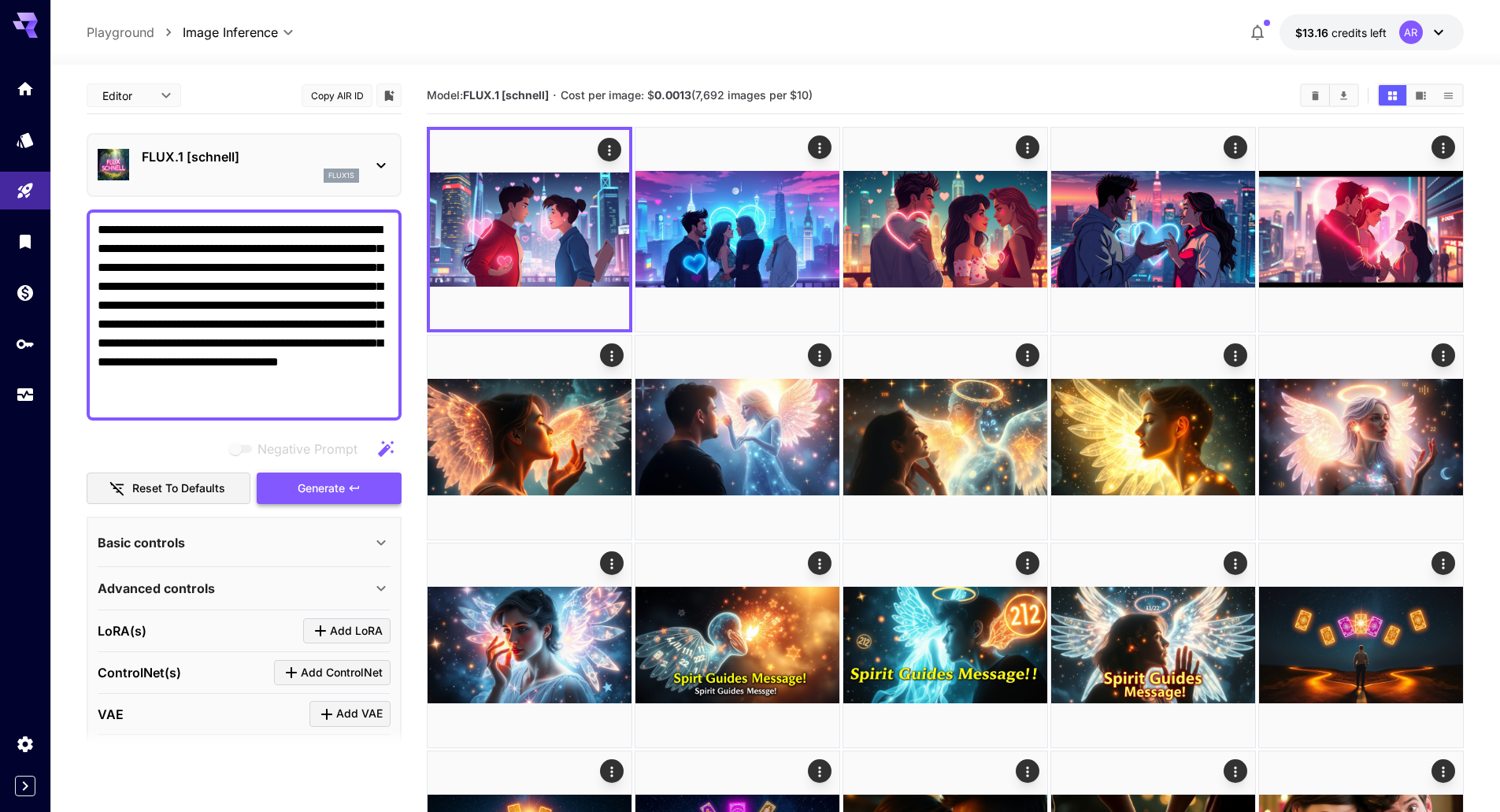
click at [340, 473] on button "Generate" at bounding box center [329, 488] width 145 height 32
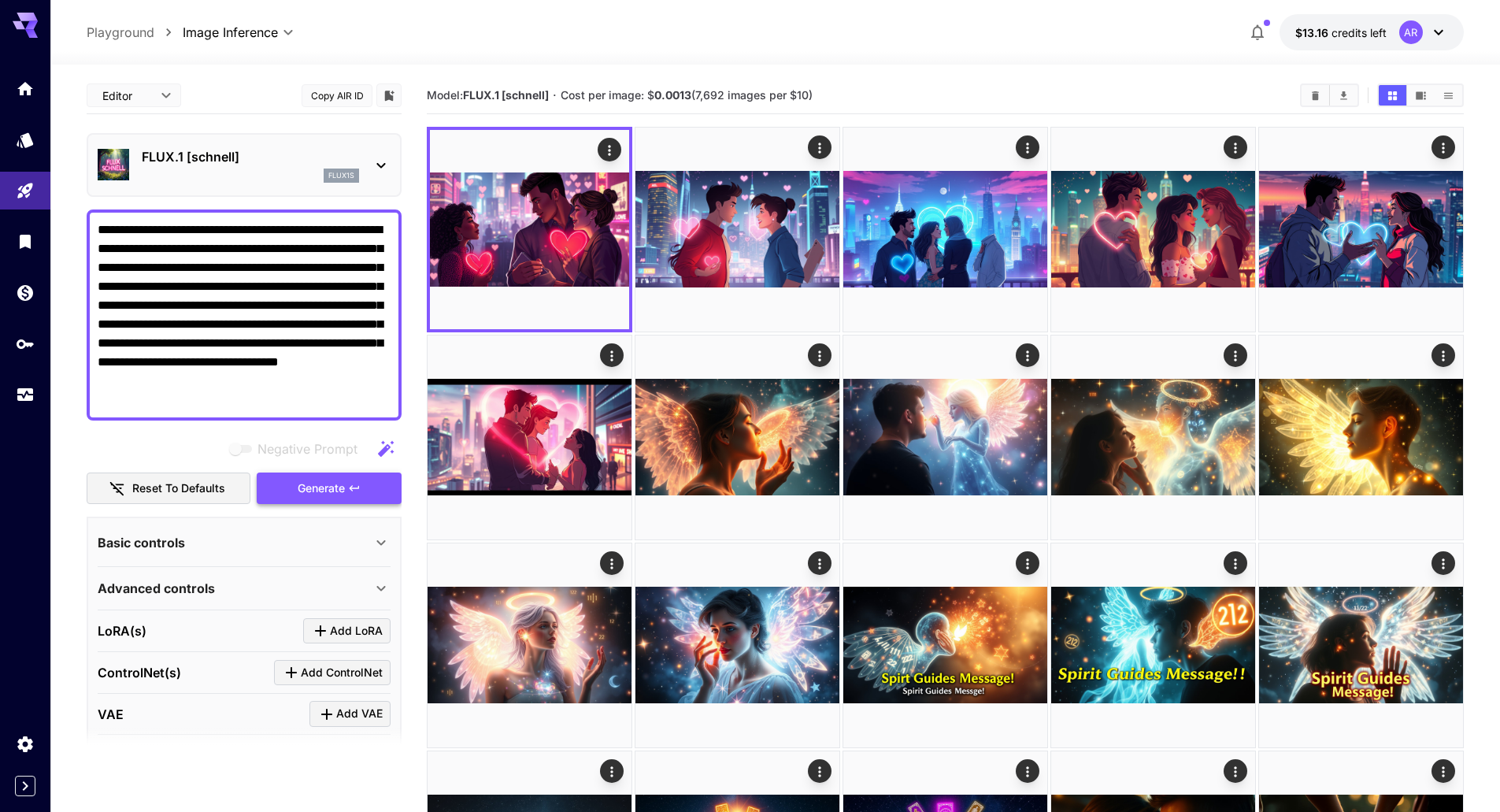
click at [350, 480] on button "Generate" at bounding box center [329, 488] width 145 height 32
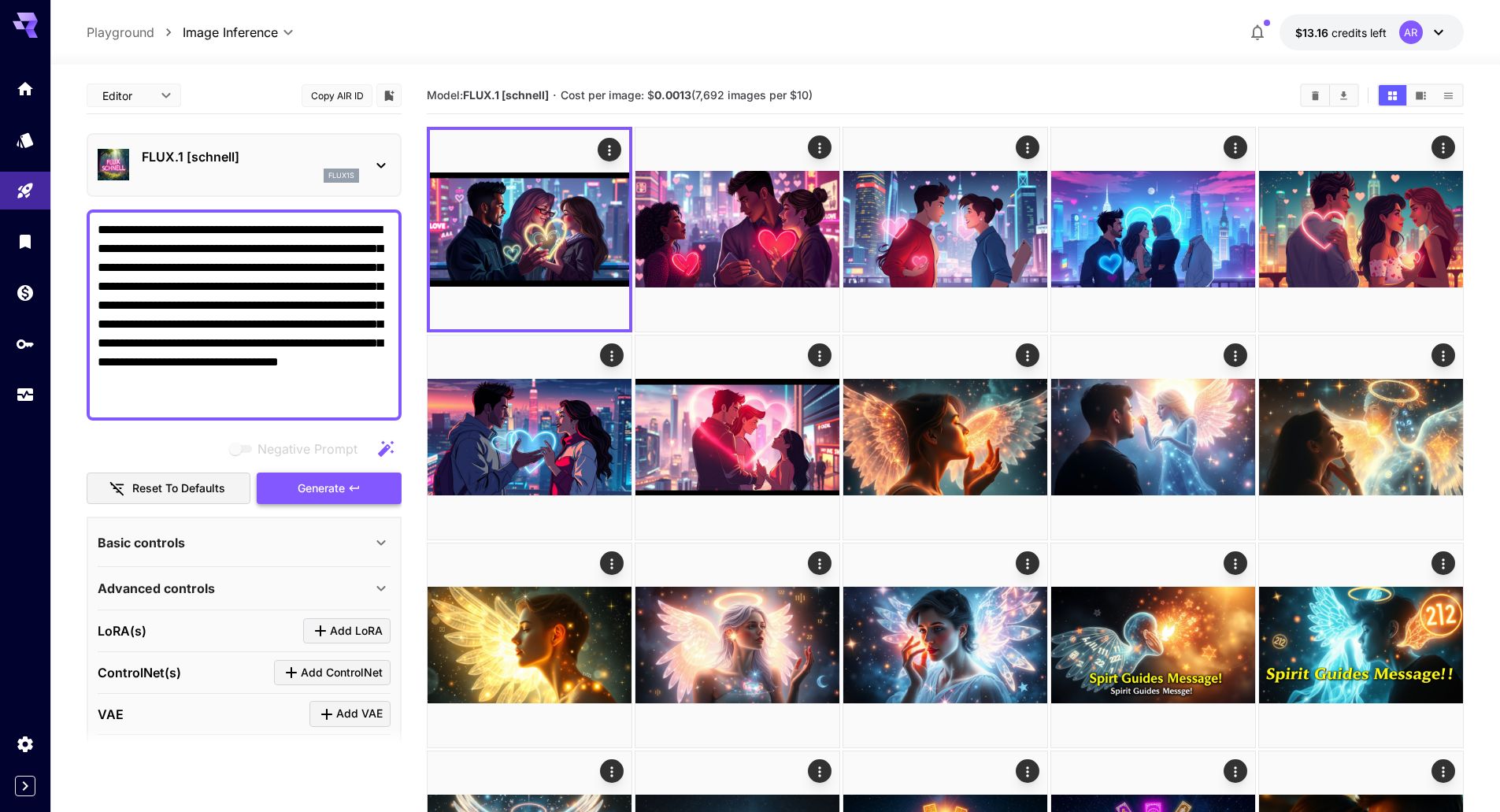
click at [361, 484] on button "Generate" at bounding box center [329, 488] width 145 height 32
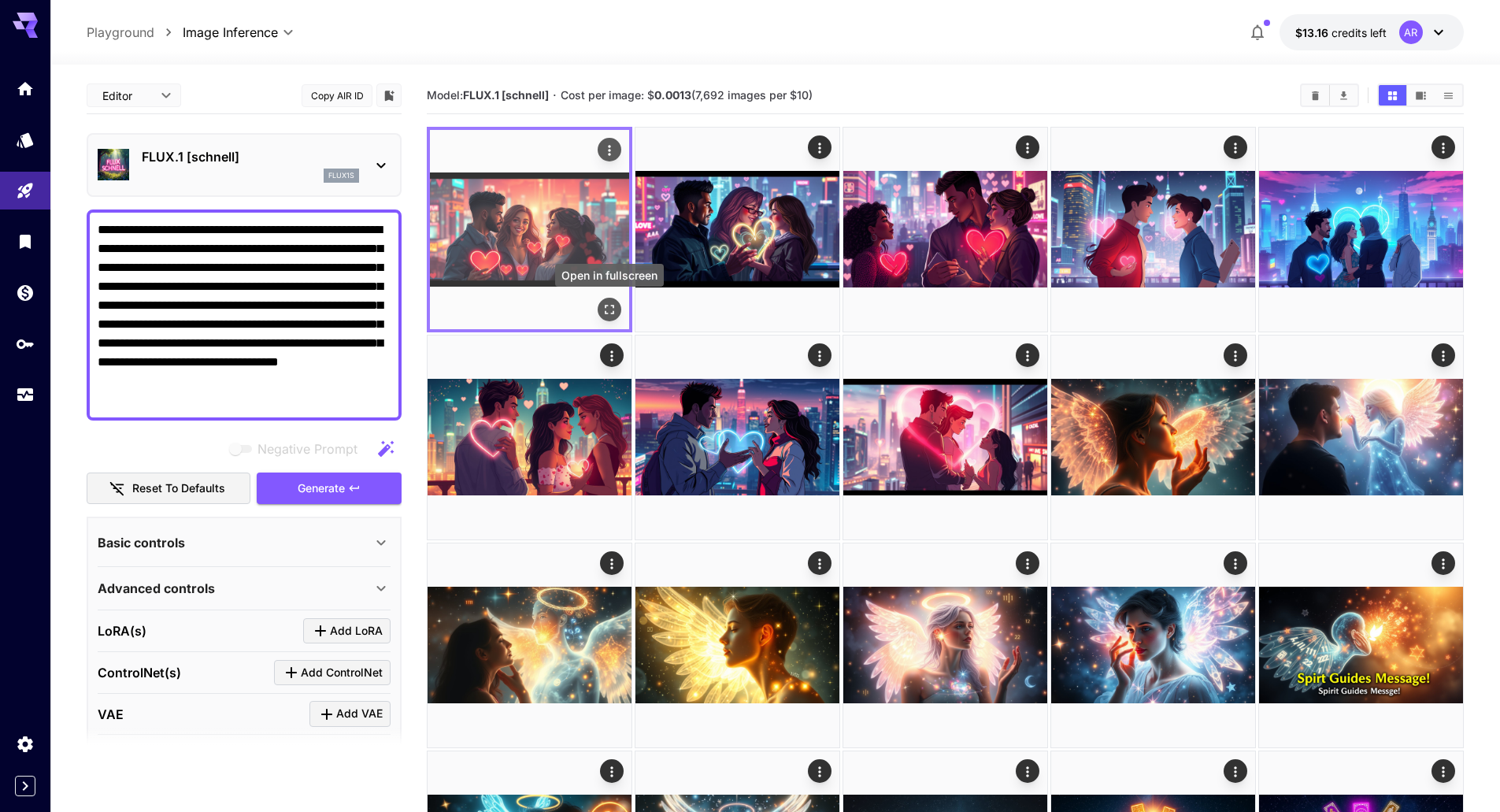
click at [610, 309] on icon "Open in fullscreen" at bounding box center [609, 309] width 16 height 16
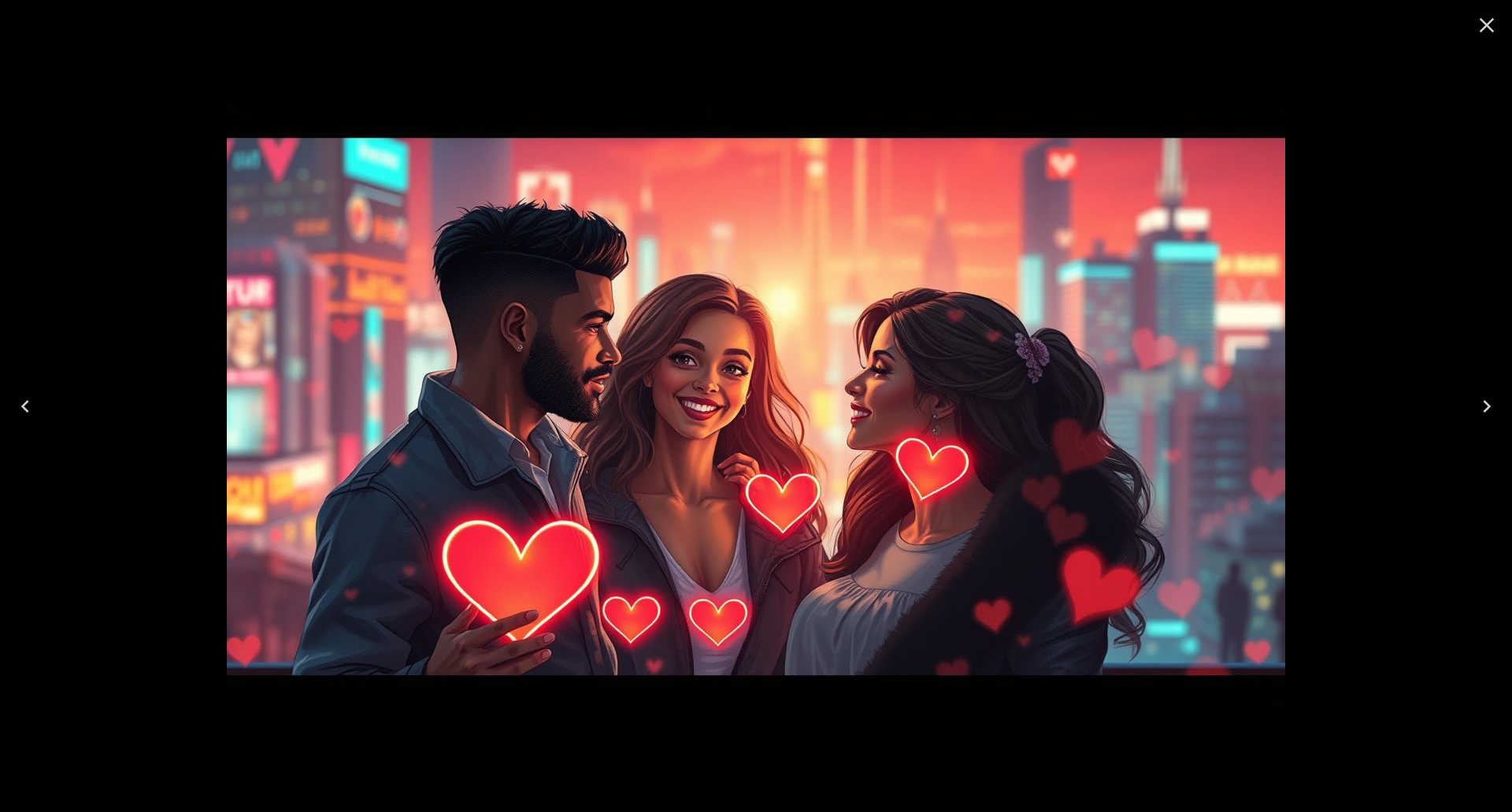
click at [1490, 23] on icon "Close" at bounding box center [1486, 25] width 25 height 25
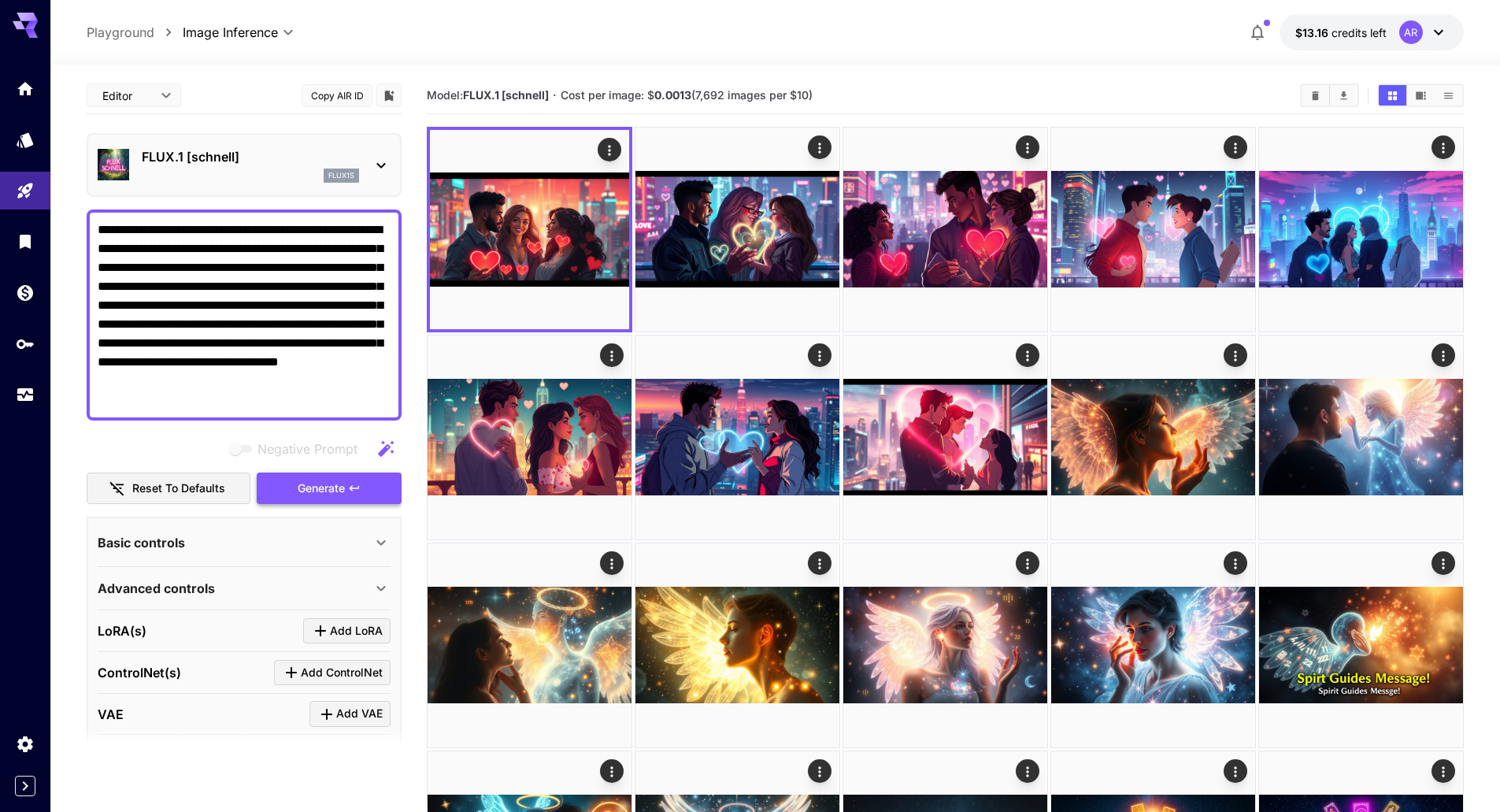
click at [320, 485] on span "Generate" at bounding box center [321, 488] width 48 height 20
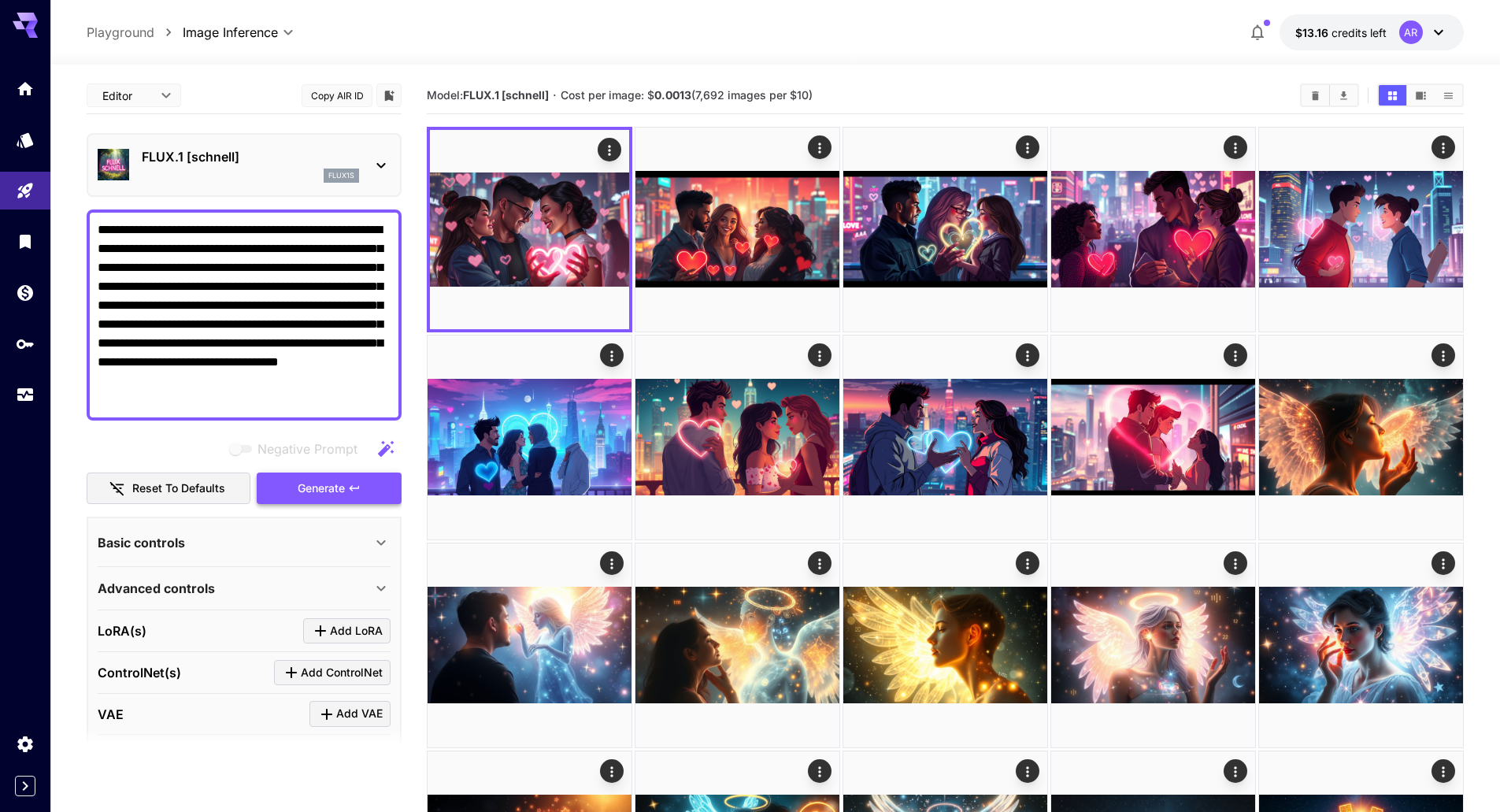
click at [320, 485] on span "Generate" at bounding box center [321, 488] width 48 height 20
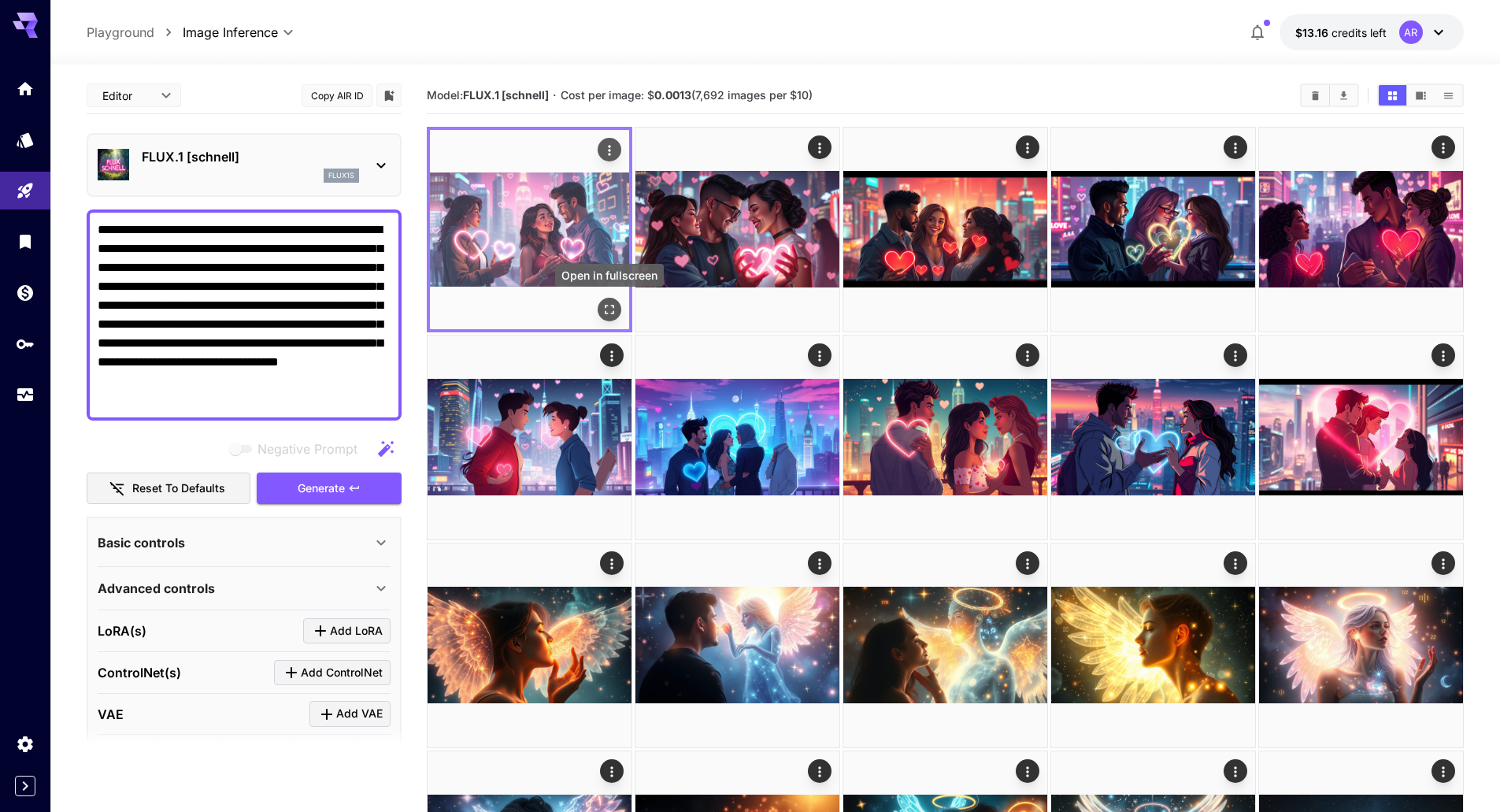
click at [610, 314] on icon "Open in fullscreen" at bounding box center [609, 309] width 16 height 16
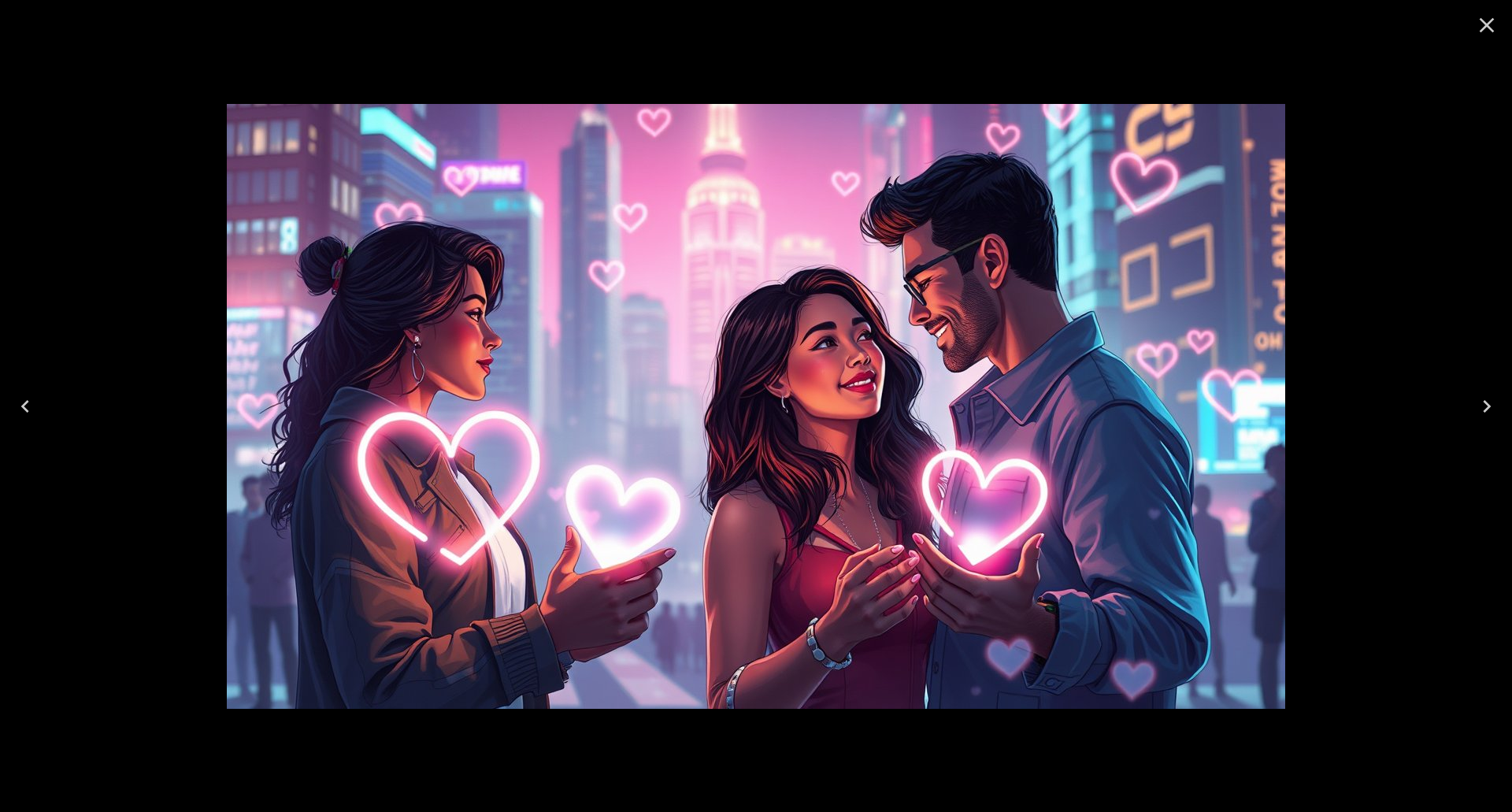
click at [1488, 396] on icon "Next" at bounding box center [1486, 406] width 25 height 25
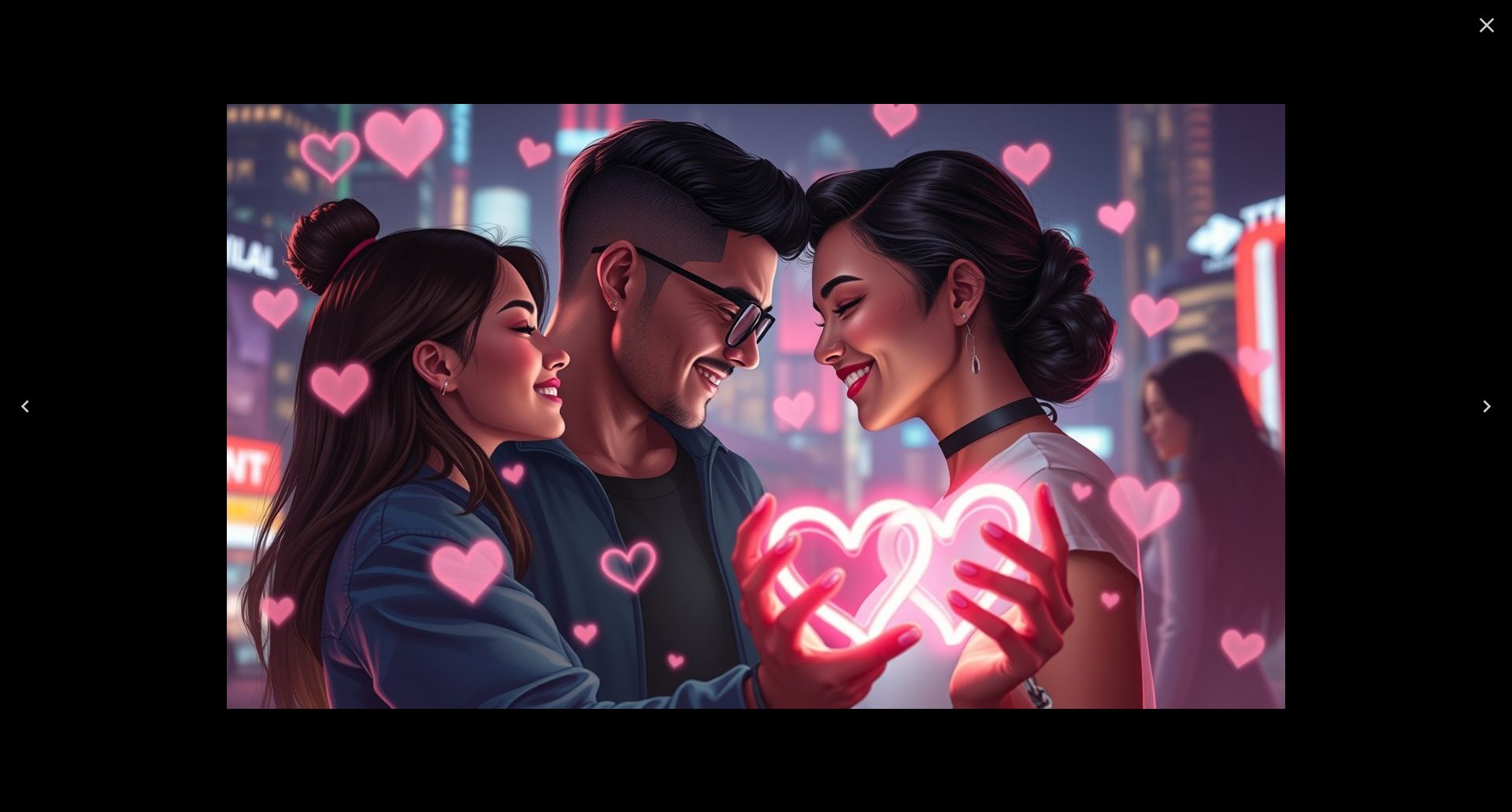
click at [1488, 396] on icon "Next" at bounding box center [1486, 406] width 25 height 25
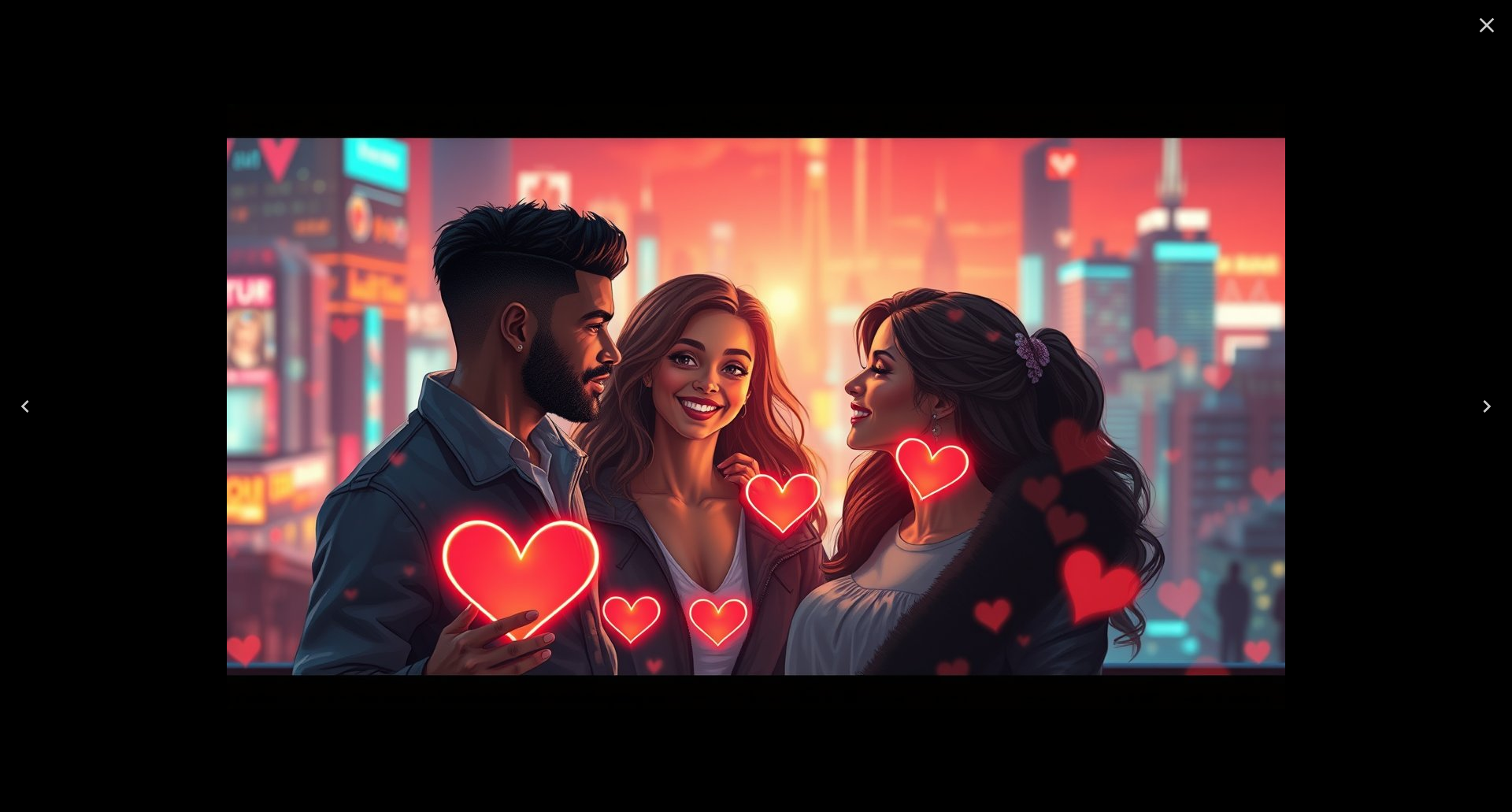
click at [1488, 396] on icon "Next" at bounding box center [1486, 406] width 25 height 25
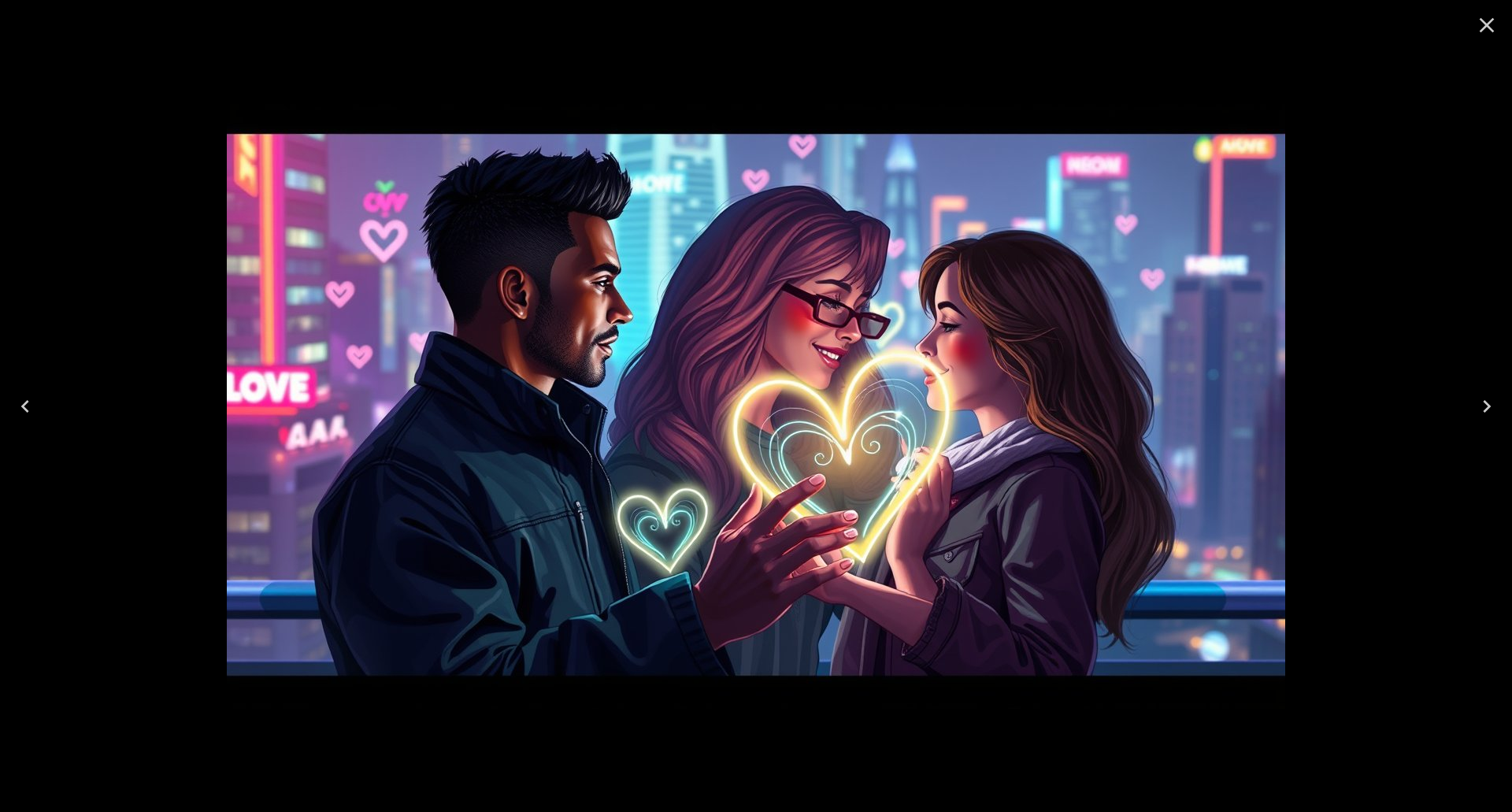
click at [1487, 25] on icon "Close" at bounding box center [1486, 25] width 15 height 15
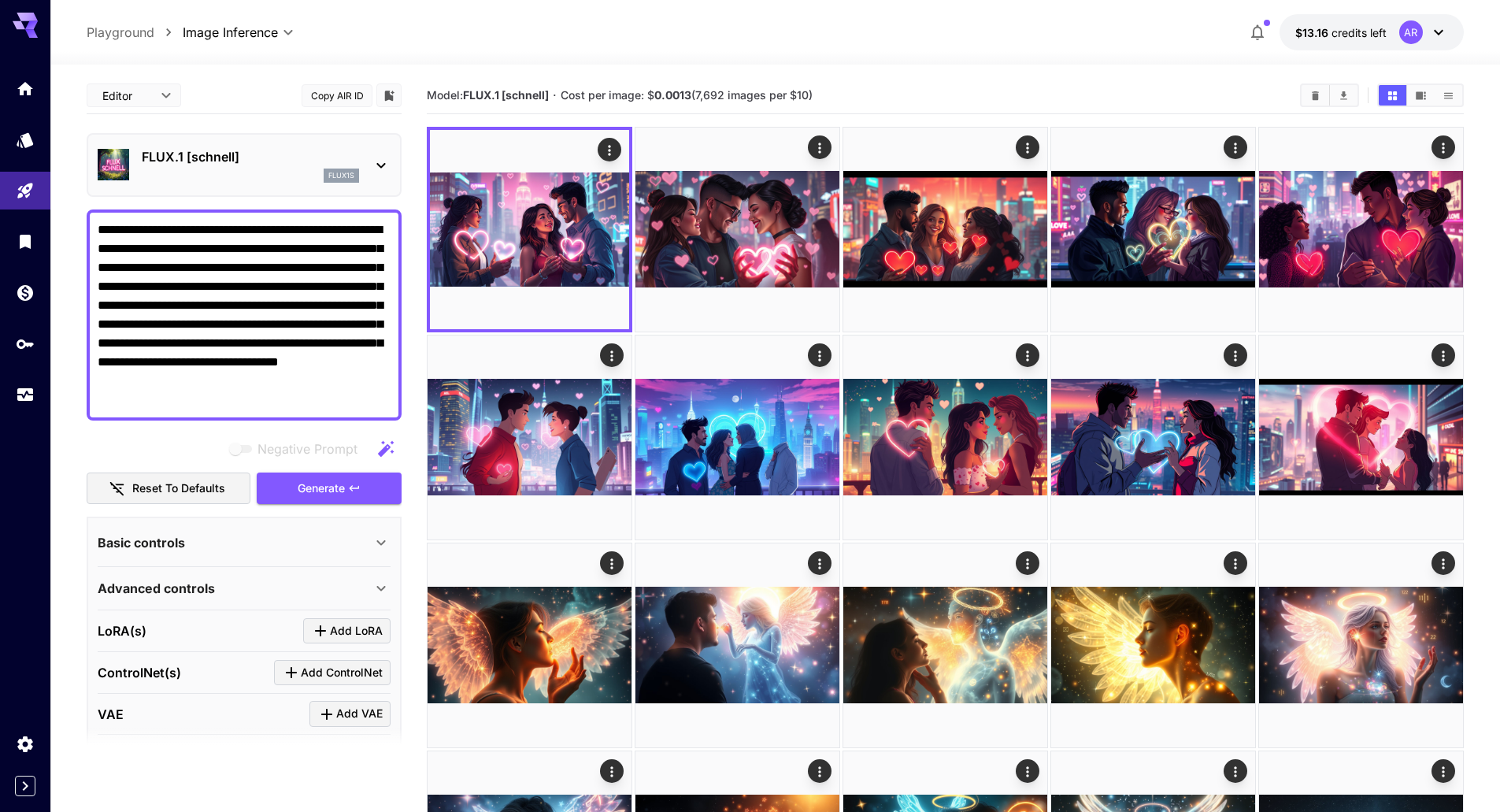
click at [237, 286] on textarea "**********" at bounding box center [244, 314] width 293 height 189
paste textarea "******"
click at [334, 496] on span "Generate" at bounding box center [321, 488] width 48 height 20
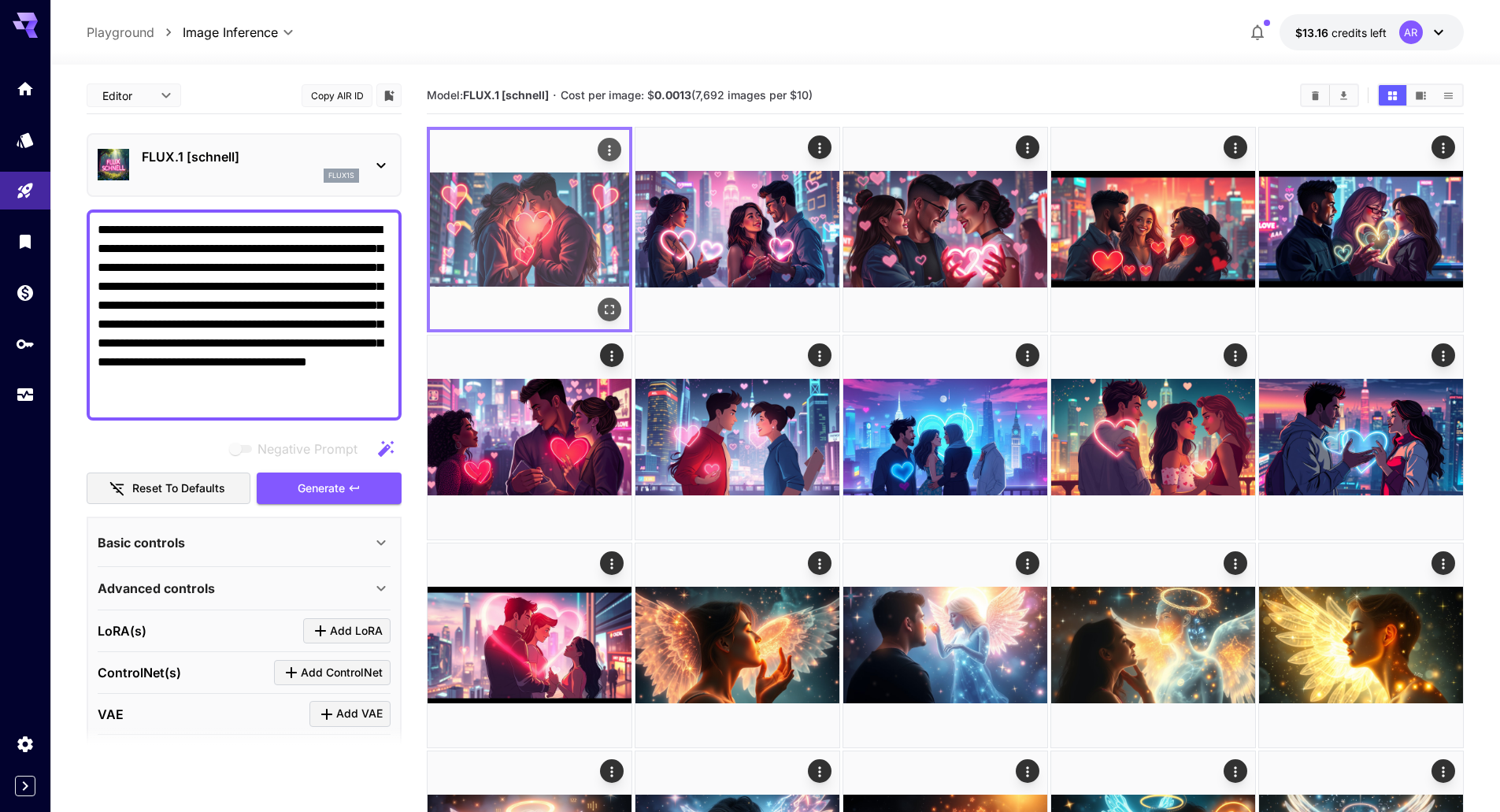
click at [608, 314] on icon "Open in fullscreen" at bounding box center [609, 309] width 10 height 10
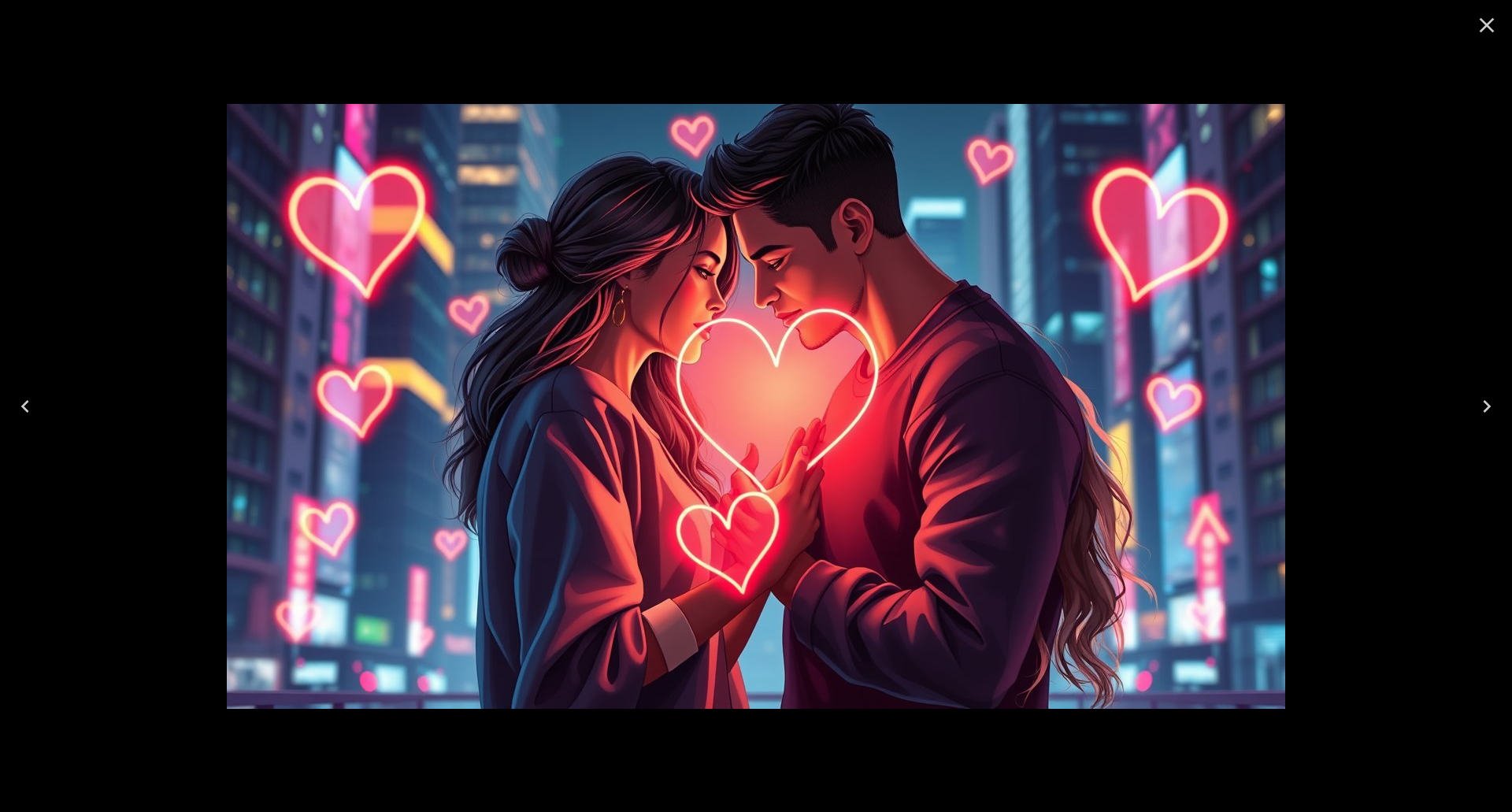
click at [1490, 21] on icon "Close" at bounding box center [1486, 25] width 25 height 25
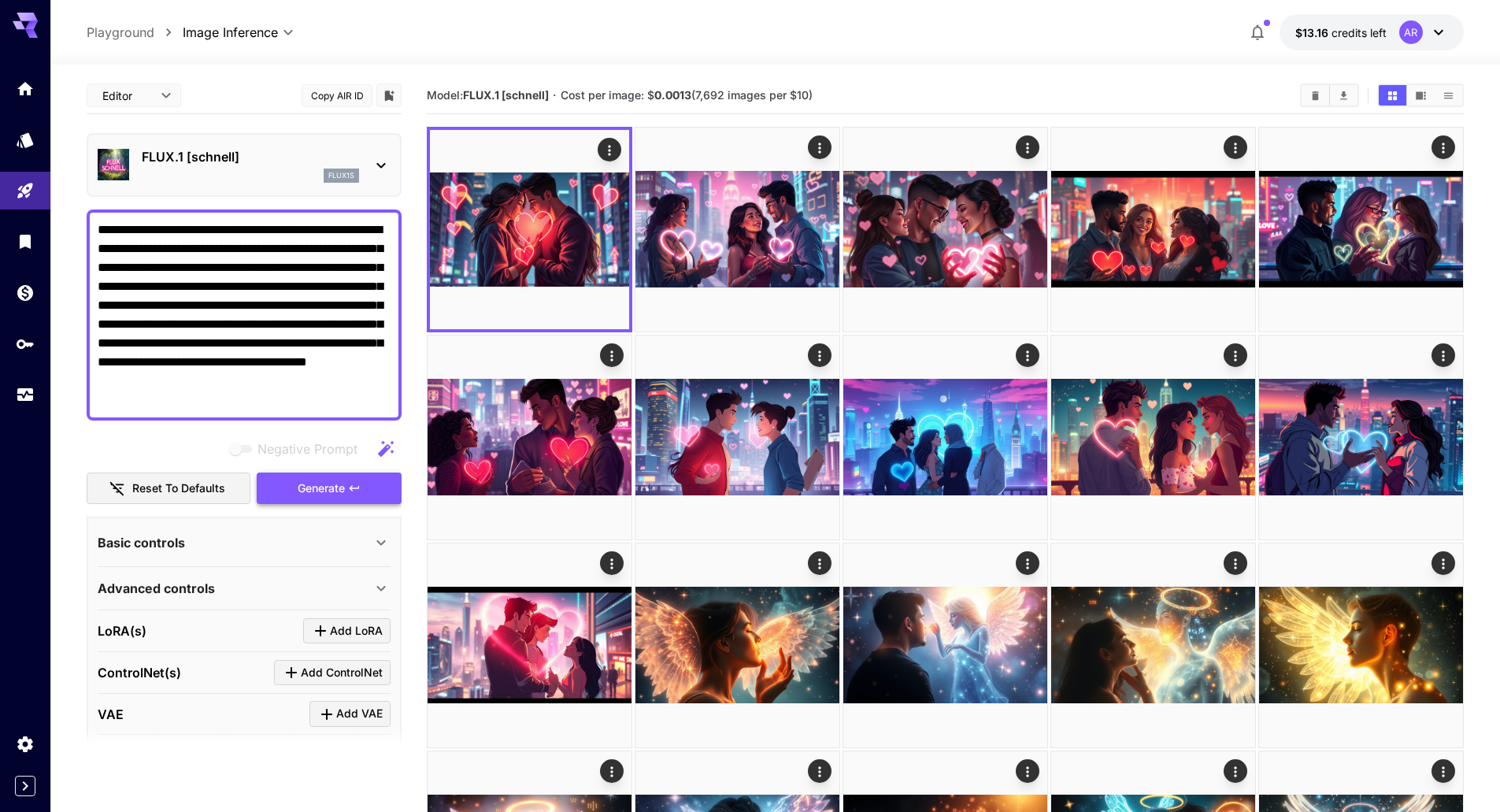
click at [319, 479] on span "Generate" at bounding box center [321, 488] width 48 height 20
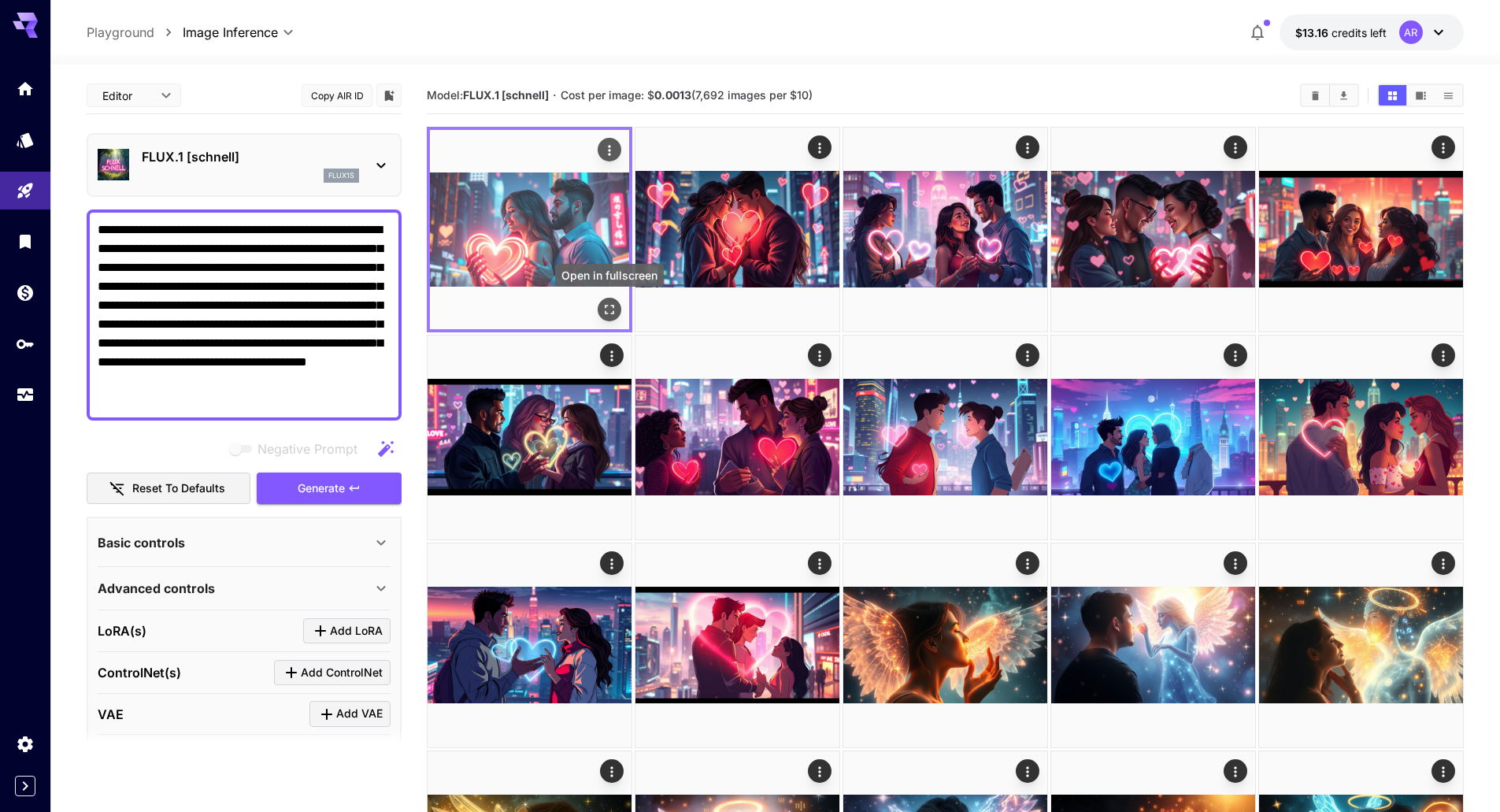
click at [620, 310] on button "Open in fullscreen" at bounding box center [609, 308] width 23 height 23
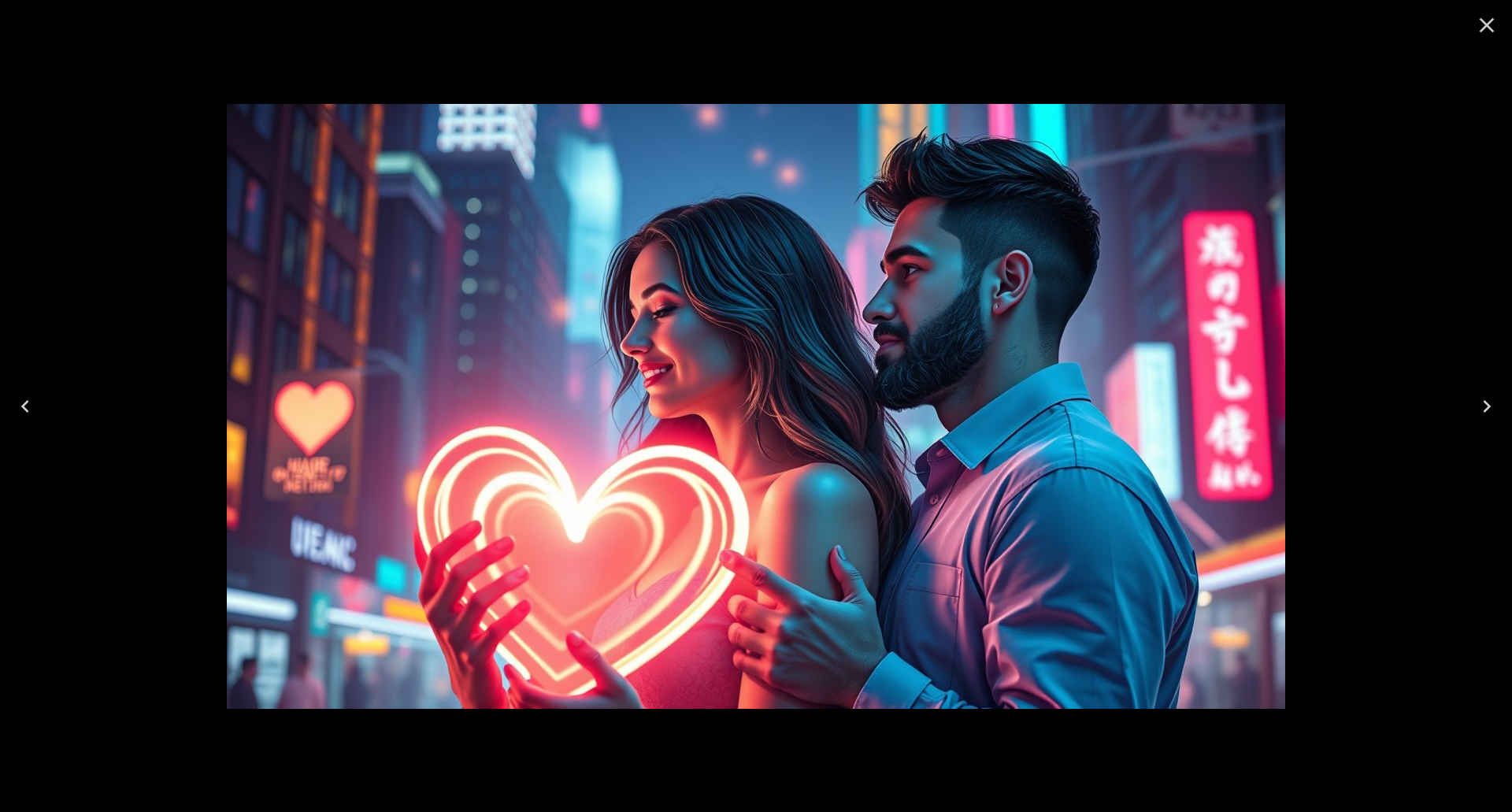
click at [1495, 401] on icon "Next" at bounding box center [1486, 406] width 25 height 25
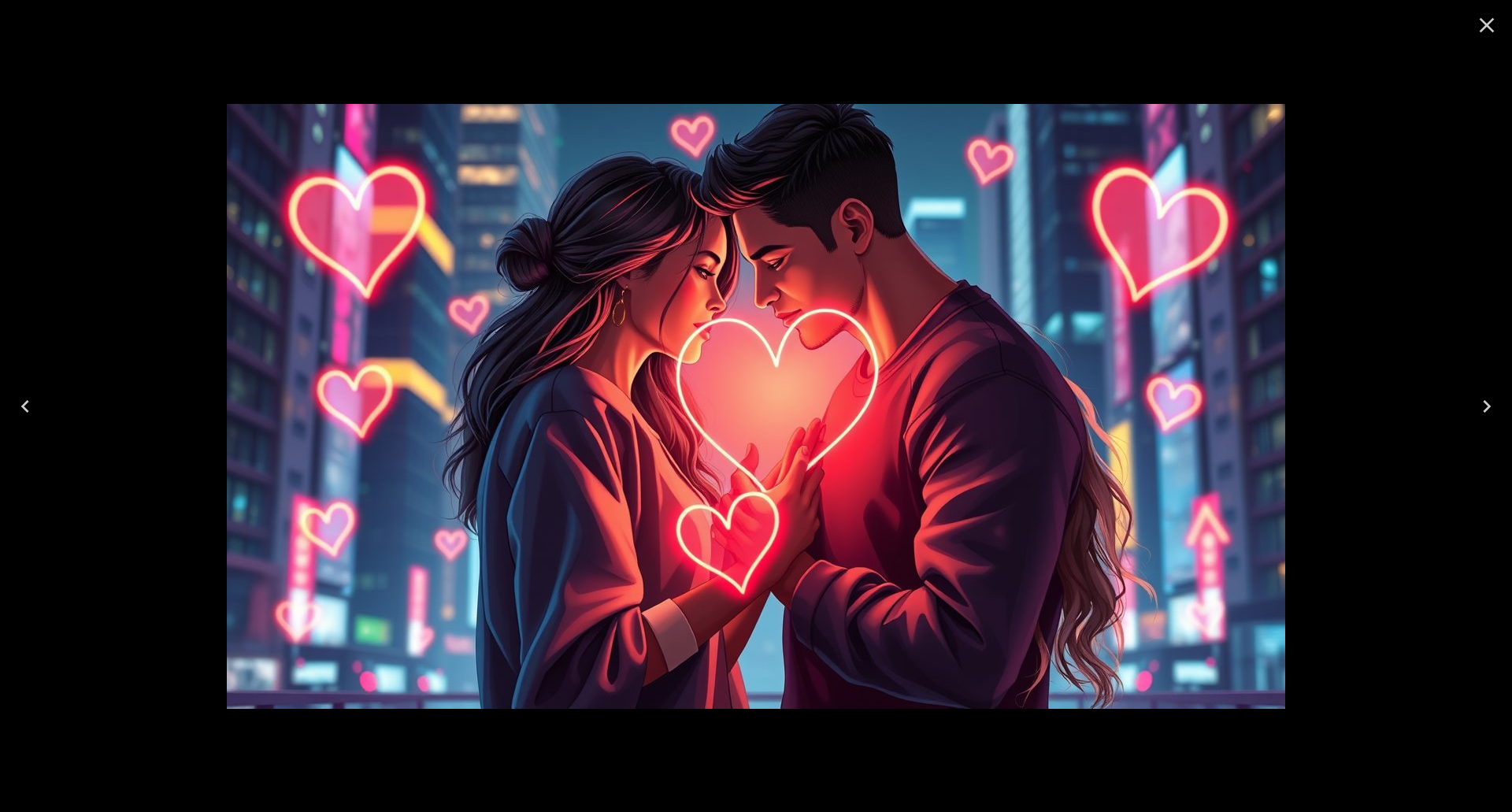
click at [455, 22] on div at bounding box center [756, 406] width 1512 height 812
click at [1486, 23] on icon "Close" at bounding box center [1486, 25] width 15 height 15
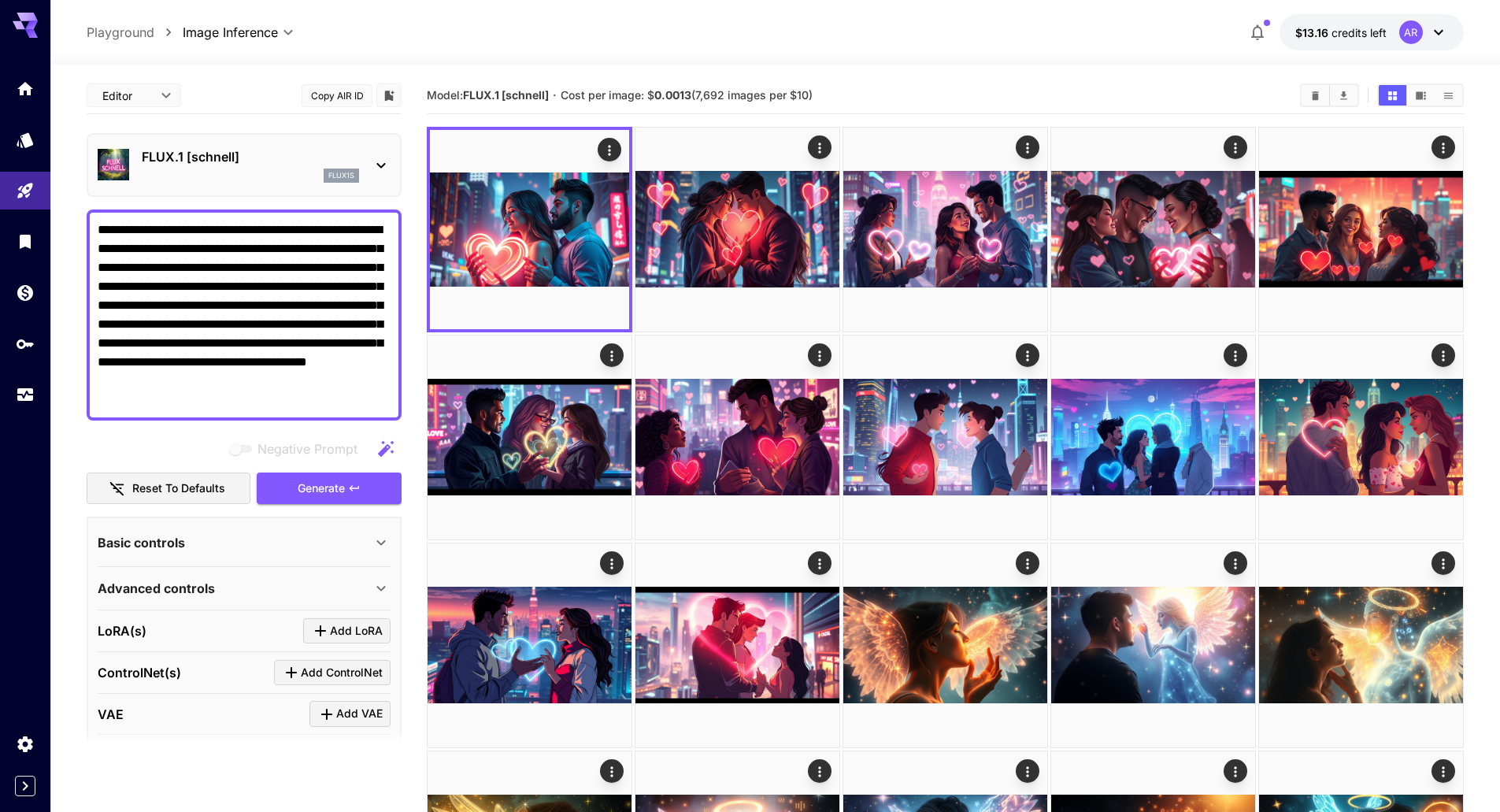
click at [248, 270] on textarea "**********" at bounding box center [244, 314] width 293 height 189
paste textarea
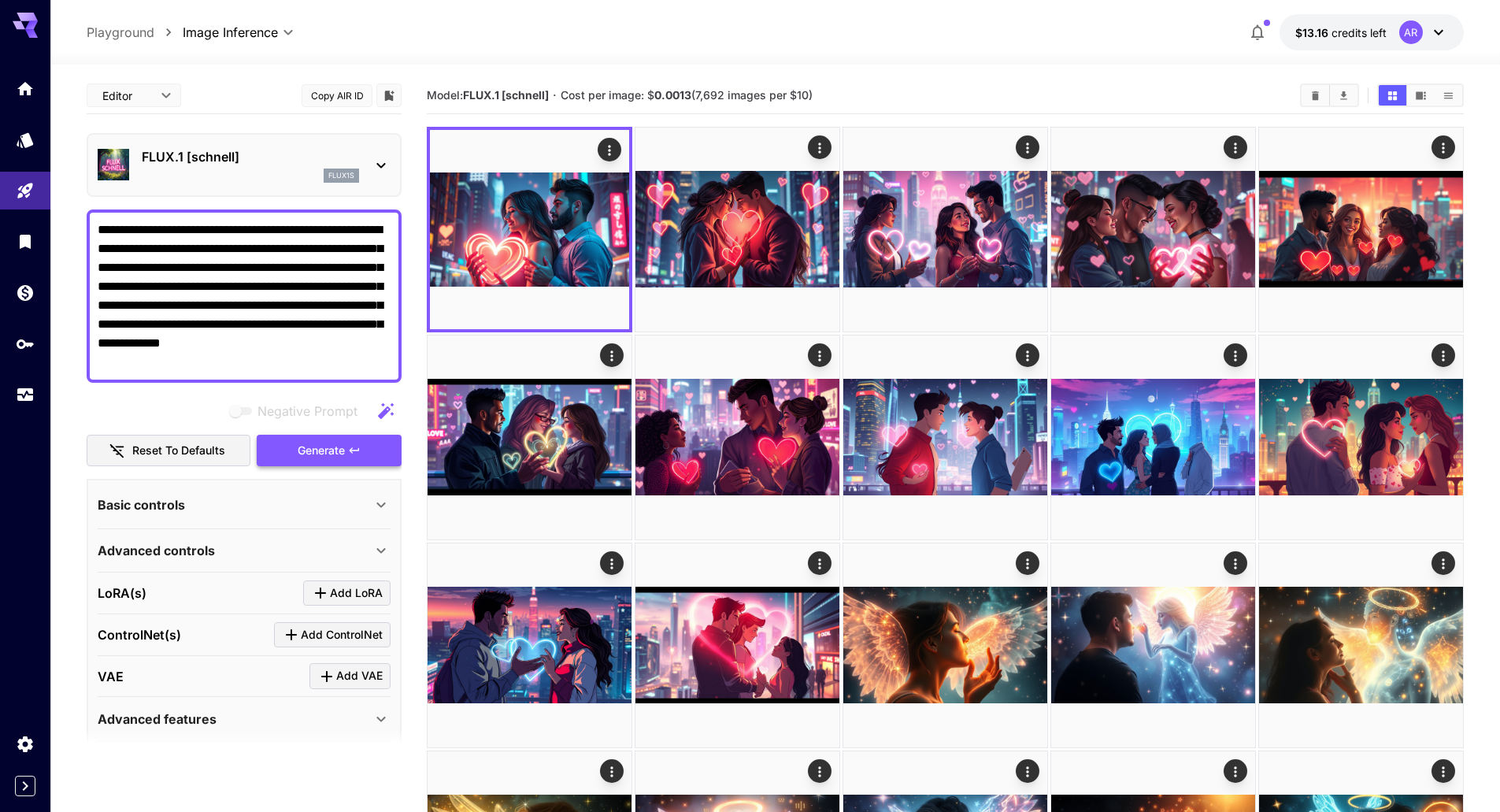
click at [320, 442] on span "Generate" at bounding box center [321, 450] width 48 height 20
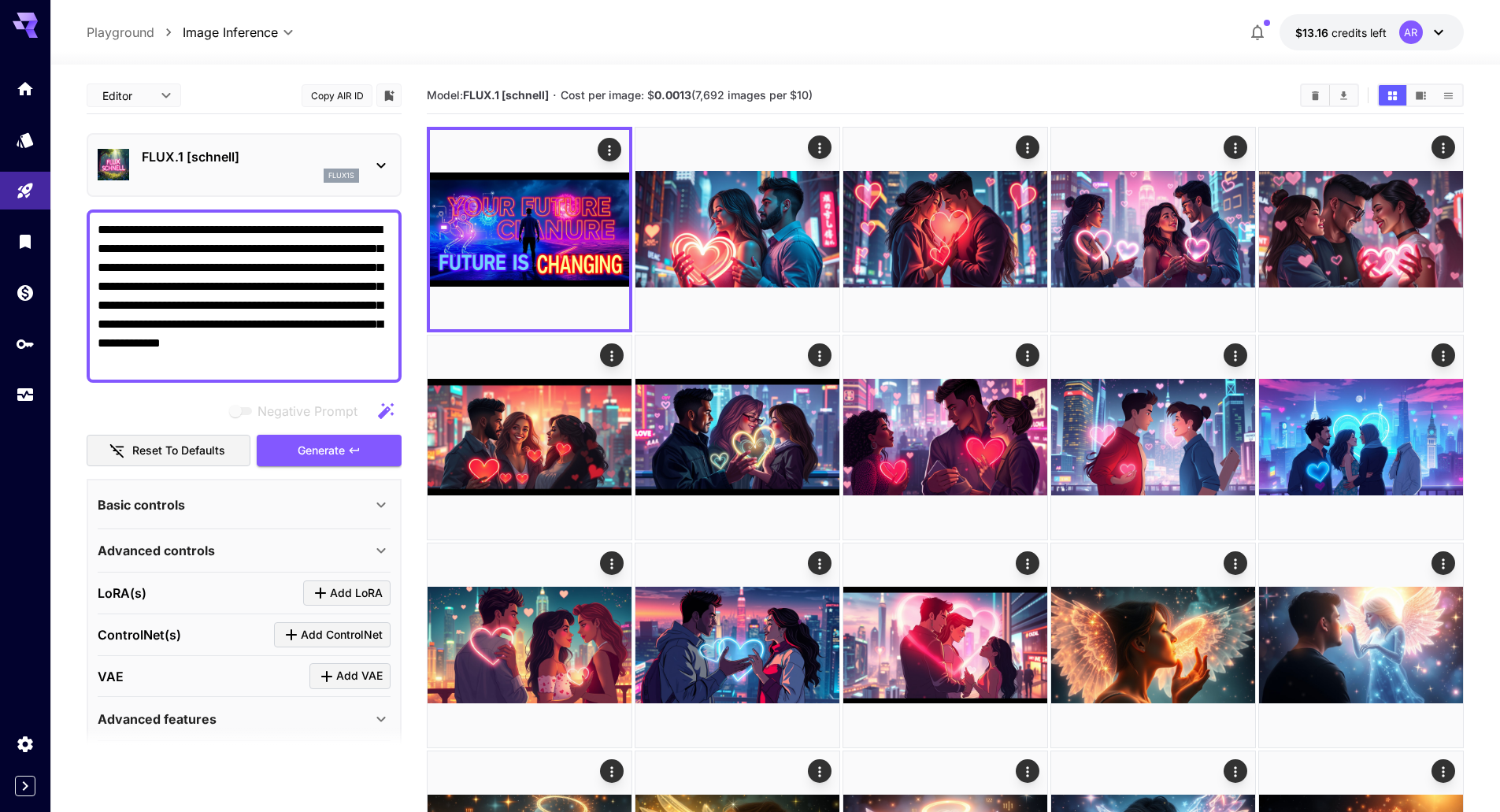
click at [284, 324] on textarea "**********" at bounding box center [244, 295] width 293 height 151
click at [355, 448] on icon "button" at bounding box center [354, 450] width 13 height 13
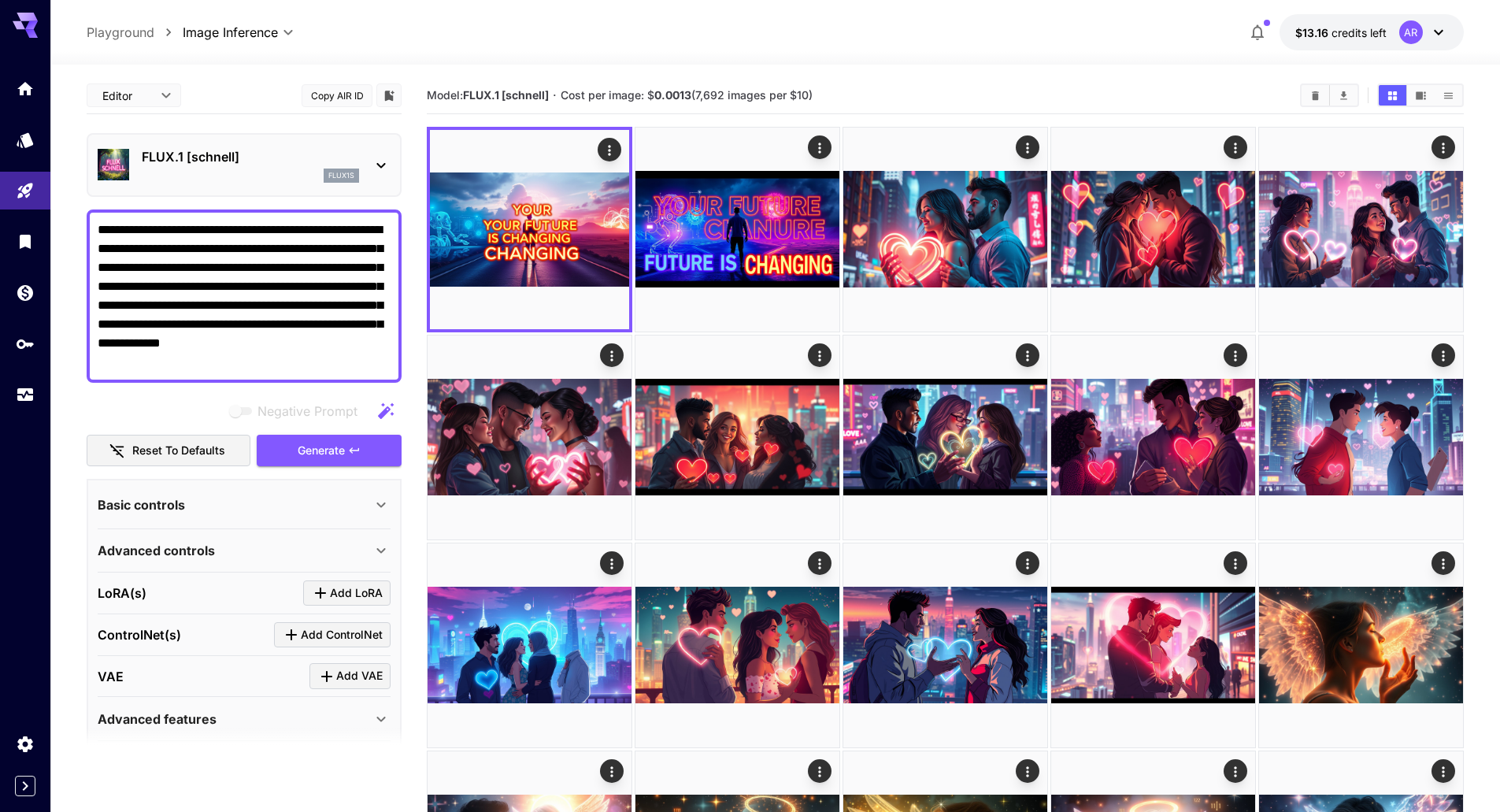
drag, startPoint x: 188, startPoint y: 322, endPoint x: 303, endPoint y: 364, distance: 122.4
click at [303, 364] on textarea "**********" at bounding box center [244, 295] width 293 height 151
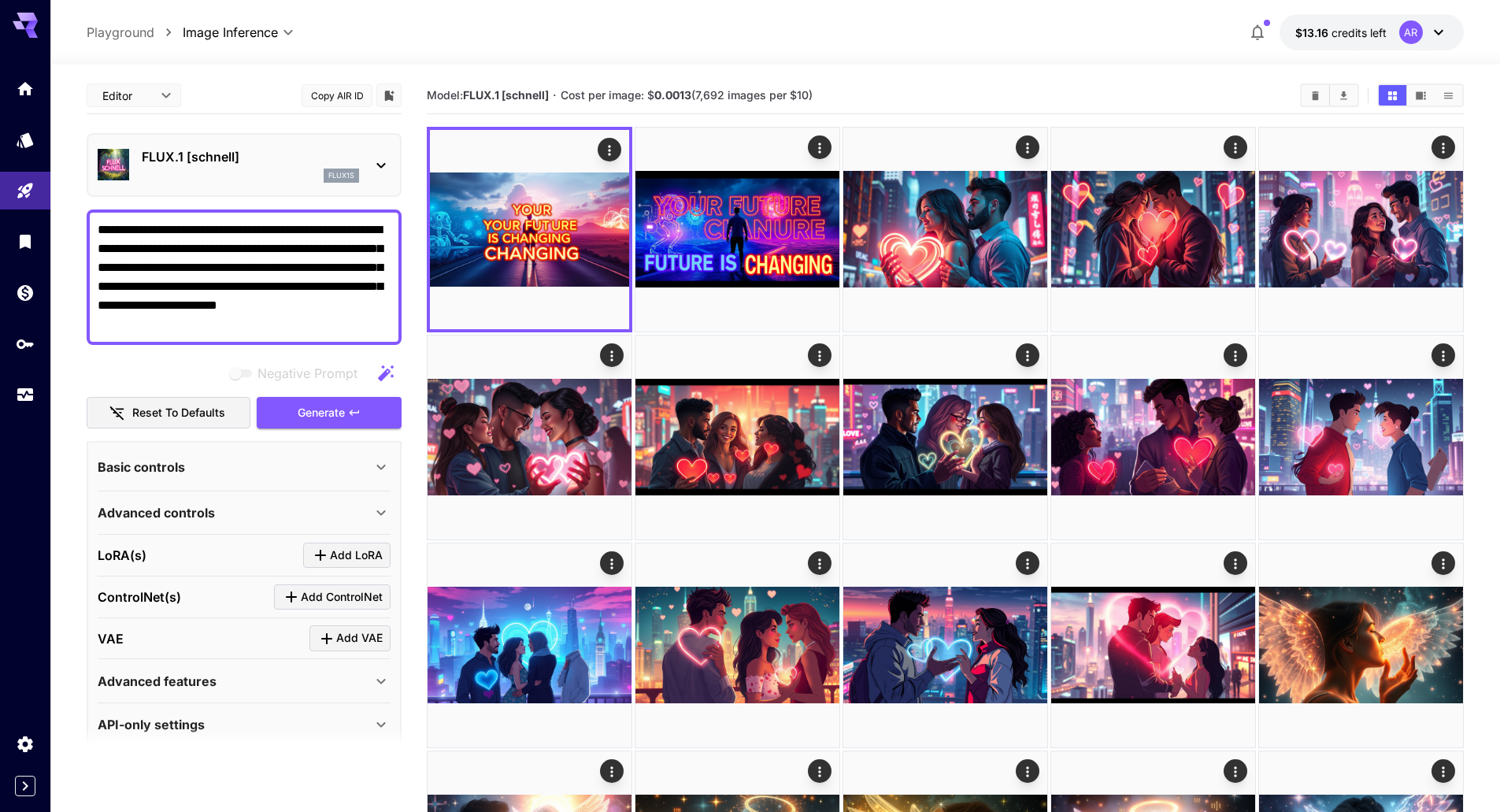
drag, startPoint x: 132, startPoint y: 300, endPoint x: 271, endPoint y: 333, distance: 142.9
click at [271, 333] on textarea "**********" at bounding box center [244, 276] width 293 height 113
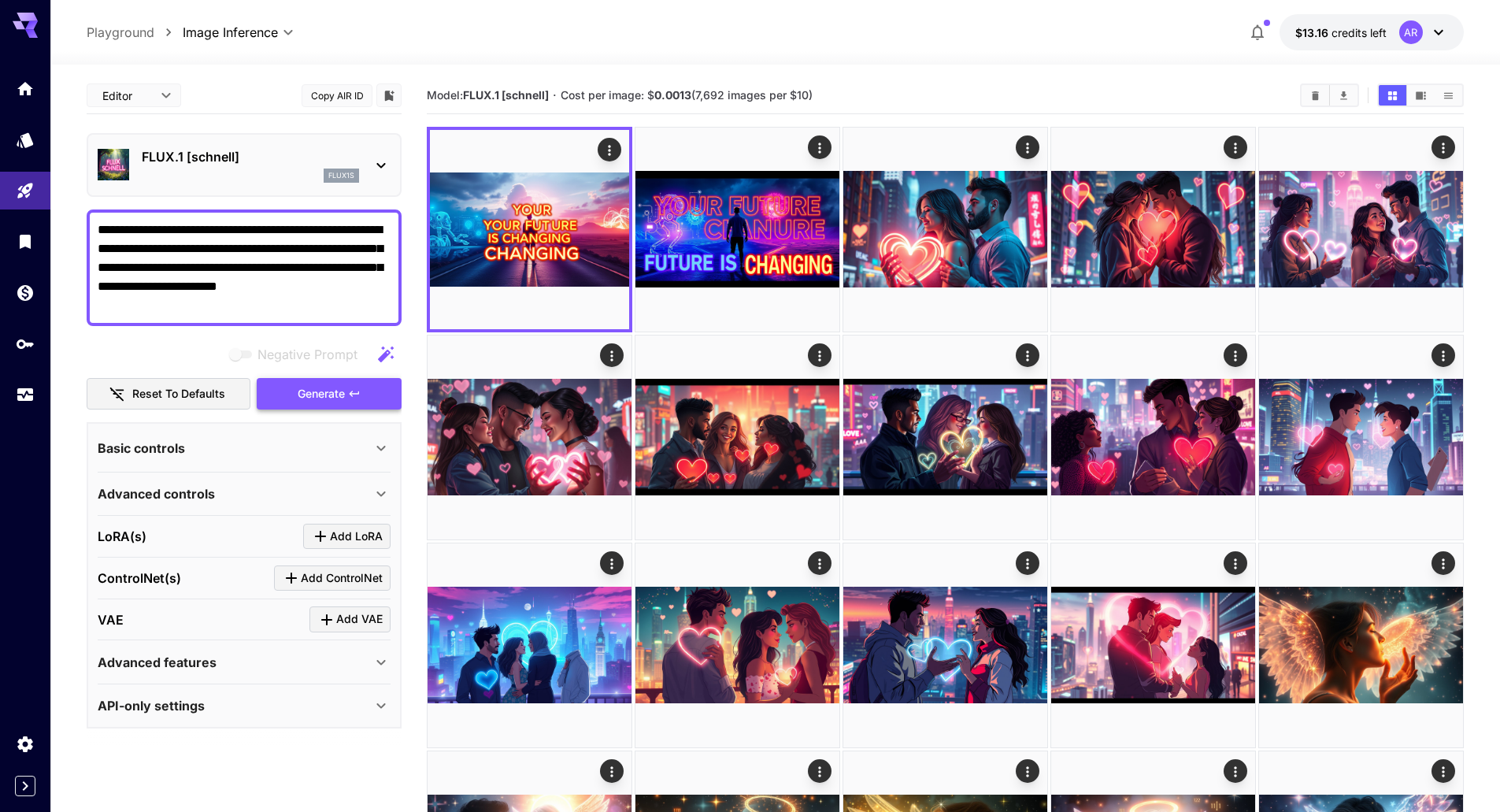
type textarea "**********"
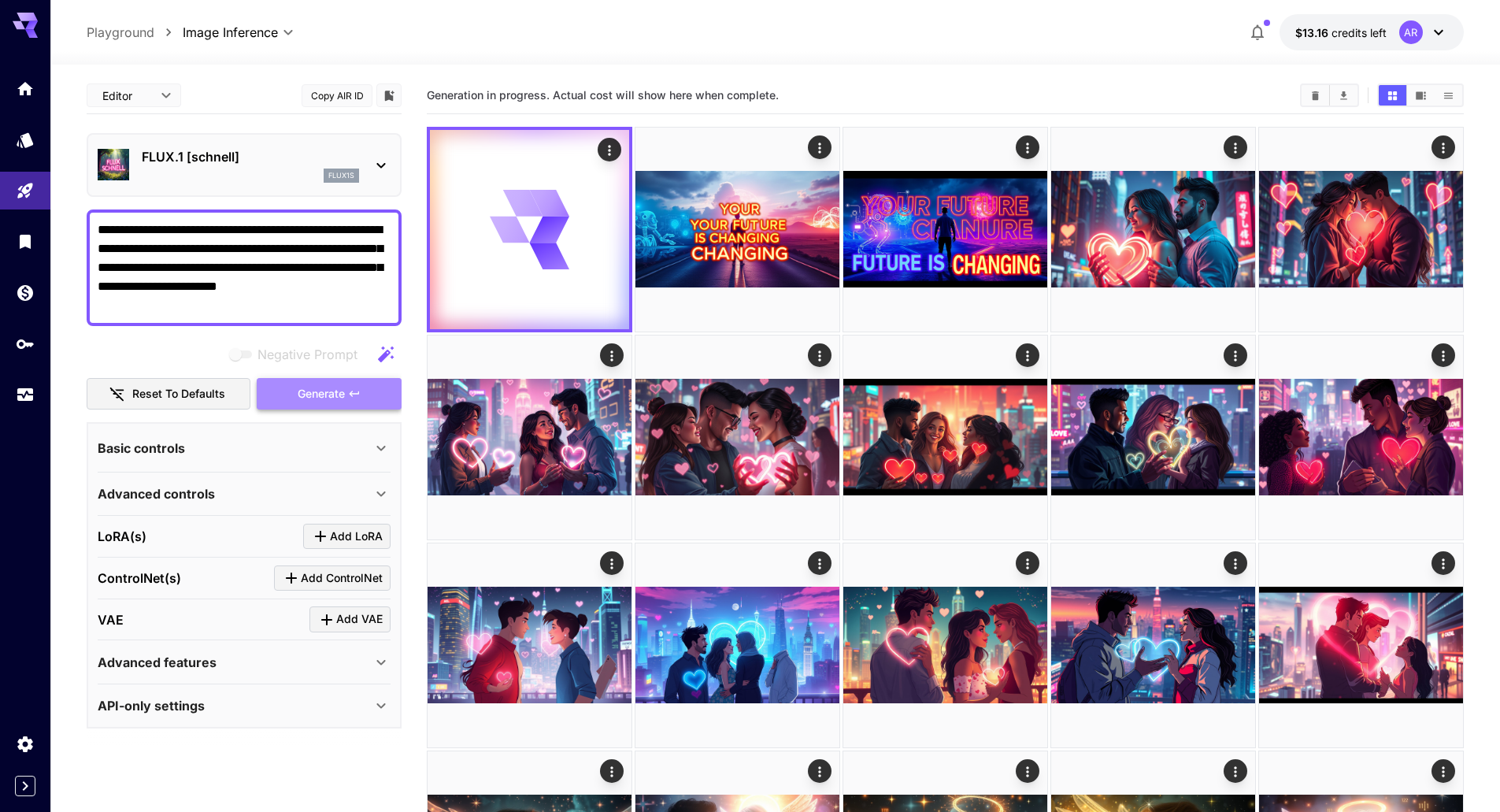
click at [337, 398] on span "Generate" at bounding box center [321, 394] width 48 height 20
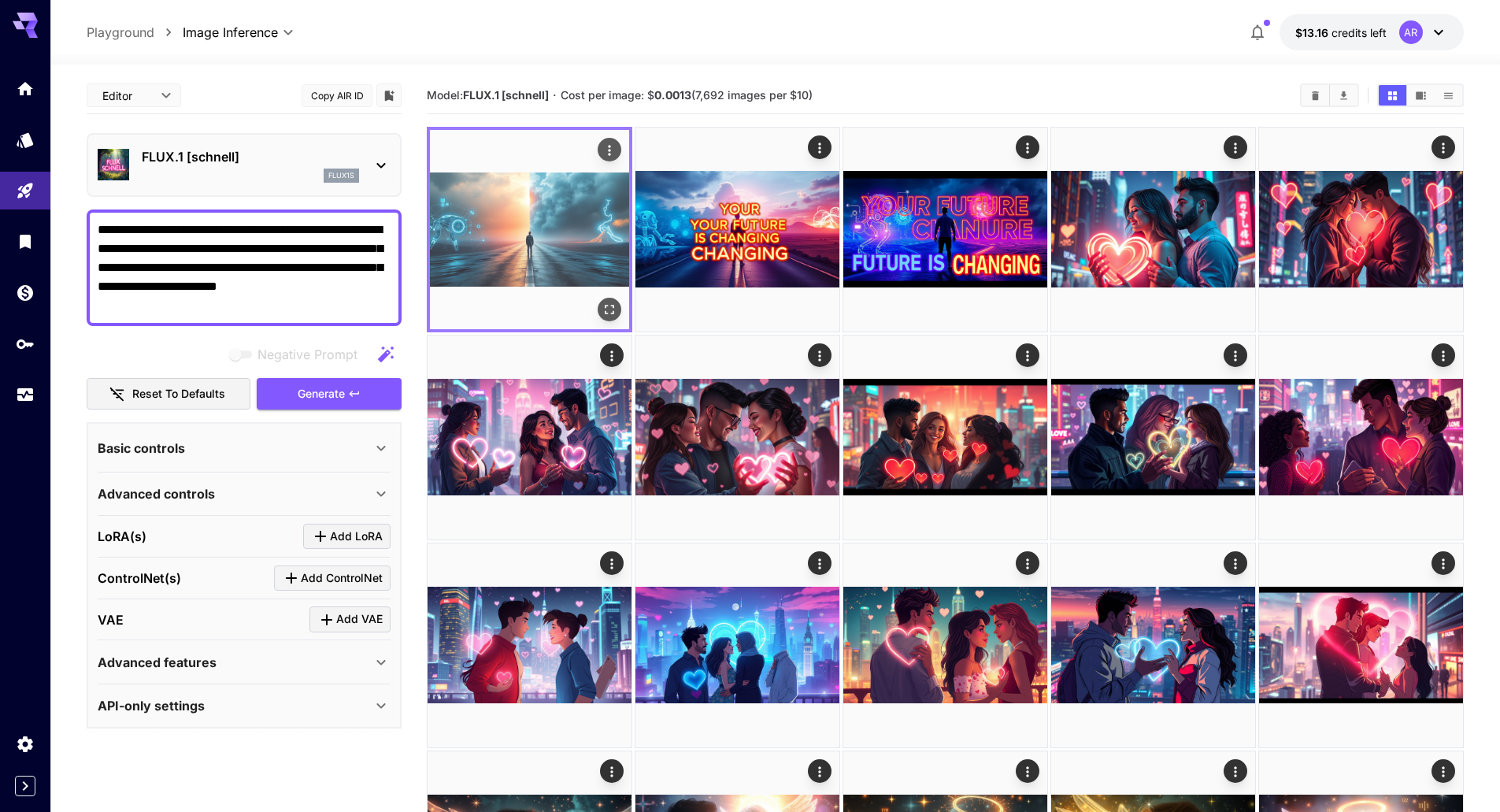
click at [609, 309] on icon "Open in fullscreen" at bounding box center [609, 309] width 16 height 16
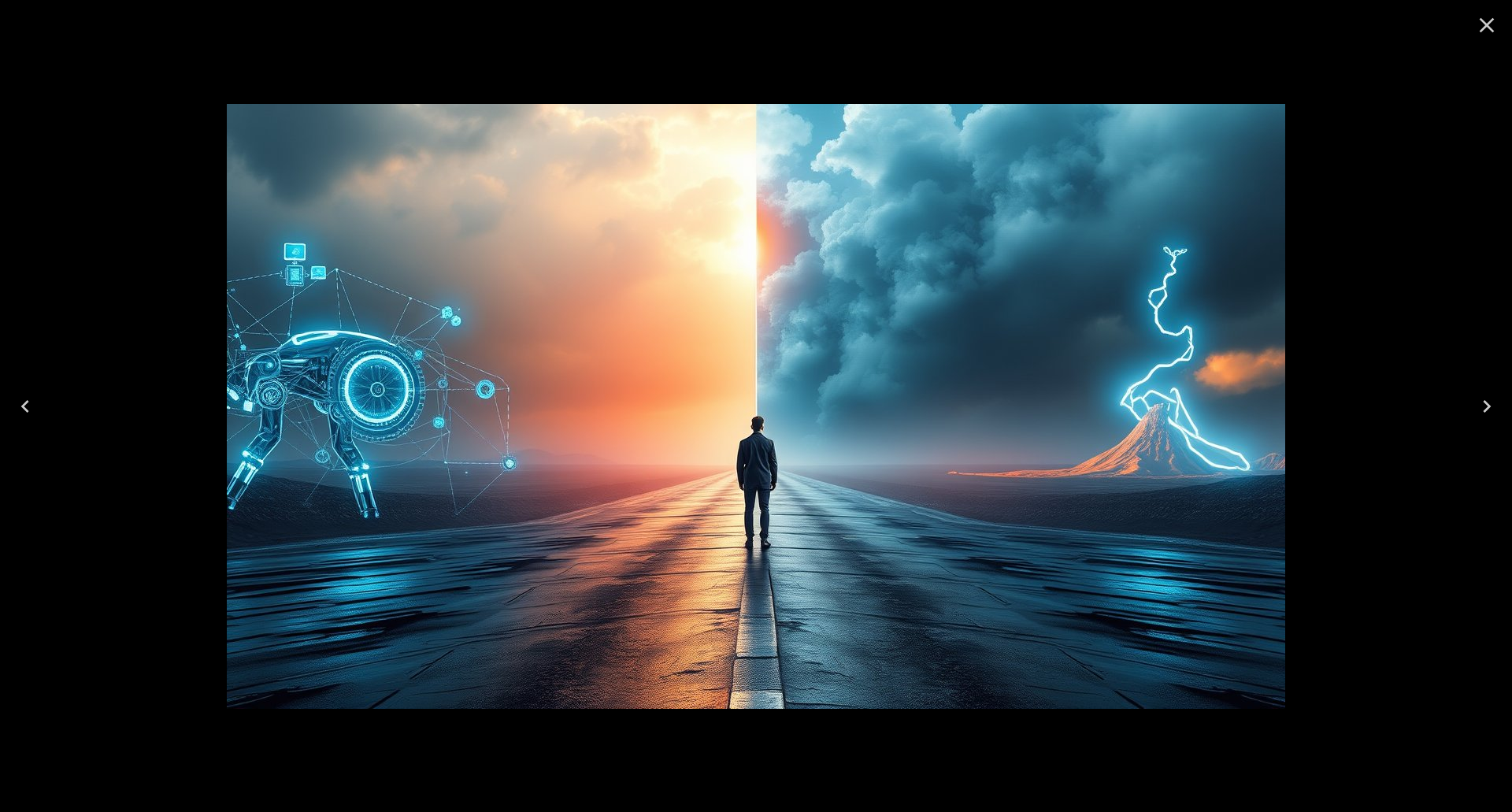
click at [203, 46] on div at bounding box center [756, 406] width 1512 height 812
click at [1486, 22] on icon "Close" at bounding box center [1486, 25] width 25 height 25
